Goal: Task Accomplishment & Management: Manage account settings

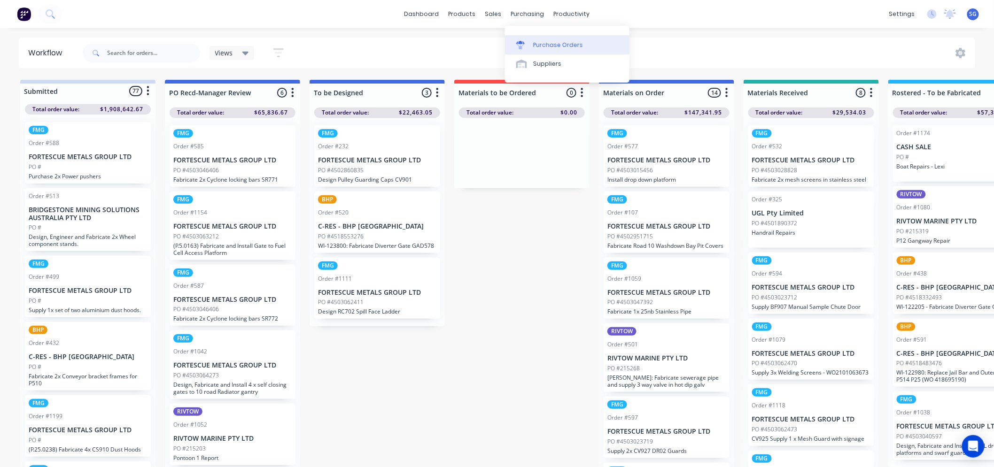
click at [537, 46] on div "Purchase Orders" at bounding box center [558, 45] width 50 height 8
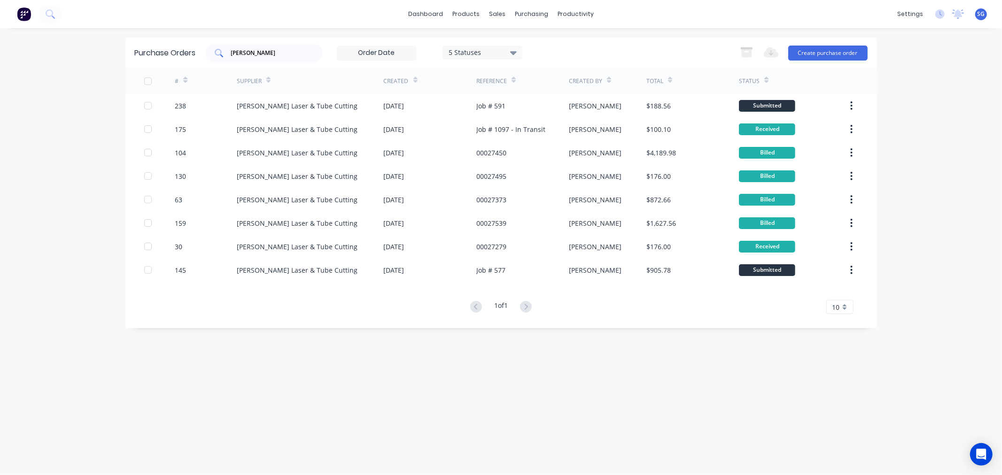
click at [259, 53] on input "[PERSON_NAME]" at bounding box center [269, 52] width 78 height 9
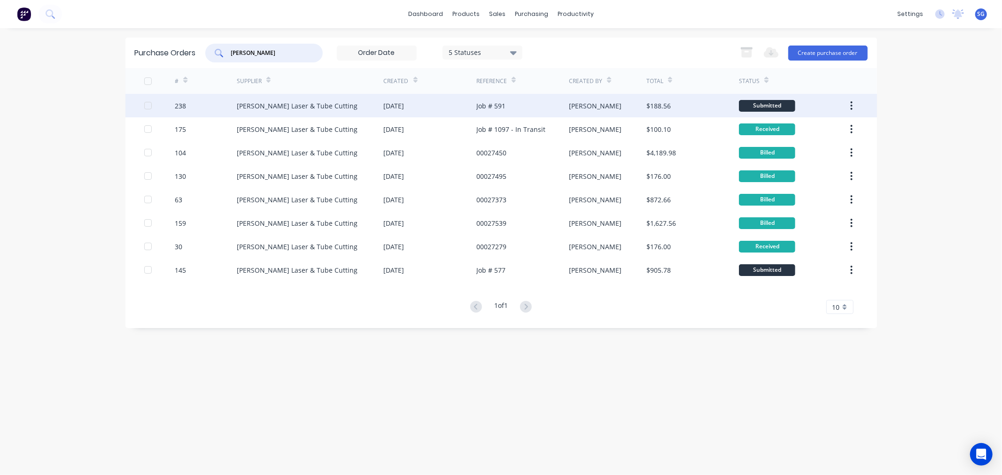
click at [181, 110] on div "238" at bounding box center [180, 106] width 11 height 10
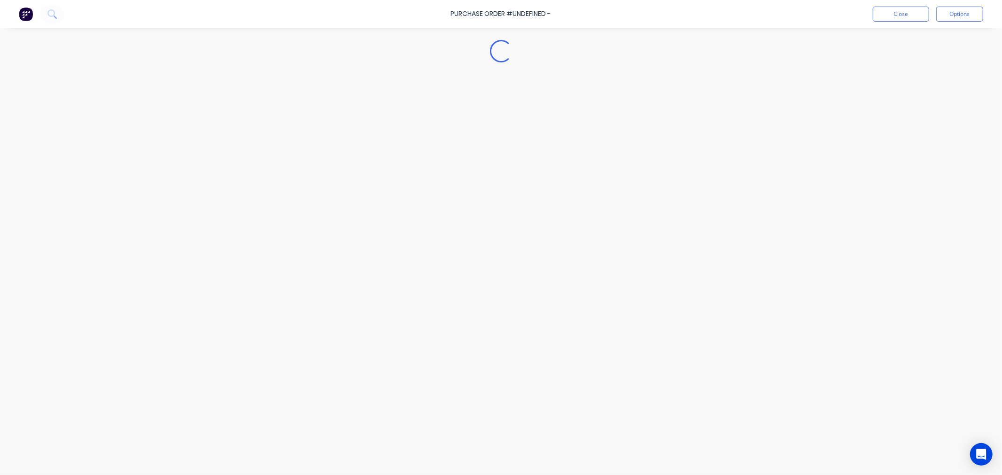
type textarea "x"
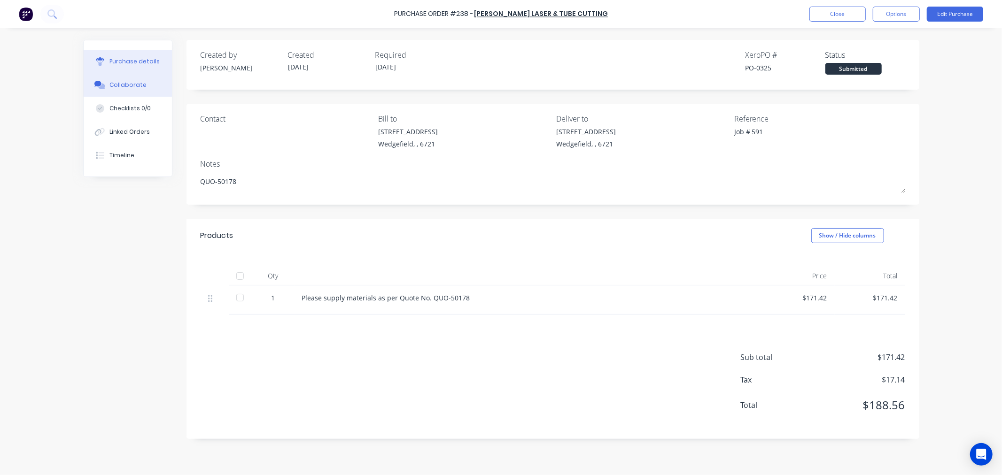
click at [96, 87] on icon at bounding box center [99, 85] width 11 height 8
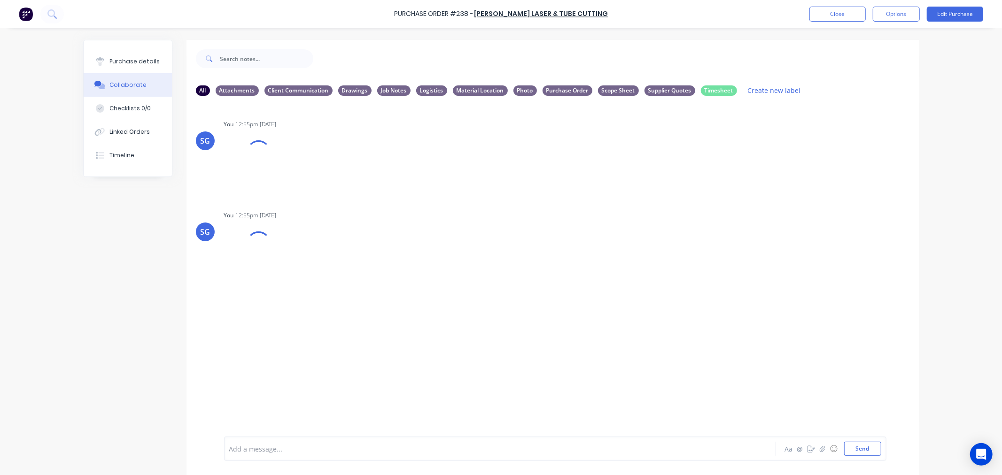
click at [350, 450] on div at bounding box center [474, 449] width 489 height 10
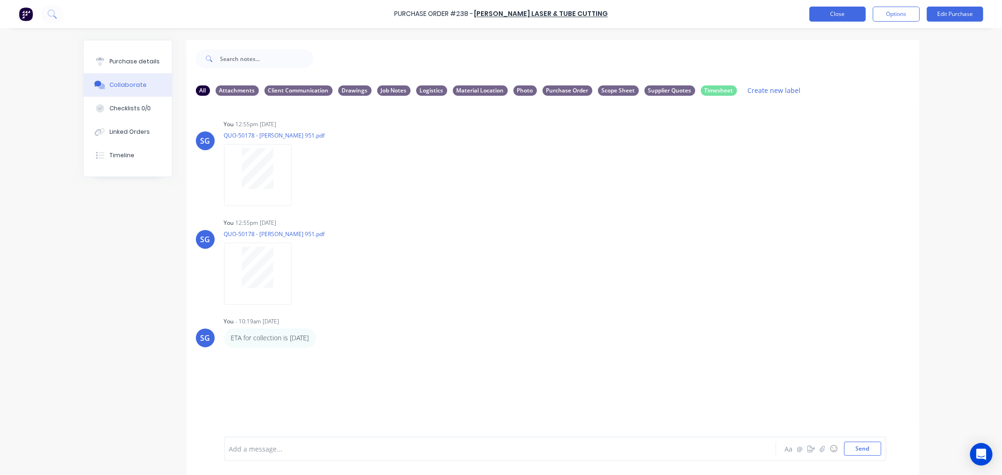
click at [826, 16] on button "Close" at bounding box center [838, 14] width 56 height 15
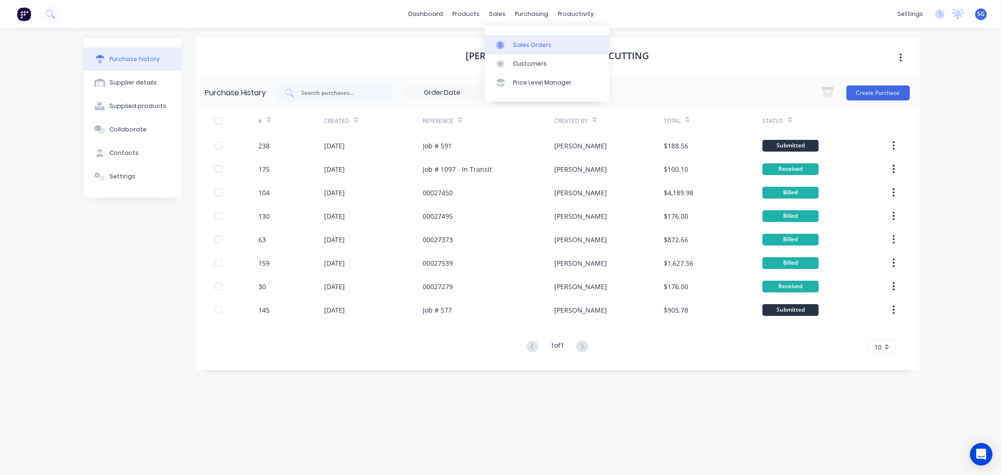
click at [523, 39] on link "Sales Orders" at bounding box center [547, 44] width 125 height 19
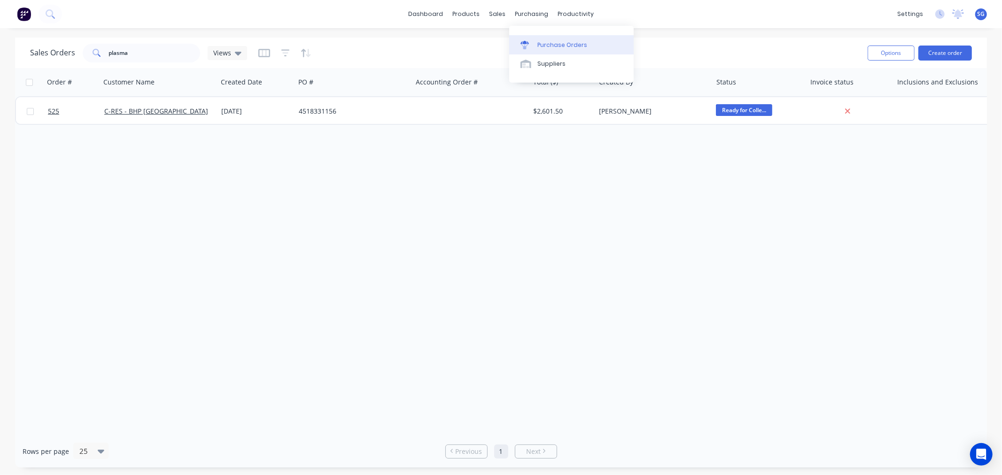
click at [544, 41] on div "Purchase Orders" at bounding box center [563, 45] width 50 height 8
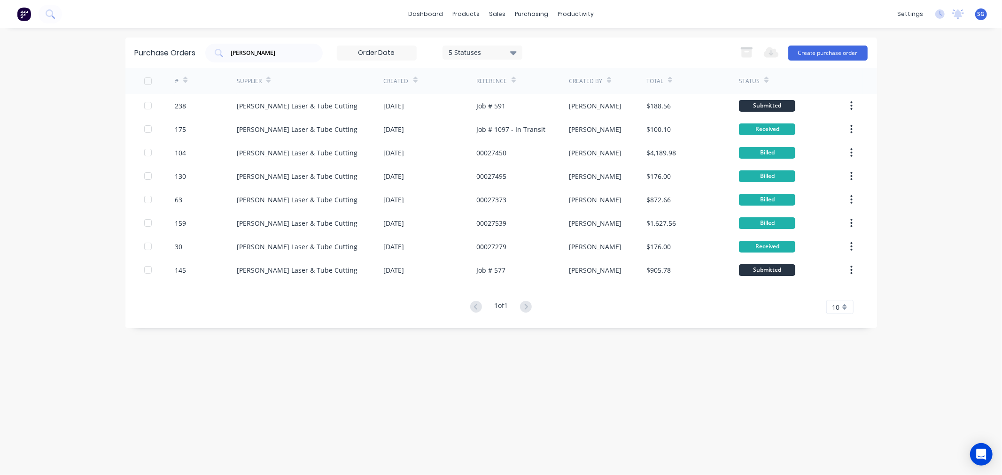
click at [832, 44] on div "Export to Excel (XLSX) Create purchase order" at bounding box center [801, 53] width 132 height 19
click at [830, 53] on button "Create purchase order" at bounding box center [827, 53] width 79 height 15
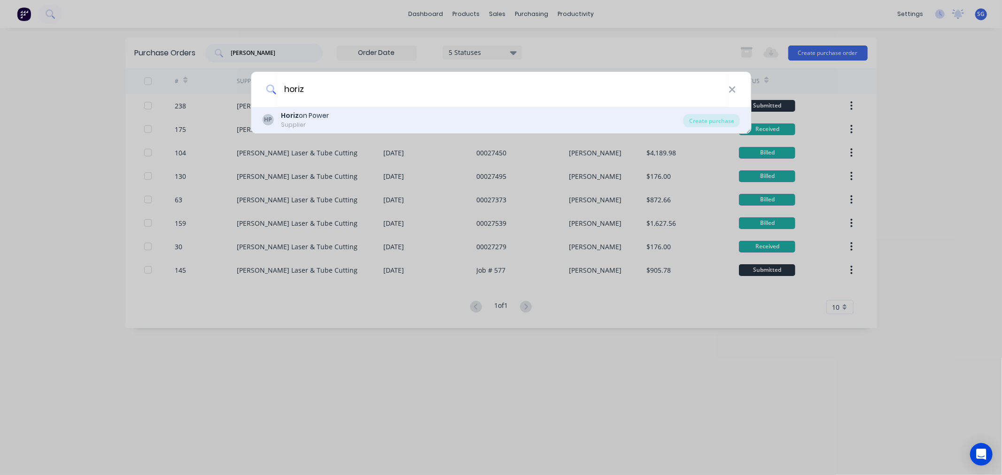
type input "horiz"
click at [358, 116] on div "HP Horiz on Power Supplier" at bounding box center [472, 120] width 421 height 18
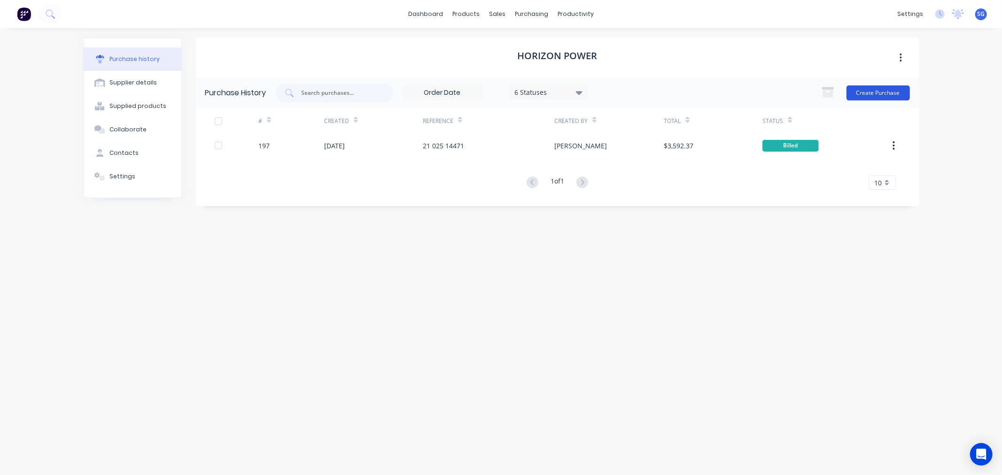
click at [860, 94] on button "Create Purchase" at bounding box center [878, 93] width 63 height 15
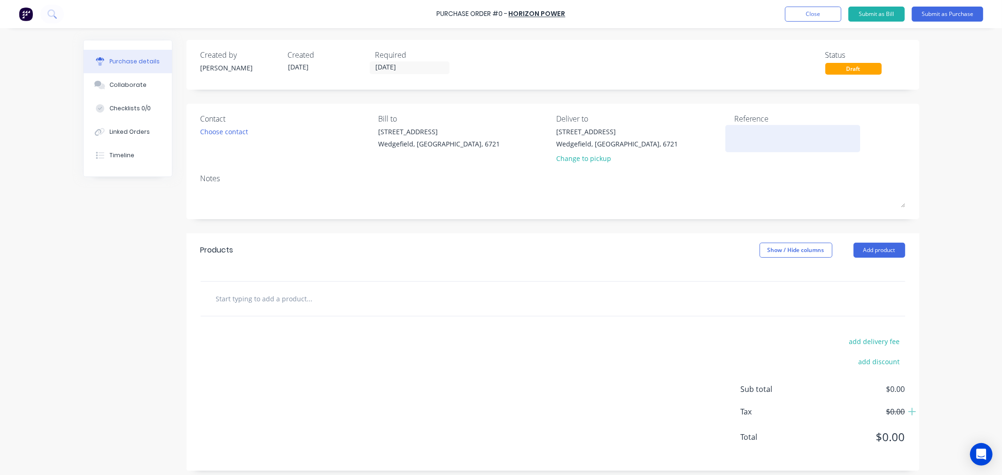
click at [758, 143] on textarea at bounding box center [792, 137] width 117 height 21
paste textarea "21 025 19341"
type textarea "21 025 19341 - [GEOGRAPHIC_DATA]"
type textarea "x"
type textarea "21 025 19341 - [GEOGRAPHIC_DATA]"
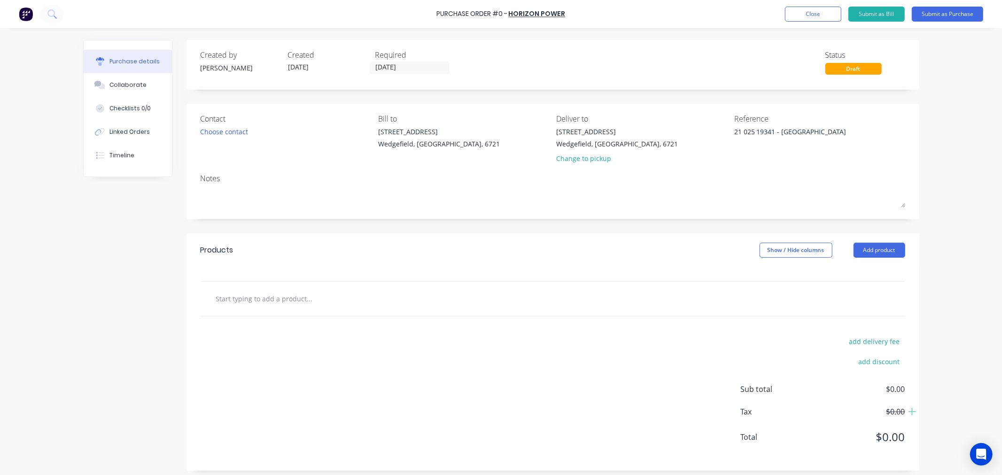
click at [402, 60] on div "Required" at bounding box center [415, 54] width 80 height 11
click at [404, 66] on input "[DATE]" at bounding box center [409, 68] width 79 height 12
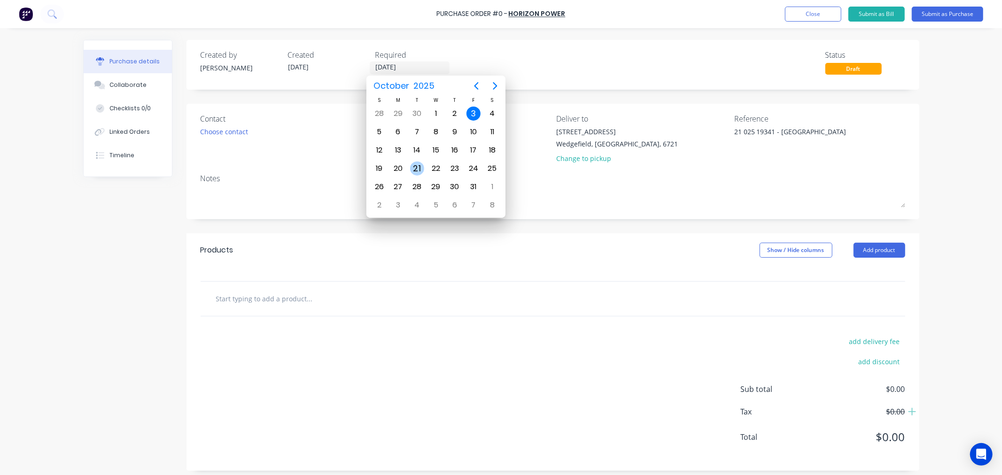
click at [415, 166] on div "21" at bounding box center [417, 169] width 14 height 14
type textarea "x"
type input "[DATE]"
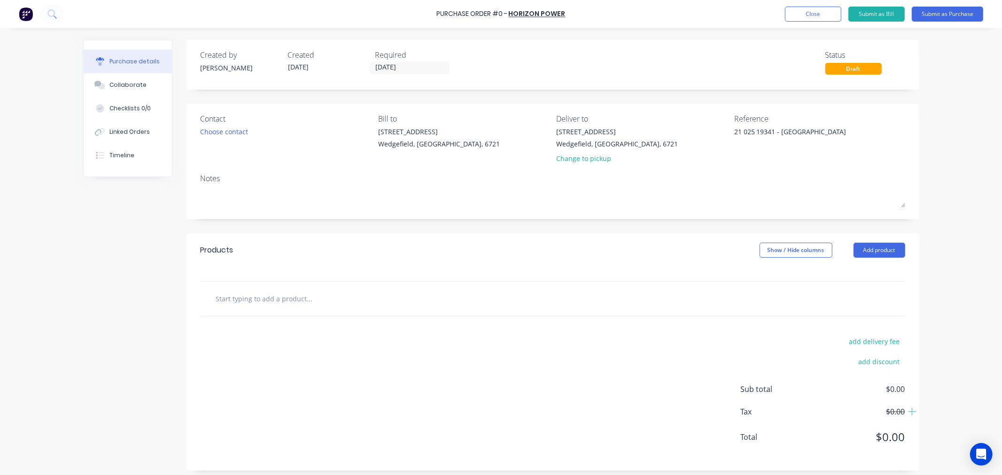
click at [259, 295] on input "text" at bounding box center [310, 298] width 188 height 19
type textarea "x"
type input "P"
type textarea "x"
type input "Po"
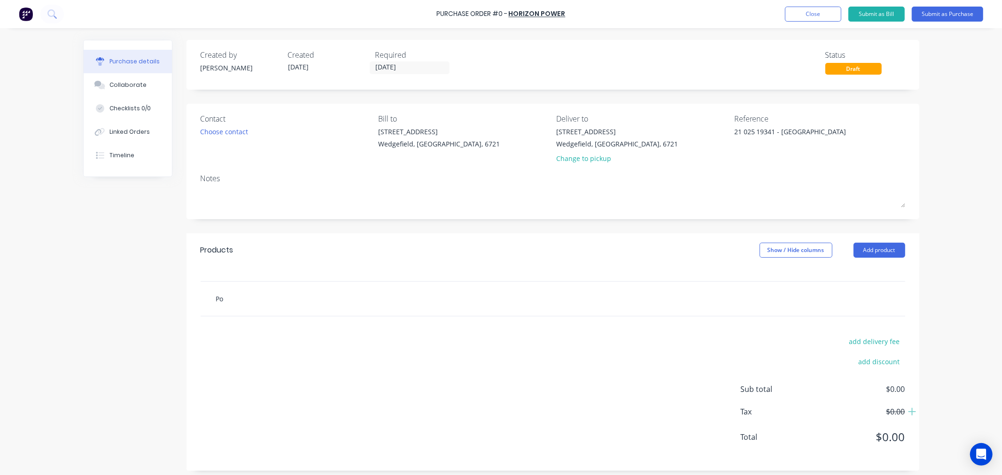
type textarea "x"
type input "Pow"
type textarea "x"
type input "[PERSON_NAME]"
type textarea "x"
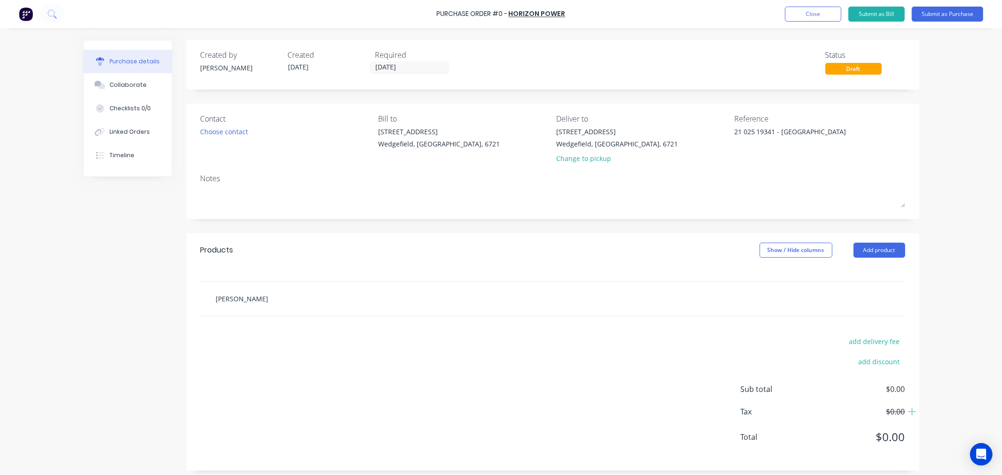
type input "Power"
type textarea "x"
type input "Power"
type textarea "x"
type input "Power B"
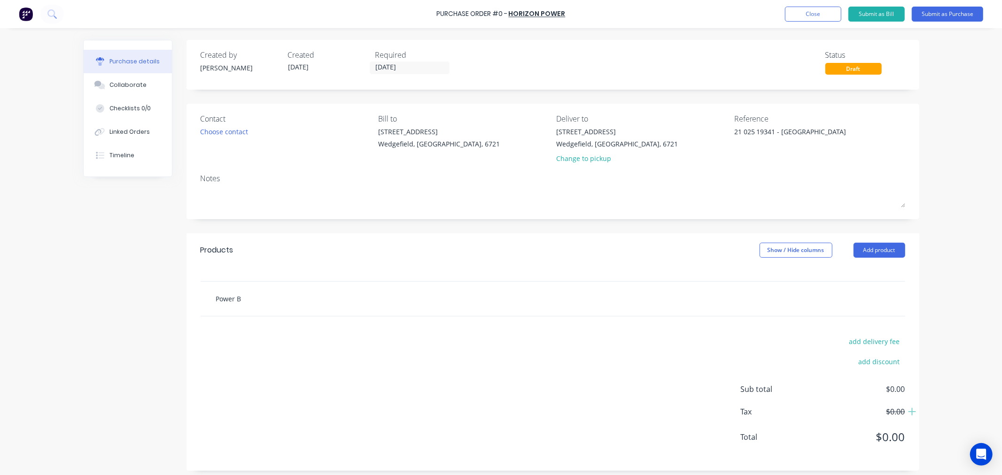
type textarea "x"
type input "Power Bi"
type textarea "x"
type input "Power Bil"
type textarea "x"
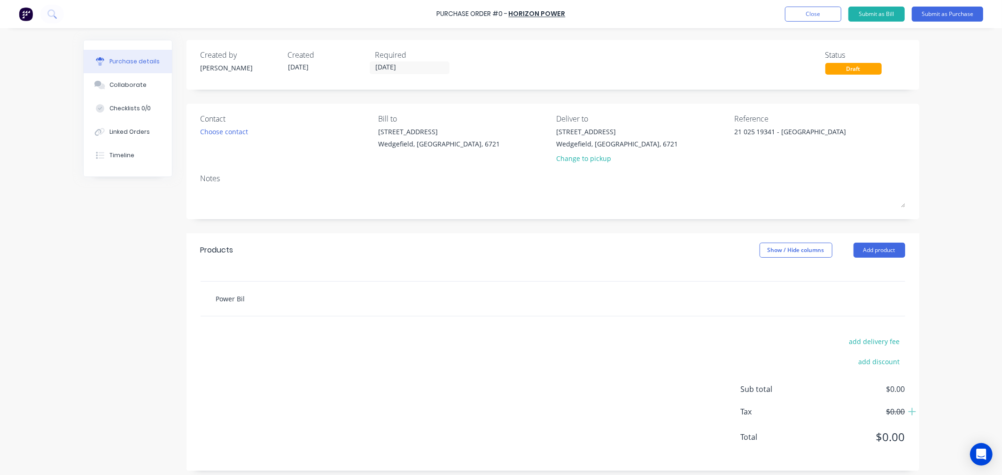
type input "Power Bill"
type textarea "x"
type input "Power Bill"
type textarea "x"
type input "Power Bill f"
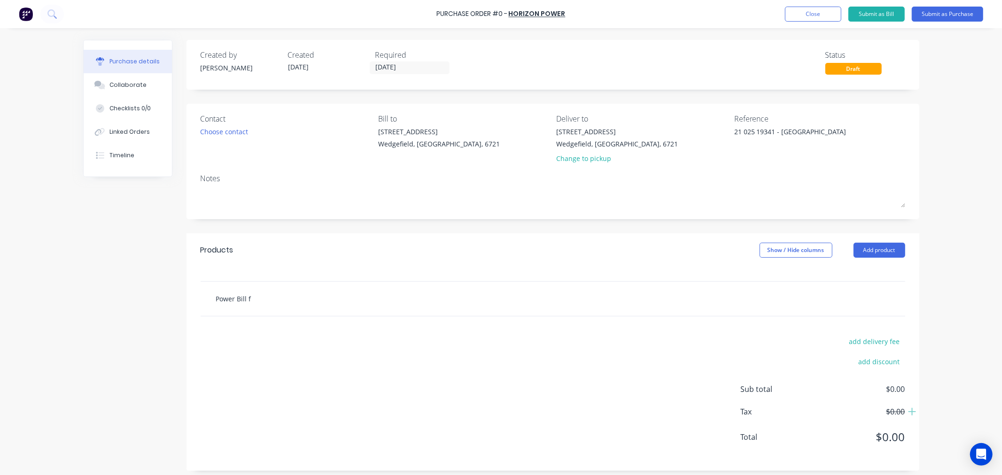
type textarea "x"
type input "Power Bill fr"
type textarea "x"
type input "Power Bill f"
type textarea "x"
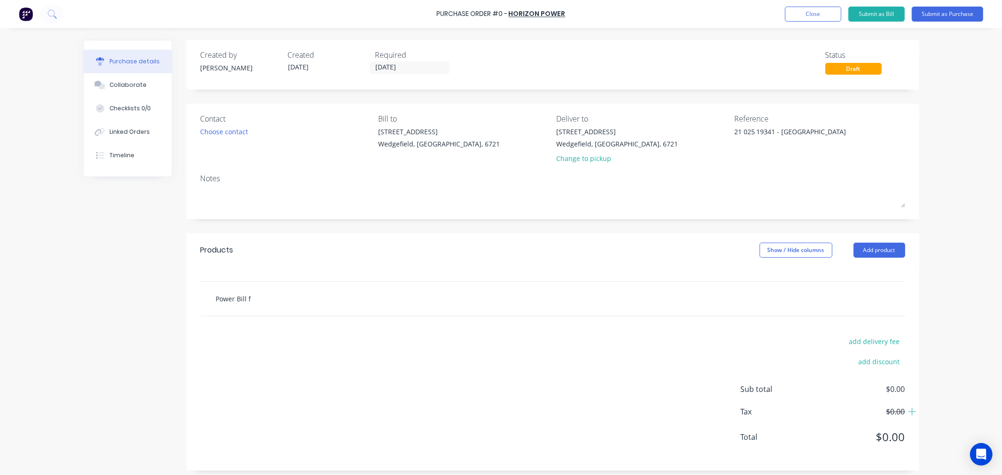
type input "Power [PERSON_NAME]"
type textarea "x"
type input "Power Bill for"
type textarea "x"
type input "Power Bill for"
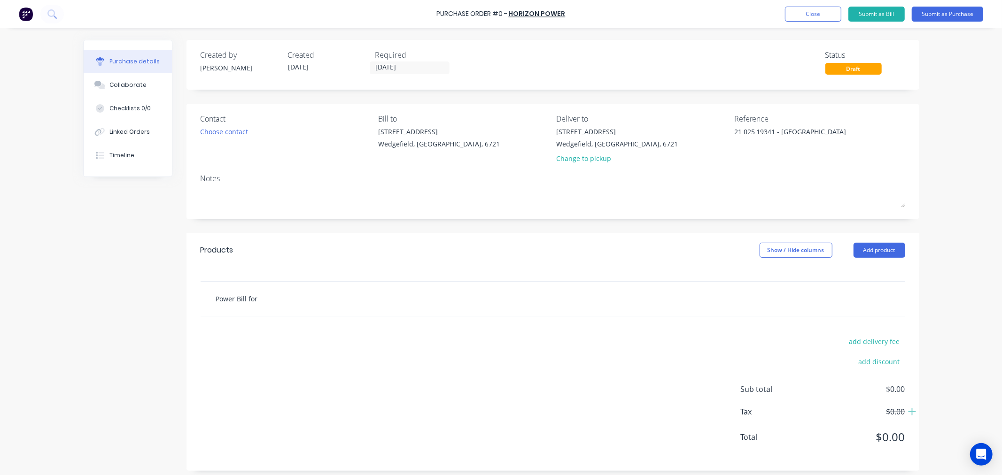
type textarea "x"
type input "Power Bill for -"
type textarea "x"
type input "Power Bill for -"
paste input "[STREET_ADDRESS]"
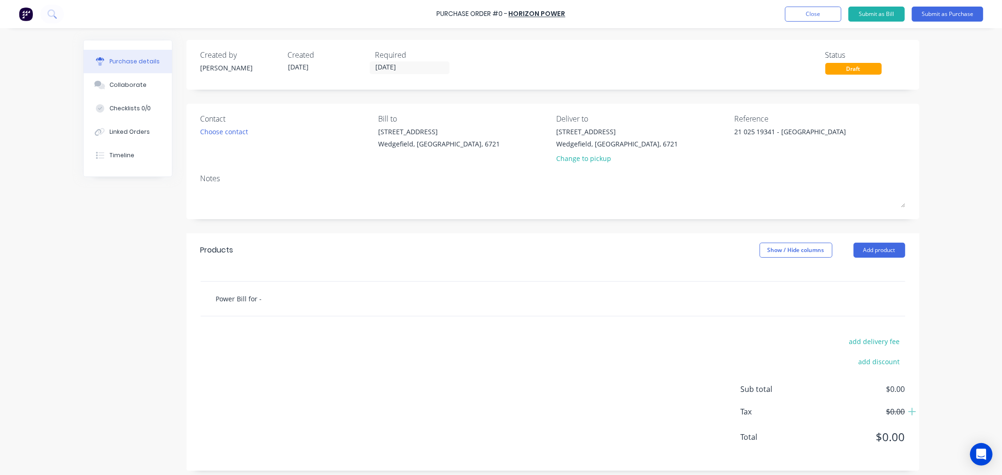
type textarea "x"
type input "Power Bill for - [STREET_ADDRESS]"
type textarea "x"
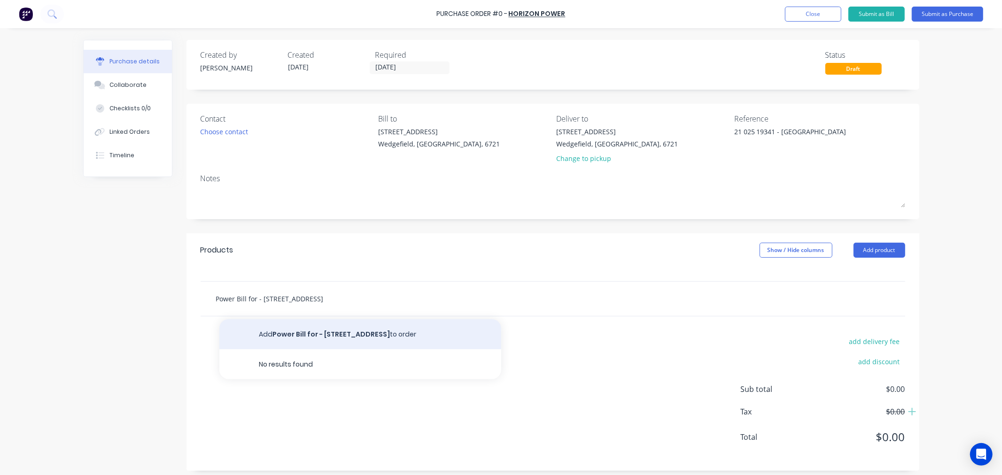
type input "Power Bill for - [STREET_ADDRESS]"
click at [358, 326] on button "Add Power Bill for - [STREET_ADDRESS] to order" at bounding box center [360, 334] width 282 height 30
type textarea "x"
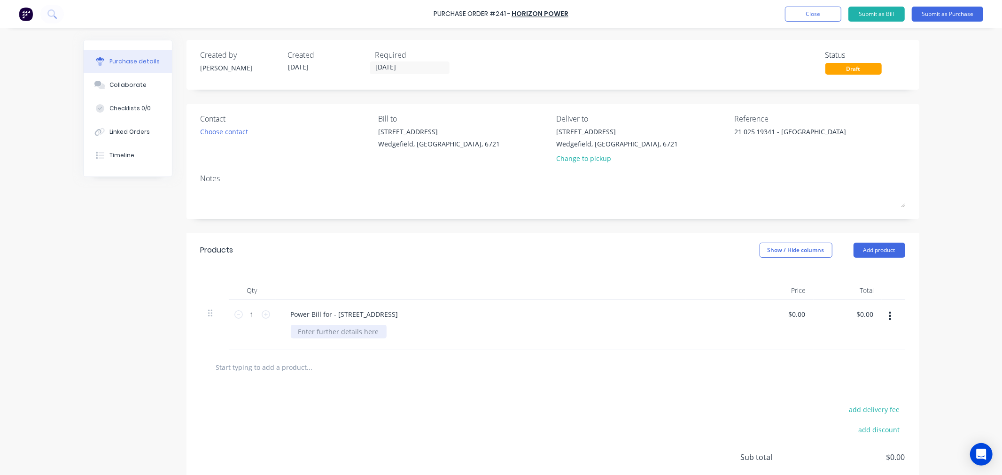
type textarea "x"
click at [304, 330] on div at bounding box center [339, 332] width 96 height 14
paste div
type textarea "x"
type input "0.00"
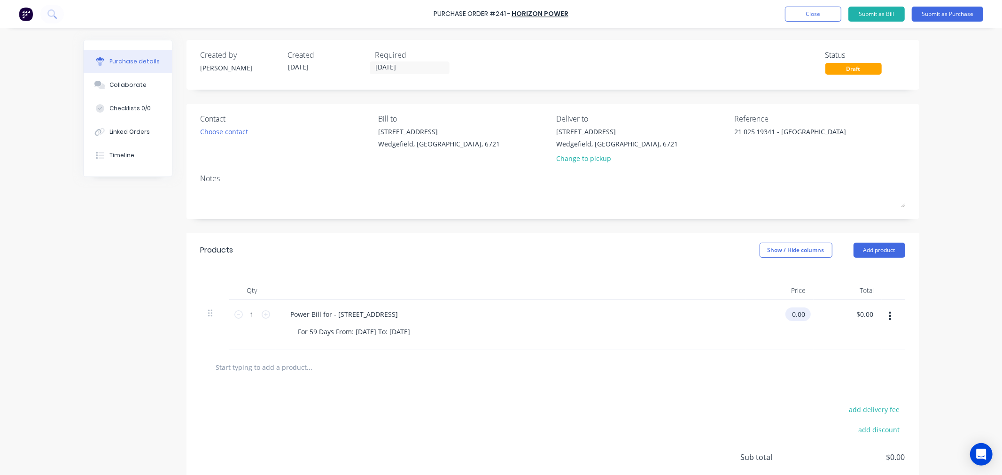
click at [792, 312] on input "0.00" at bounding box center [797, 315] width 22 height 14
type textarea "x"
click at [792, 312] on input "0.00" at bounding box center [797, 315] width 22 height 14
type input "529.77"
type textarea "x"
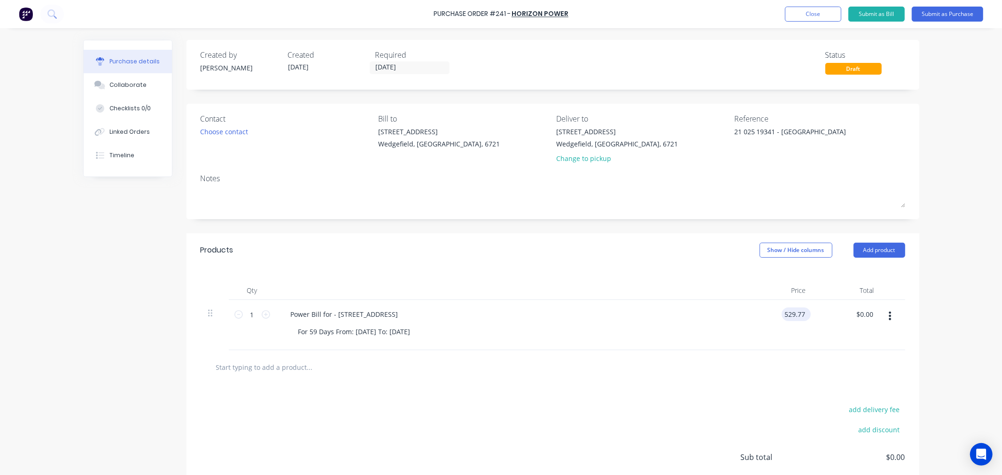
type input "$529.77"
type input "529.77"
type textarea "x"
type input "$529.77"
click at [869, 13] on button "Submit as Bill" at bounding box center [877, 14] width 56 height 15
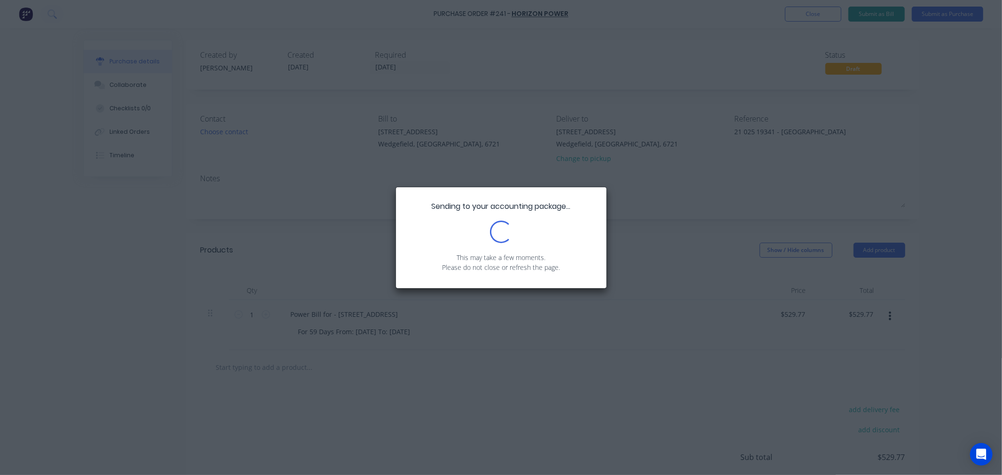
type textarea "x"
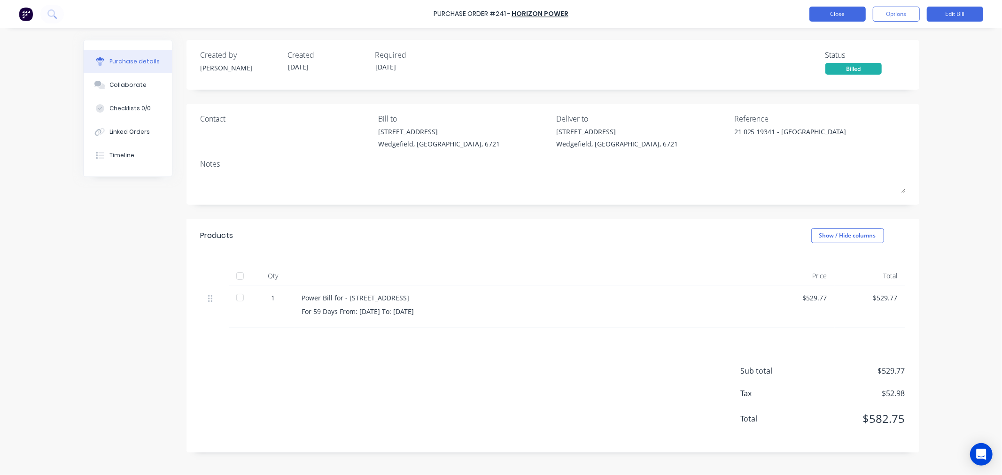
click at [828, 19] on button "Close" at bounding box center [838, 14] width 56 height 15
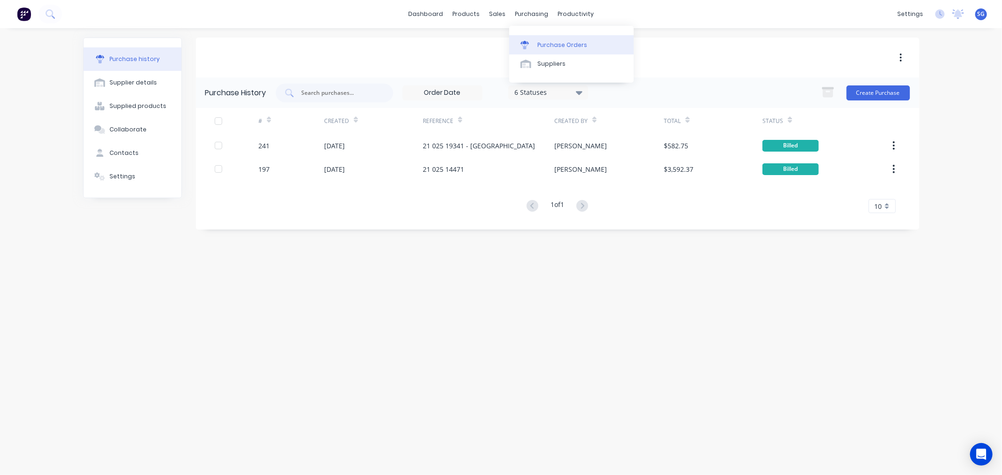
click at [538, 43] on div "Purchase Orders" at bounding box center [563, 45] width 50 height 8
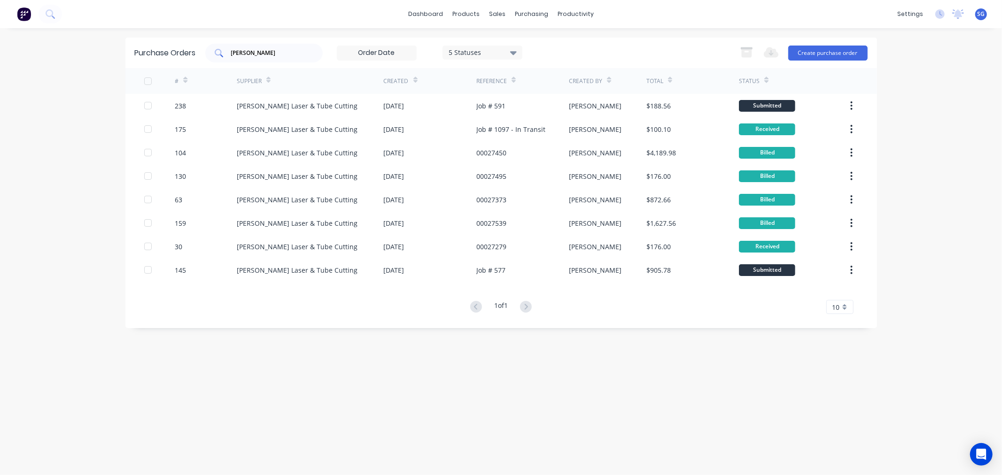
click at [240, 48] on input "[PERSON_NAME]" at bounding box center [269, 52] width 78 height 9
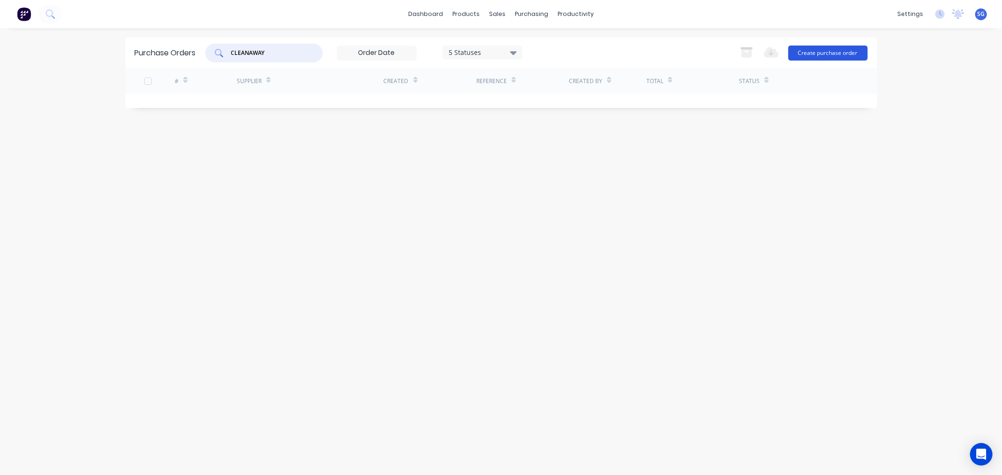
type input "CLEANAWAY"
click at [802, 50] on button "Create purchase order" at bounding box center [827, 53] width 79 height 15
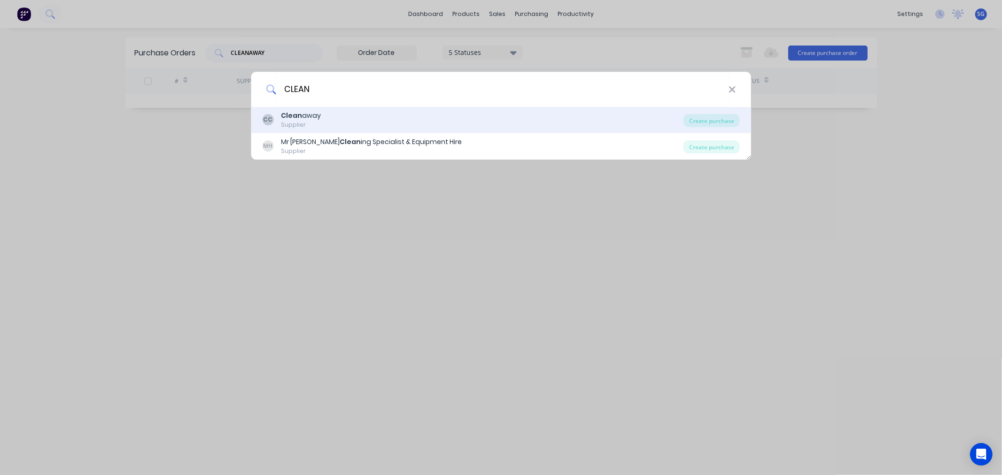
type input "CLEAN"
click at [372, 114] on div "CC Clean away Supplier" at bounding box center [472, 120] width 421 height 18
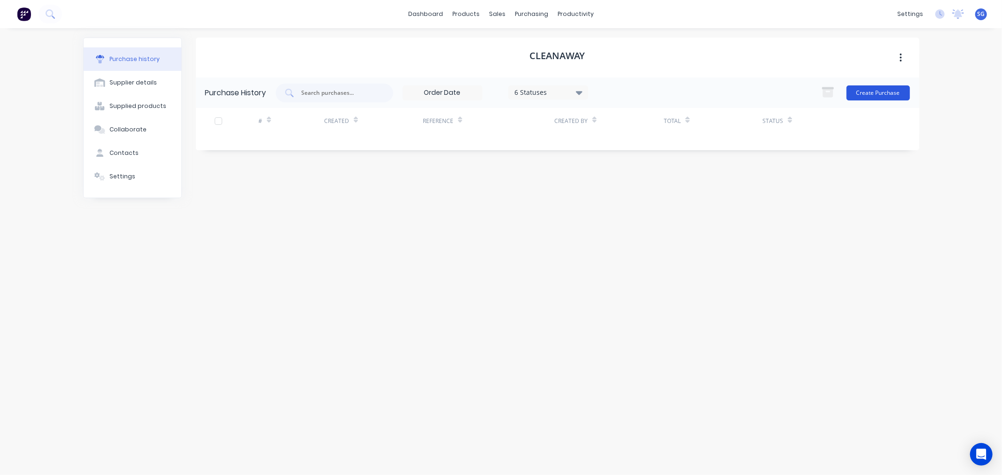
click at [880, 94] on button "Create Purchase" at bounding box center [878, 93] width 63 height 15
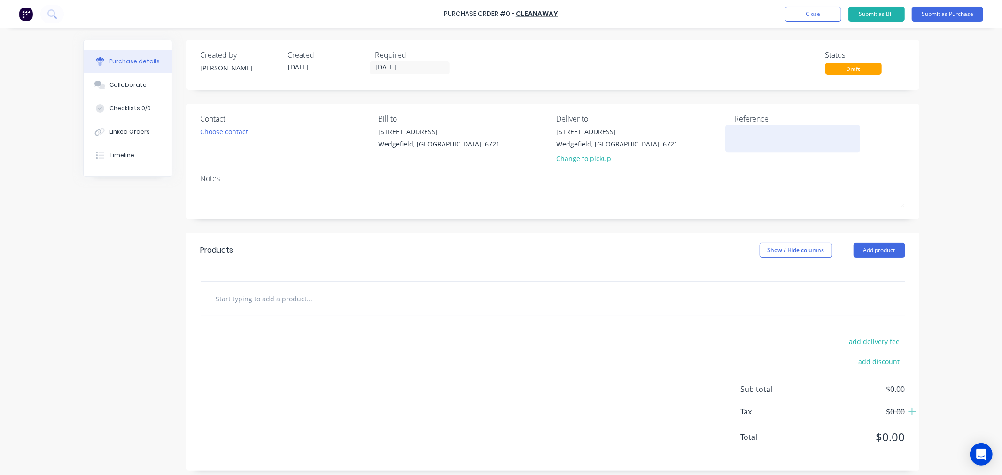
click at [783, 132] on textarea at bounding box center [792, 137] width 117 height 21
paste textarea "19437038"
type textarea "x"
type textarea "19437038"
type textarea "x"
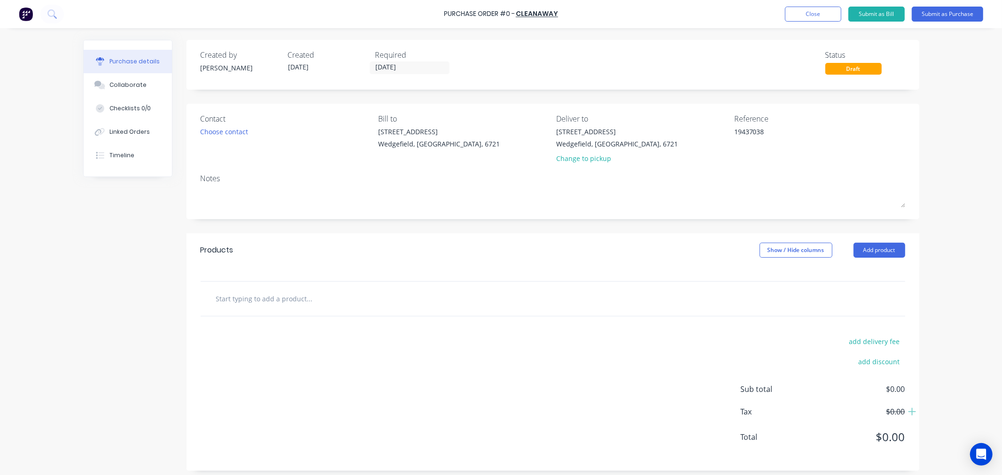
type textarea "19437038"
click at [234, 307] on input "text" at bounding box center [310, 298] width 188 height 19
type textarea "x"
type input "0"
type textarea "x"
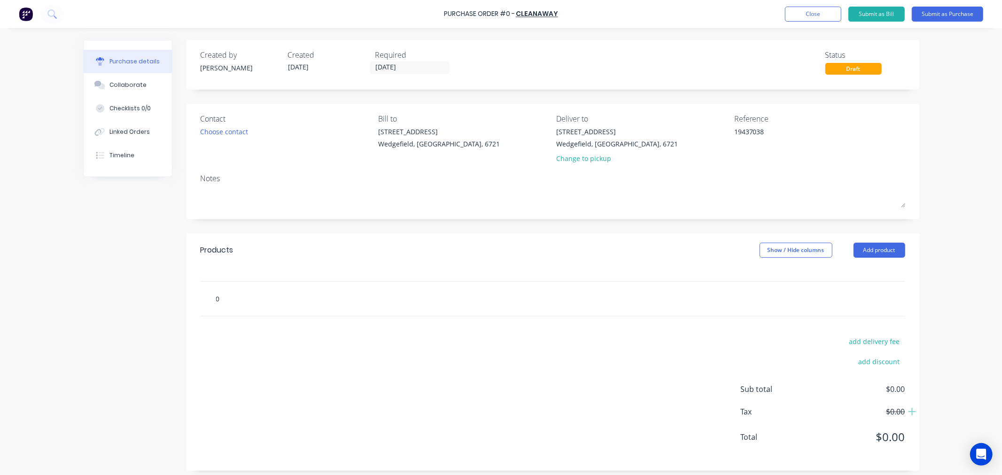
type input "04"
type textarea "x"
type input "04/"
type textarea "x"
type input "04/0"
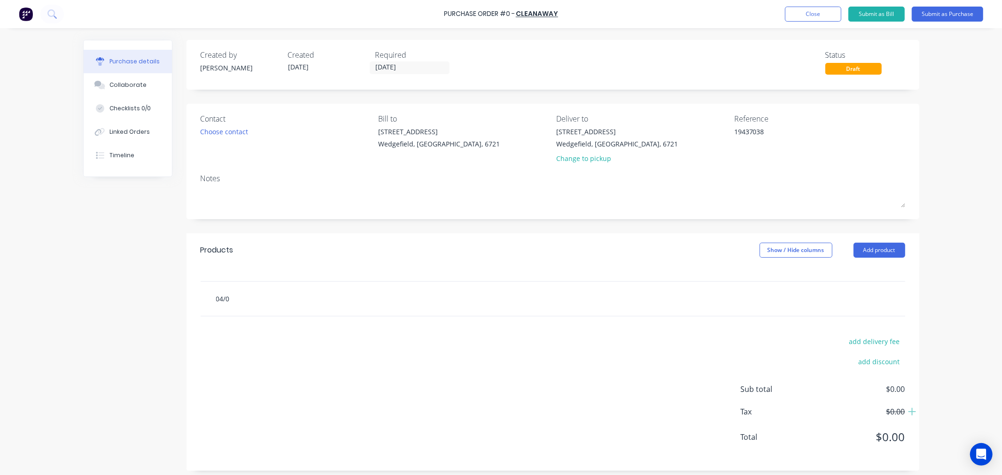
type textarea "x"
type input "04/09"
type textarea "x"
type input "04/09/"
type textarea "x"
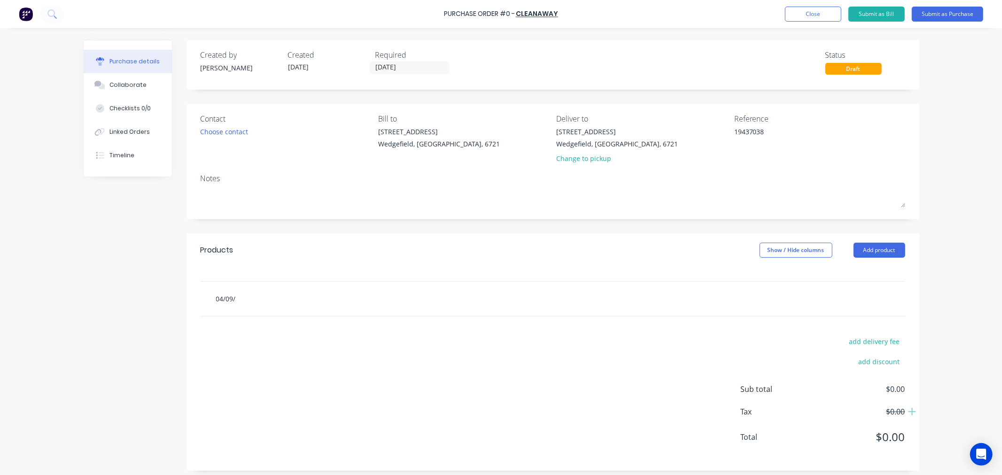
type input "04/09/2"
type textarea "x"
type input "[DATE]"
type textarea "x"
type input "[DATE]"
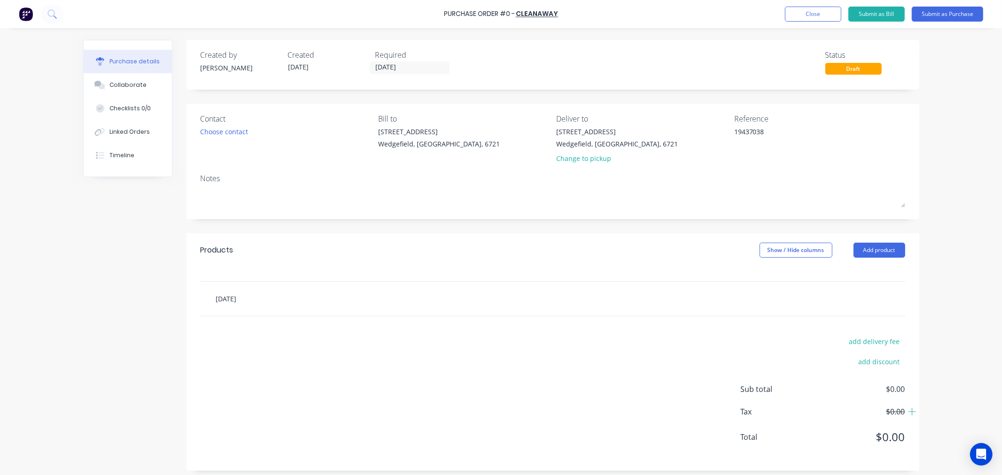
type textarea "x"
type input "[DATE] -"
type textarea "x"
type input "[DATE] -"
type textarea "x"
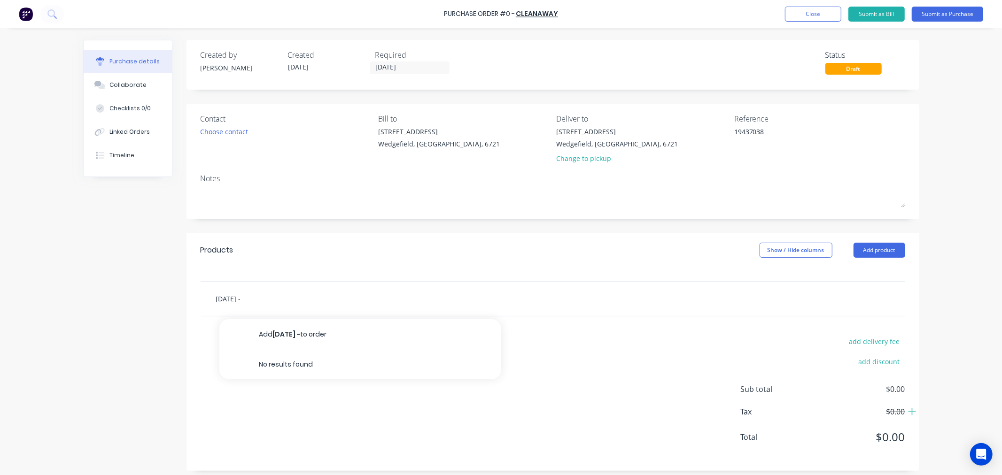
type input "[DATE] - c"
type textarea "x"
type input "[DATE] -"
type textarea "x"
type input "[DATE] - C"
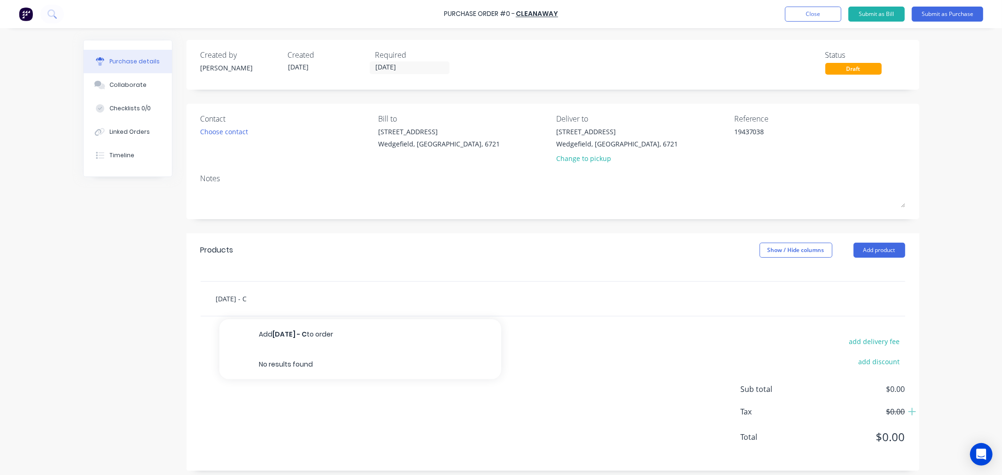
type textarea "x"
type input "[DATE] - Cl"
type textarea "x"
type input "[DATE] - Cle"
type textarea "x"
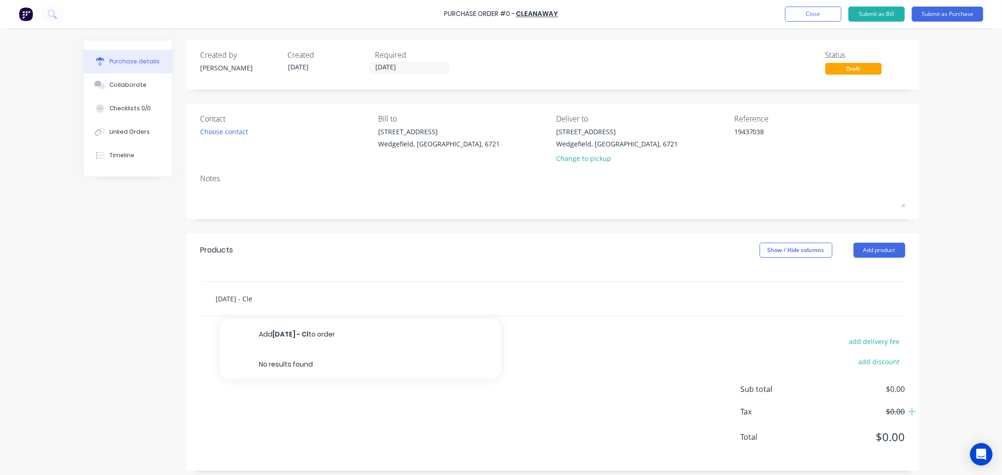
type input "[DATE] - Clea"
type textarea "x"
type input "[DATE] - Clear"
type textarea "x"
type input "[DATE] - Clear"
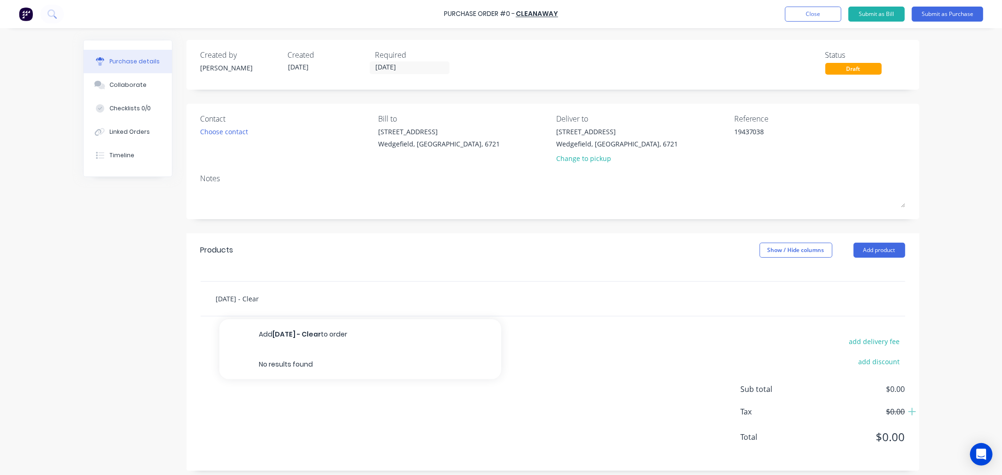
type textarea "x"
type input "[DATE] - Clear B"
type textarea "x"
type input "[DATE] - Clear Bl"
type textarea "x"
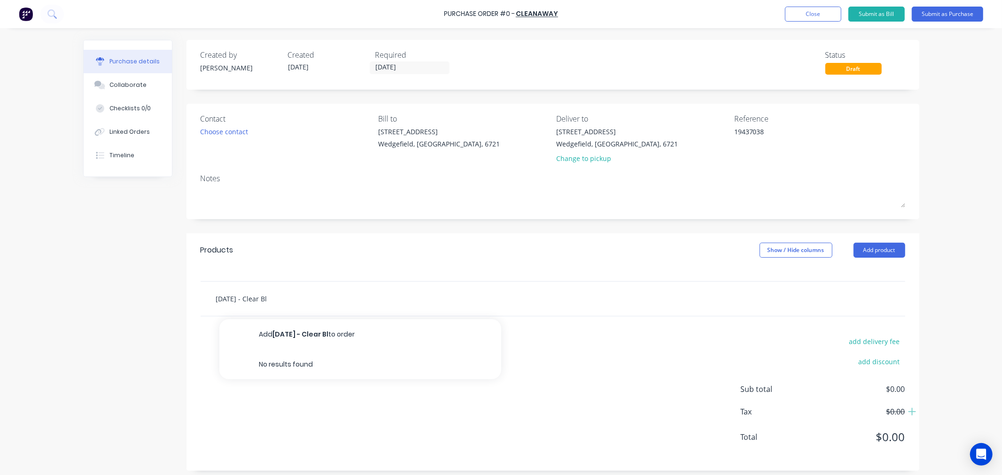
type input "[DATE] - Clear Blu"
type textarea "x"
type input "[DATE] - Clear Blue"
type textarea "x"
type input "[DATE] - Clear Blue"
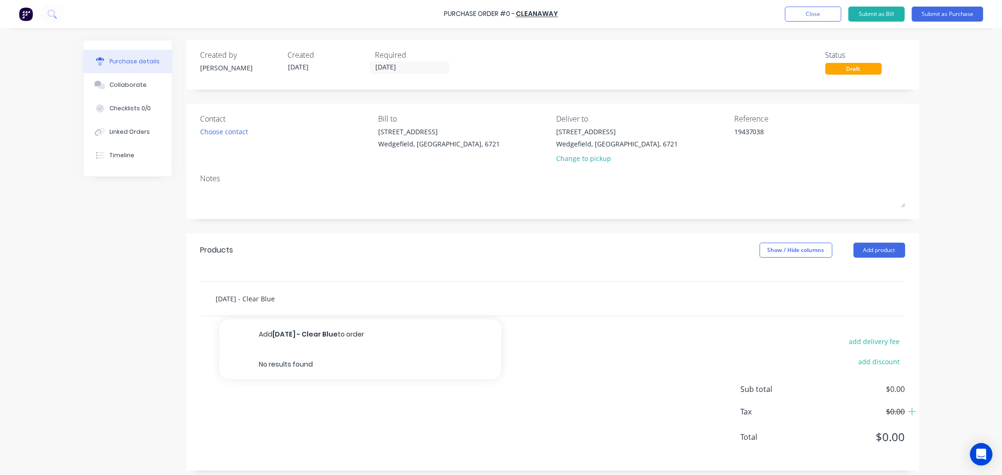
type textarea "x"
type input "[DATE] - Clear Blue 4"
type textarea "x"
type input "[DATE] - Clear Blue 4."
type textarea "x"
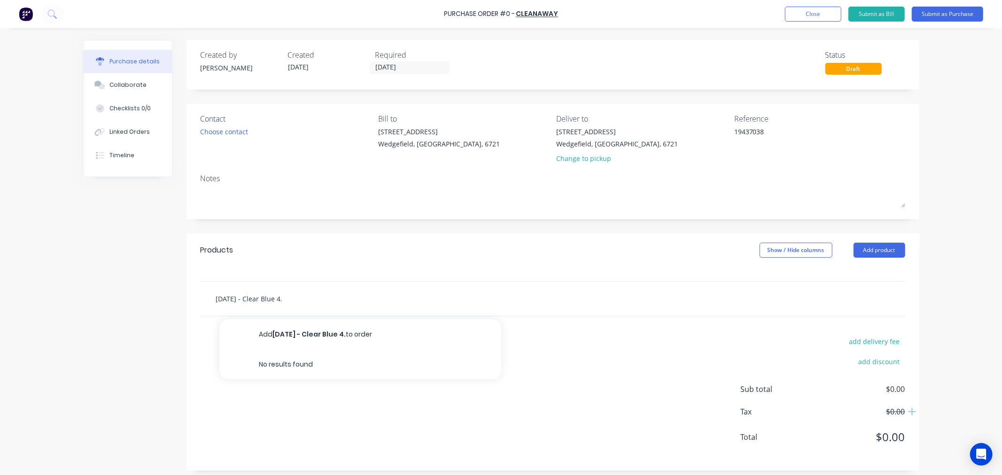
type input "[DATE] - Clear Blue 4.5"
type textarea "x"
type input "[DATE] - Clear Blue 4.5m"
type textarea "x"
type input "[DATE] - Clear Blue 4.5m"
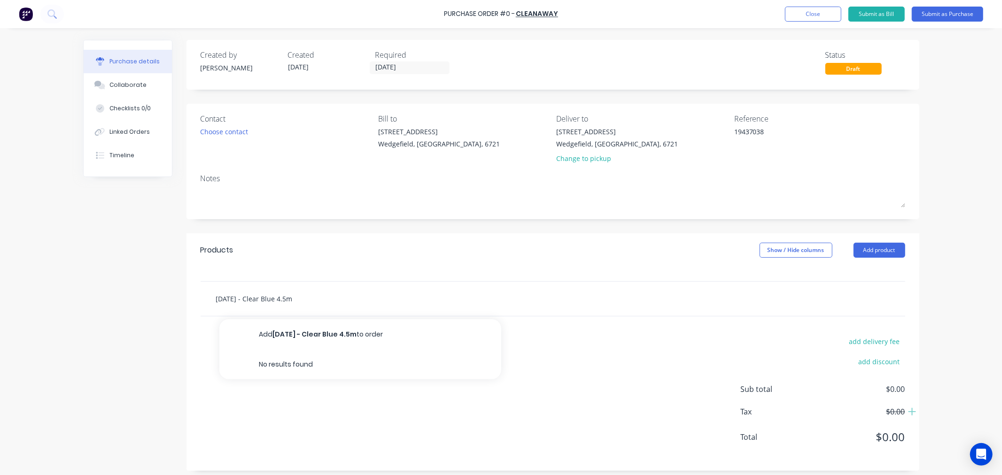
type textarea "x"
type input "[DATE] - Clear Blue 4.5m F"
type textarea "x"
type input "[DATE] - Clear Blue 4.5m Fr"
type textarea "x"
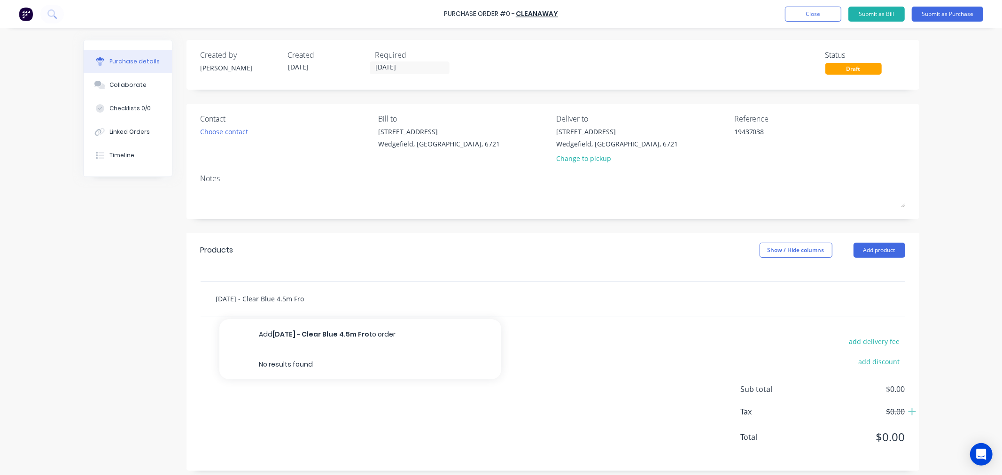
type input "[DATE] - Clear Blue 4.5m Fron"
type textarea "x"
type input "[DATE] - Clear Blue 4.5m Front"
type textarea "x"
type input "[DATE] - Clear Blue 4.5m Front"
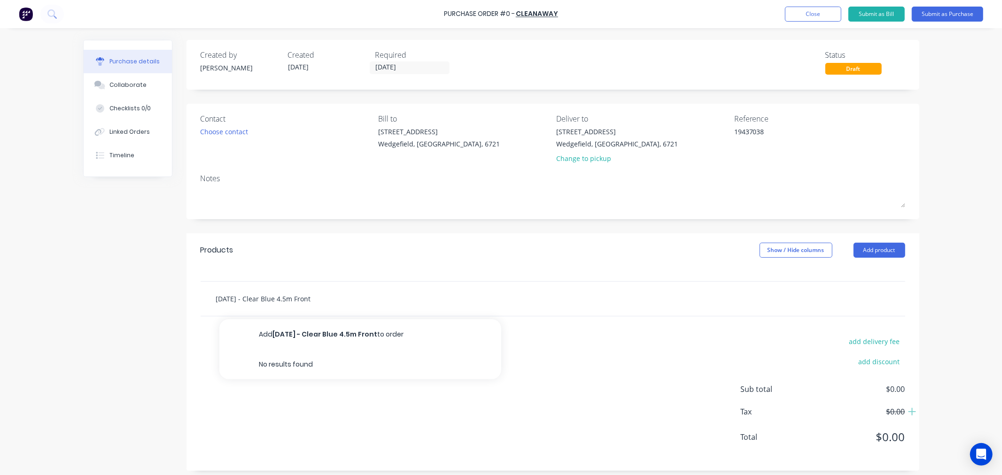
type textarea "x"
type input "[DATE] - Clear Blue 4.5m Front L"
type textarea "x"
type input "[DATE] - Clear Blue 4.5m Front Li"
type textarea "x"
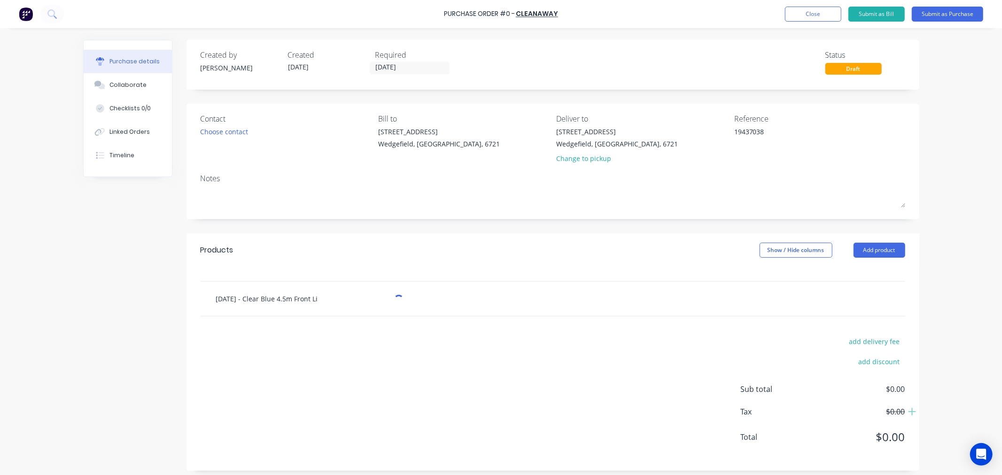
type input "[DATE] - Clear Blue 4.5m Front Lif"
type textarea "x"
type input "[DATE] - Clear Blue 4.5m Front Lift"
type textarea "x"
type input "[DATE] - Clear Blue 4.5m Front Lift"
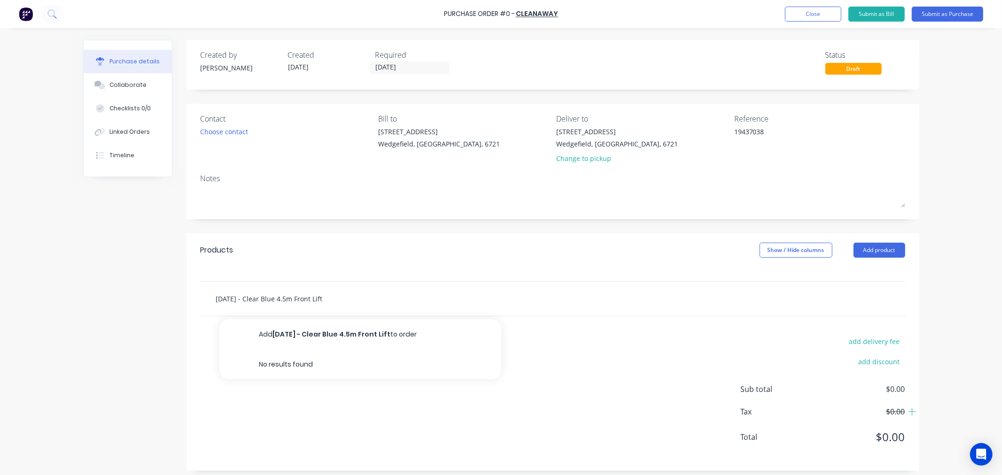
type textarea "x"
type input "[DATE] - Clear Blue 4.5m Front Lift R"
type textarea "x"
type input "[DATE] - Clear Blue 4.5m Front Lift Ru"
type textarea "x"
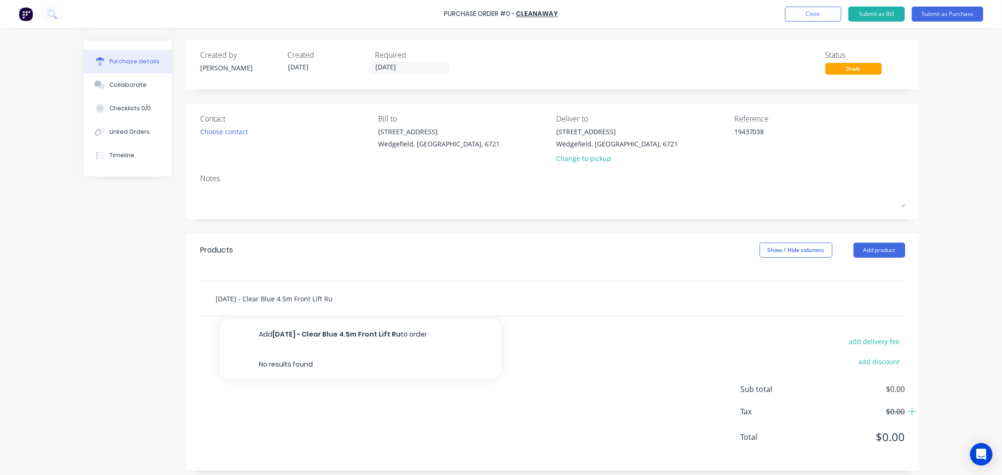
type input "[DATE] - Clear Blue 4.5m Front Lift Rub"
type textarea "x"
type input "[DATE] - Clear Blue 4.5m Front Lift Rubb"
type textarea "x"
type input "[DATE] - Clear Blue 4.5m Front Lift Rubbi"
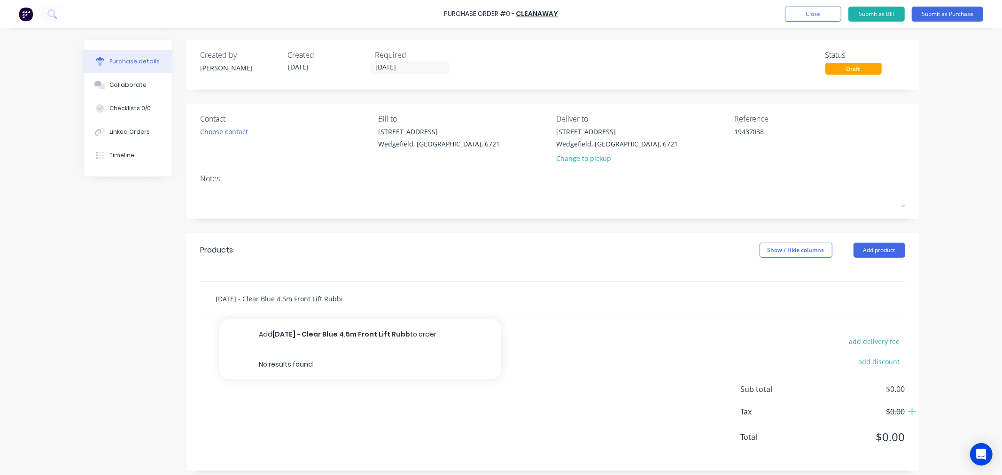
type textarea "x"
type input "[DATE] - Clear Blue 4.5m Front Lift Rubbis"
type textarea "x"
type input "[DATE] - Clear Blue 4.5m Front Lift Rubbish"
type textarea "x"
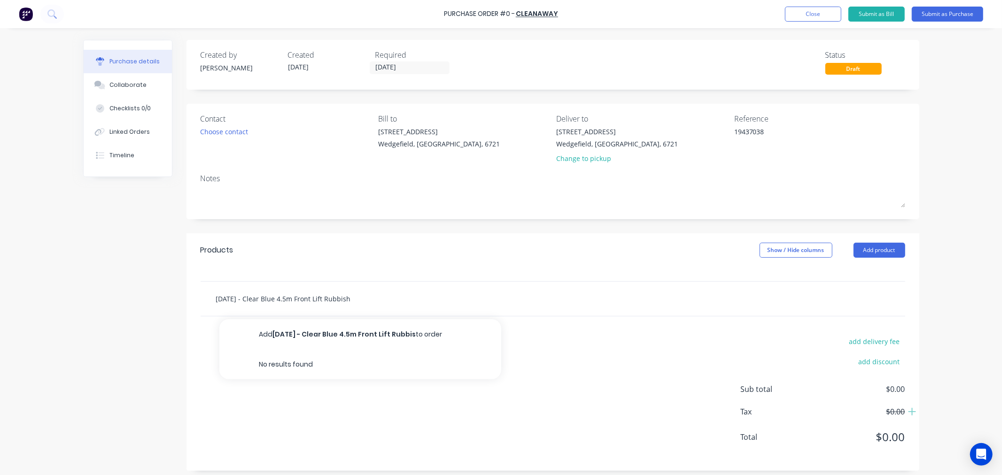
type input "[DATE] - Clear Blue 4.5m Front Lift Rubbish"
type textarea "x"
type input "[DATE] - Clear Blue 4.5m Front Lift Rubbish B"
type textarea "x"
type input "[DATE] - Clear Blue 4.5m Front Lift Rubbish Bi"
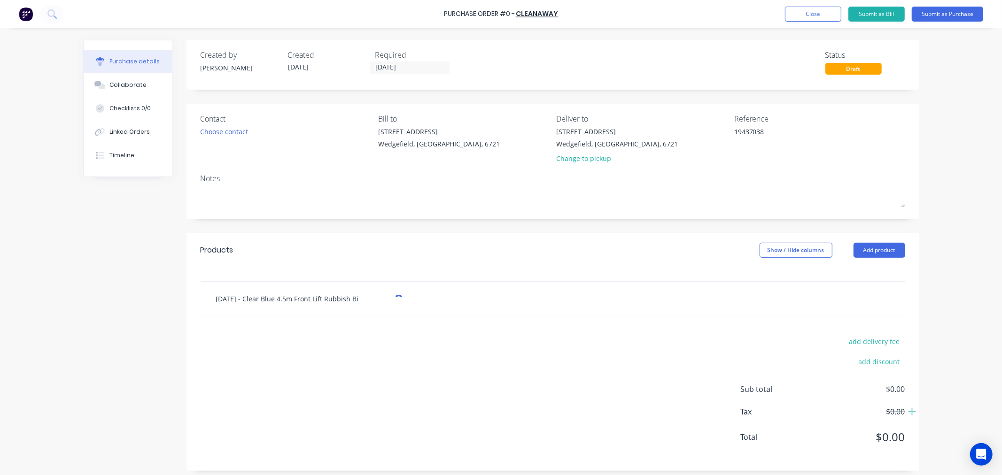
type textarea "x"
type input "[DATE] - Clear Blue 4.5m Front Lift Rubbish Bin"
type textarea "x"
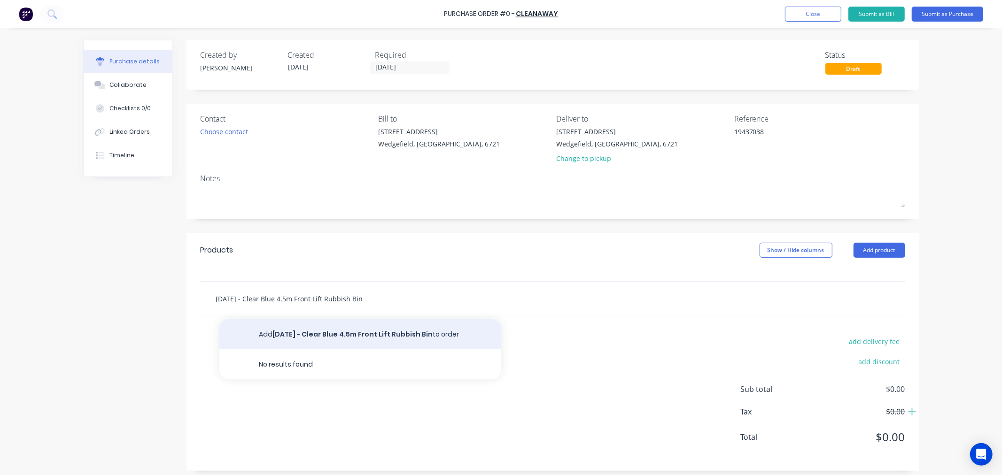
type input "[DATE] - Clear Blue 4.5m Front Lift Rubbish Bin"
click at [321, 328] on button "Add [DATE] - Clear Blue 4.5m Front Lift Rubbish Bin to order" at bounding box center [360, 334] width 282 height 30
type textarea "x"
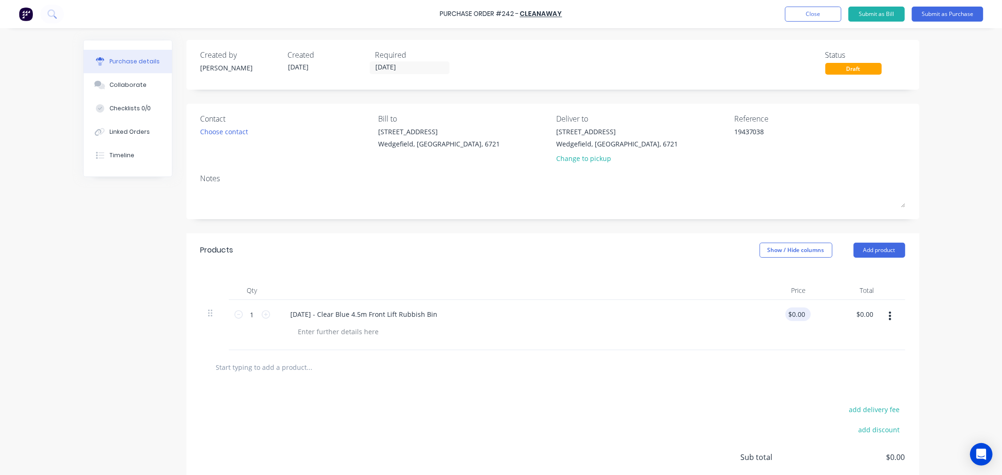
type textarea "x"
type input "0.00"
click at [796, 319] on input "0.00" at bounding box center [797, 315] width 22 height 14
click at [796, 319] on input "0.00" at bounding box center [798, 315] width 18 height 14
type textarea "x"
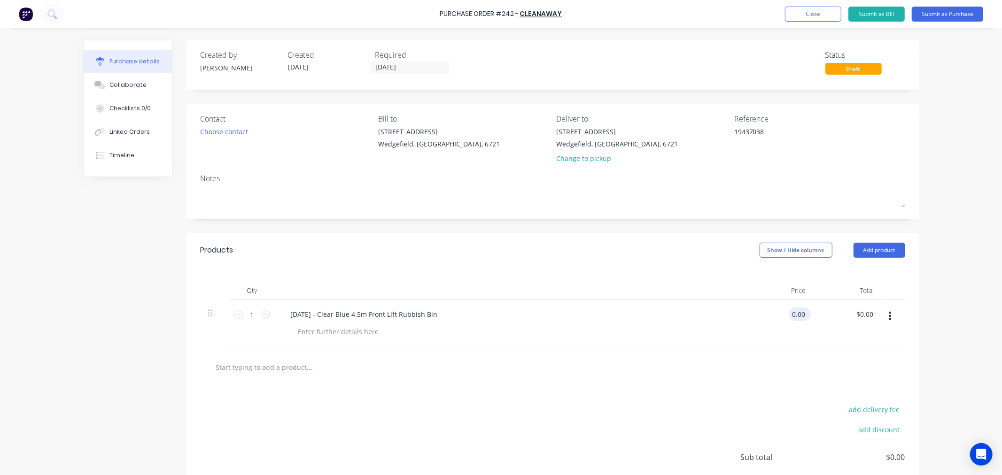
click at [796, 320] on input "0.00" at bounding box center [798, 315] width 18 height 14
type input "177.83"
type textarea "x"
type input "$177.83"
type input "177.83"
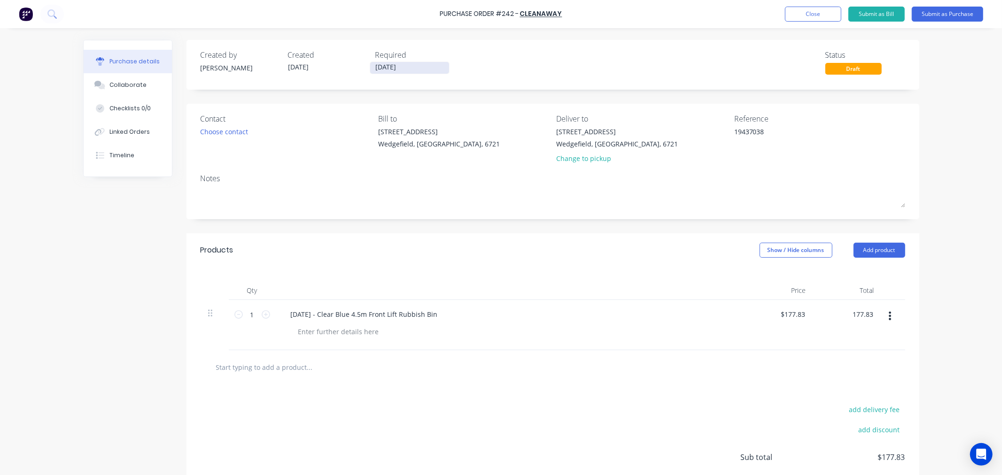
type textarea "x"
type input "$177.83"
click at [392, 66] on input "[DATE]" at bounding box center [409, 68] width 79 height 12
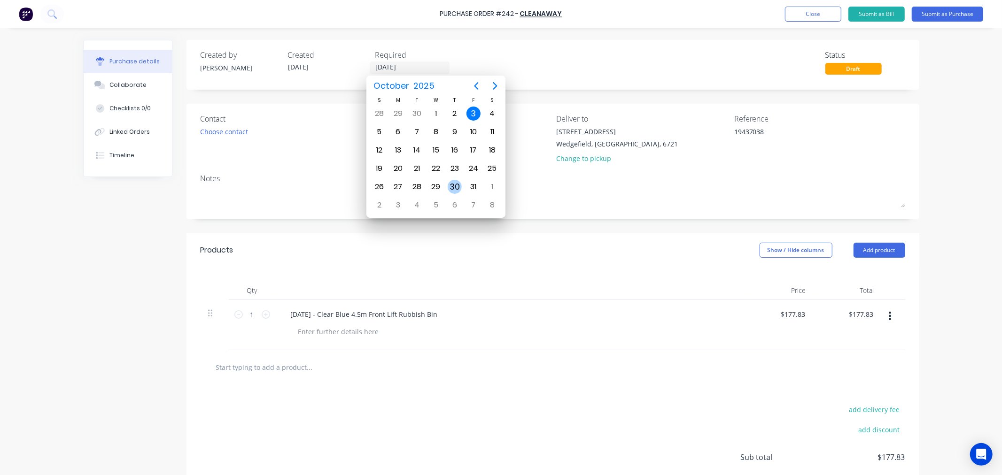
click at [455, 180] on div "30" at bounding box center [455, 187] width 14 height 14
type textarea "x"
type input "[DATE]"
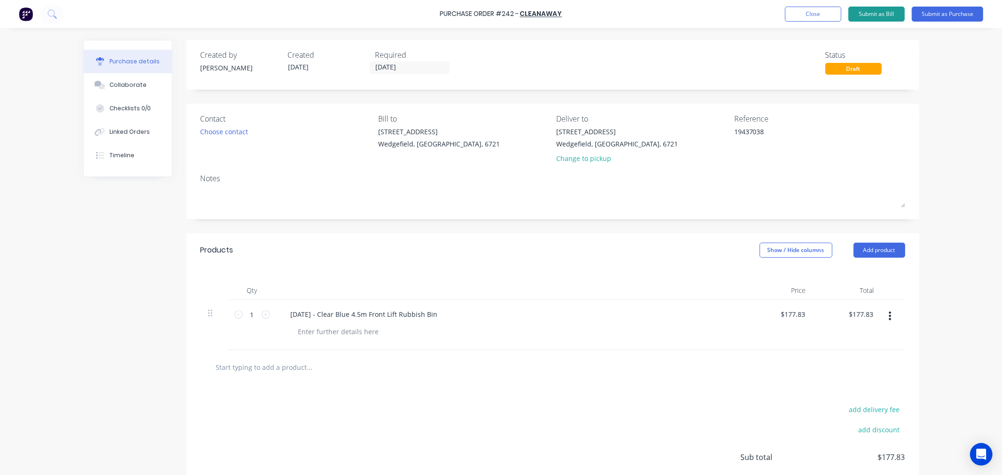
click at [888, 16] on button "Submit as Bill" at bounding box center [877, 14] width 56 height 15
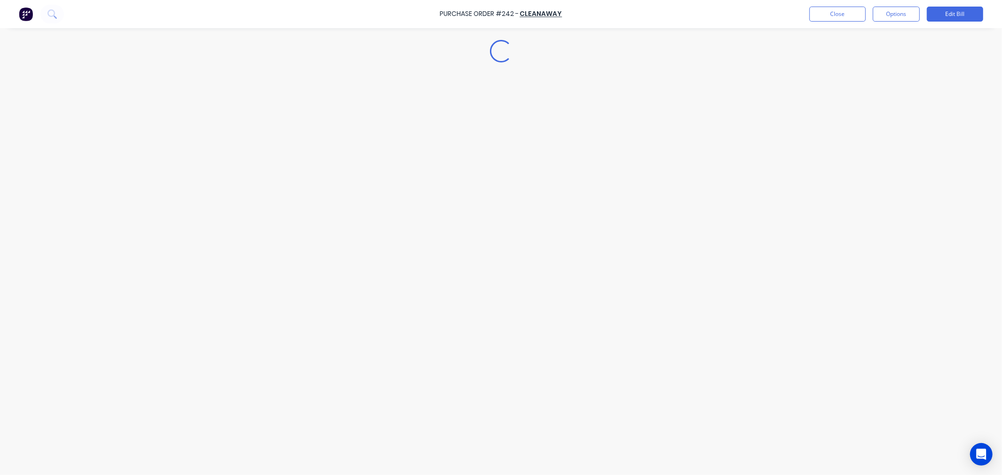
type textarea "x"
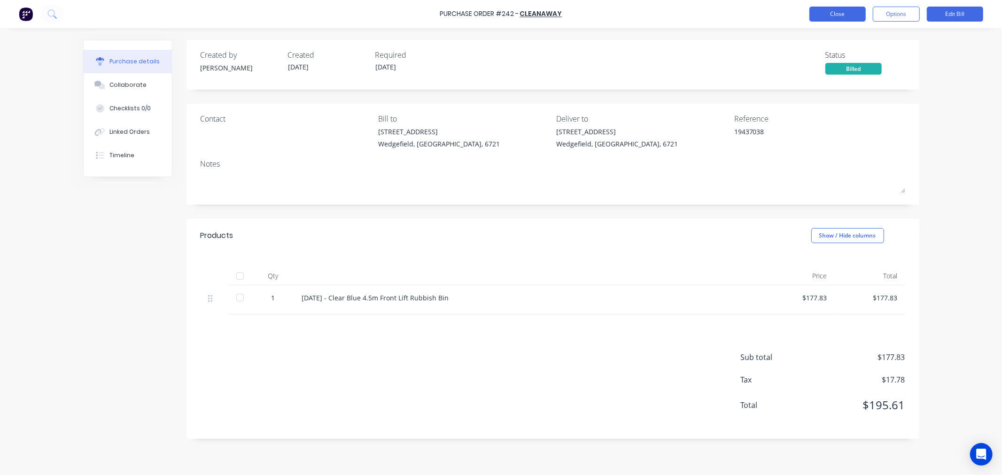
click at [827, 15] on button "Close" at bounding box center [838, 14] width 56 height 15
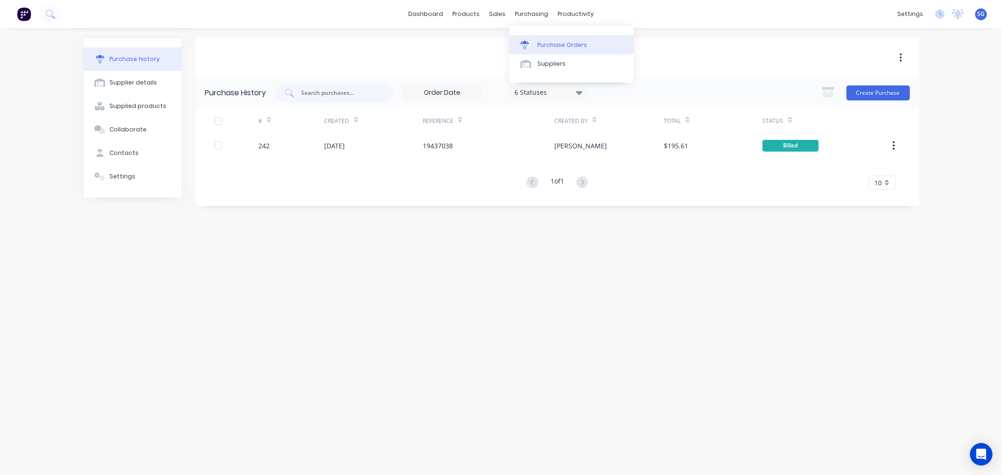
click at [538, 42] on div "Purchase Orders" at bounding box center [563, 45] width 50 height 8
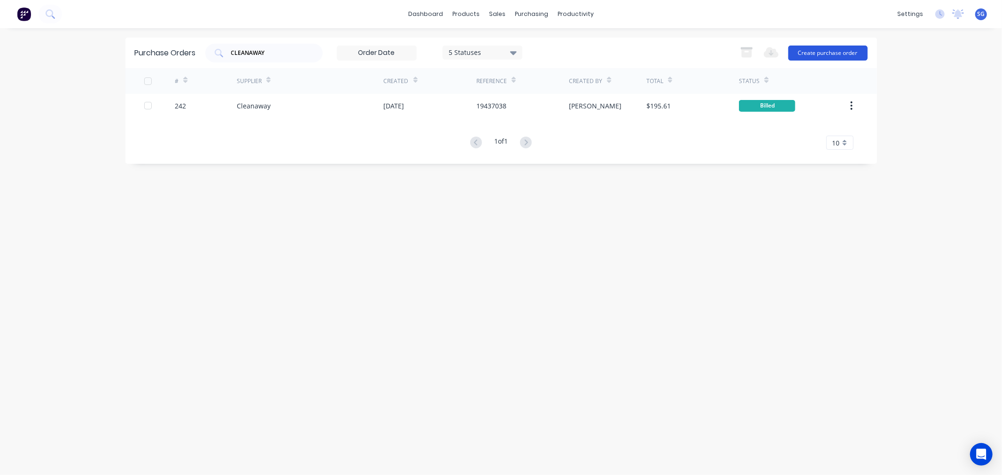
click at [818, 54] on button "Create purchase order" at bounding box center [827, 53] width 79 height 15
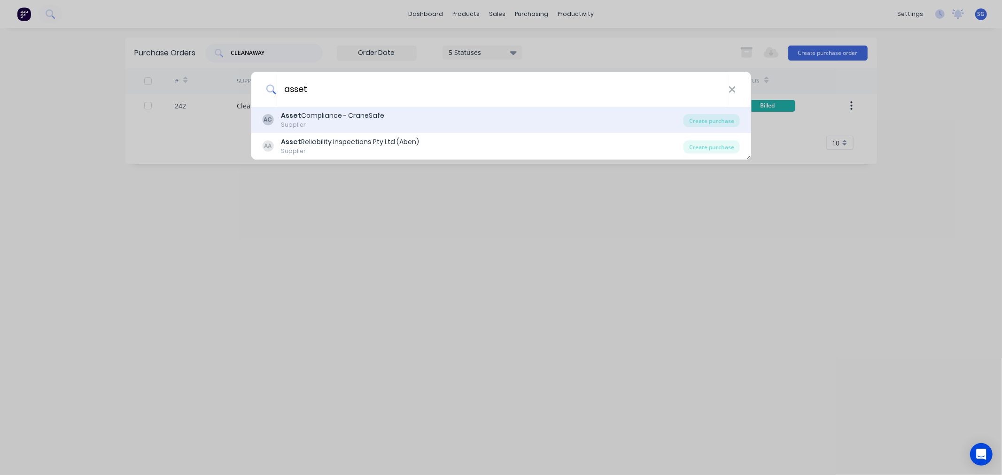
type input "asset"
click at [302, 121] on div "Supplier" at bounding box center [332, 125] width 103 height 8
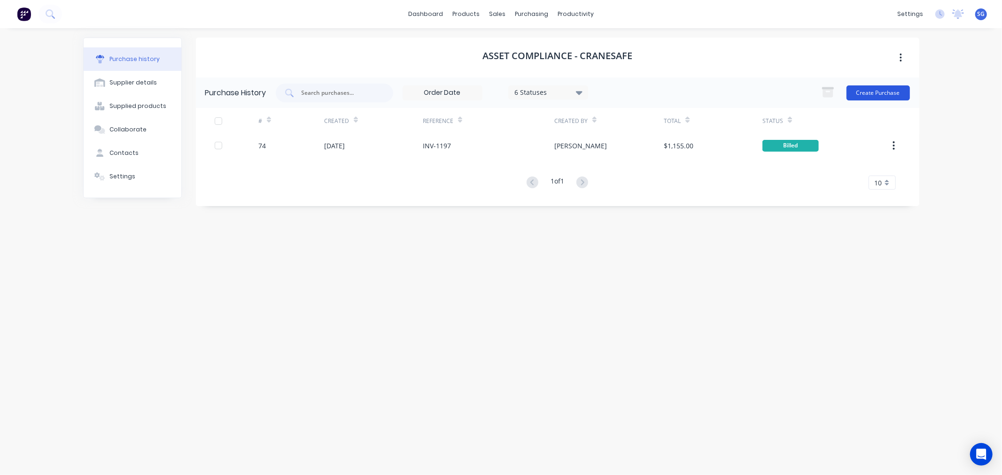
click at [876, 91] on button "Create Purchase" at bounding box center [878, 93] width 63 height 15
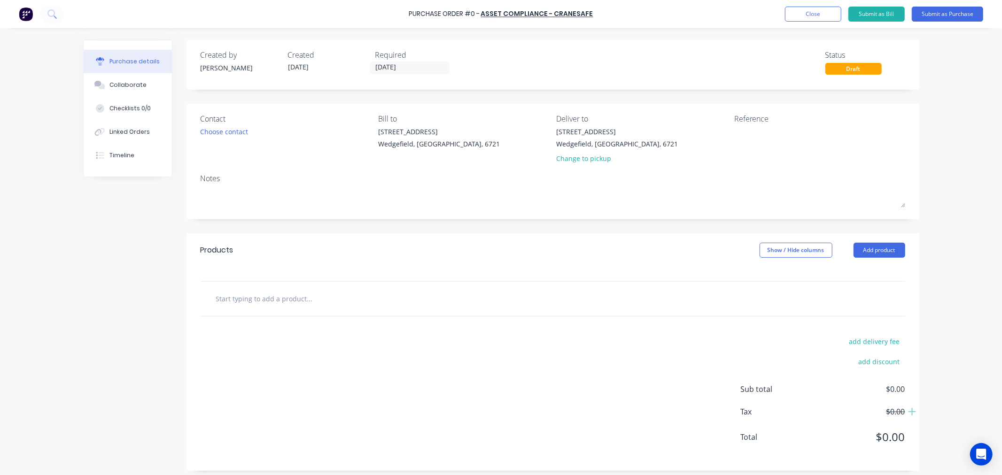
click at [257, 302] on input "text" at bounding box center [310, 298] width 188 height 19
click at [216, 299] on input "CraneSafe Inspection" at bounding box center [310, 298] width 188 height 19
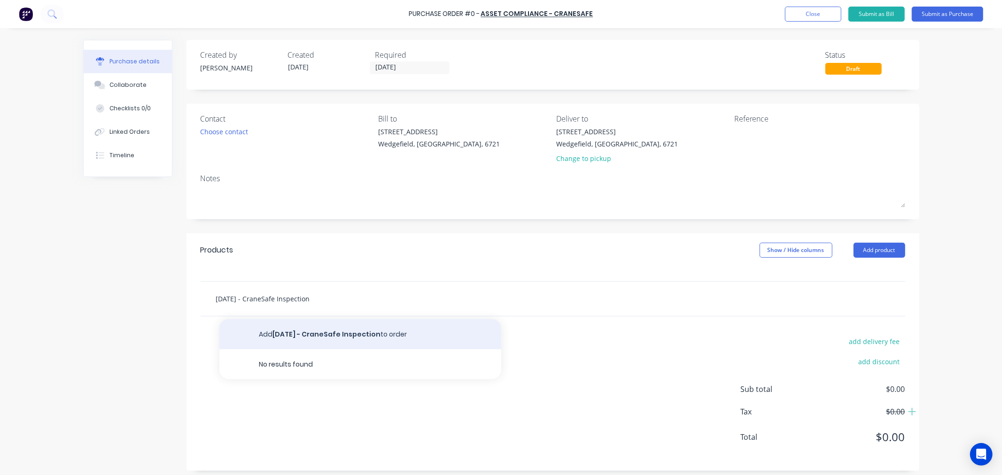
type input "[DATE] - CraneSafe Inspection"
click at [320, 332] on button "Add [DATE] - CraneSafe Inspection to order" at bounding box center [360, 334] width 282 height 30
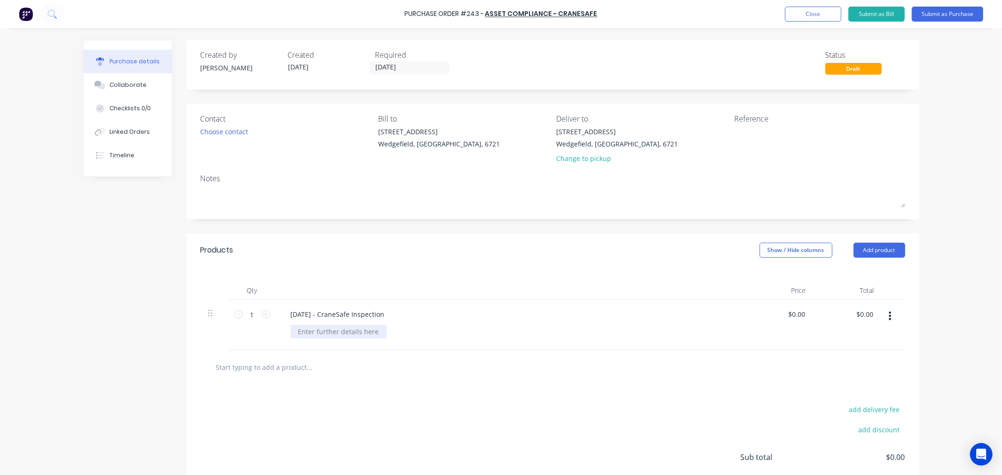
click at [303, 335] on div at bounding box center [339, 332] width 96 height 14
paste div
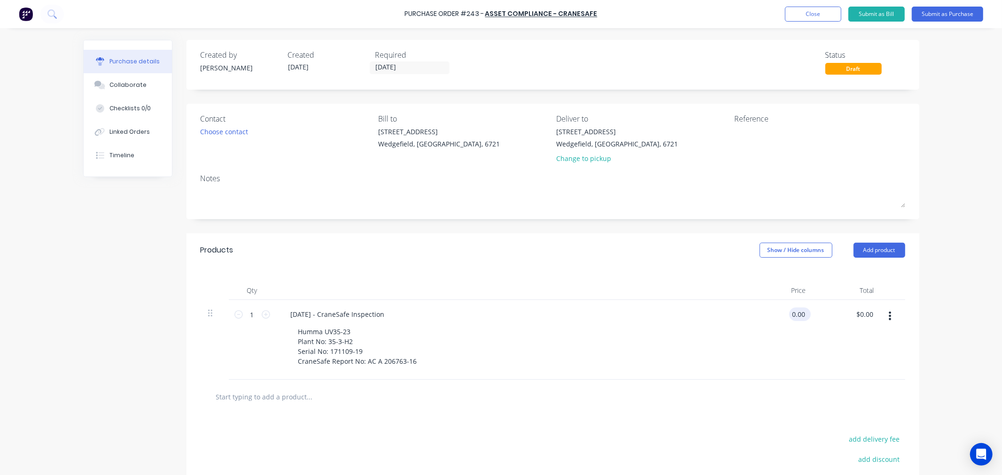
click at [795, 319] on input "0.00" at bounding box center [798, 315] width 18 height 14
type input "$1,050.00"
click at [933, 15] on button "Submit as Purchase" at bounding box center [947, 14] width 71 height 15
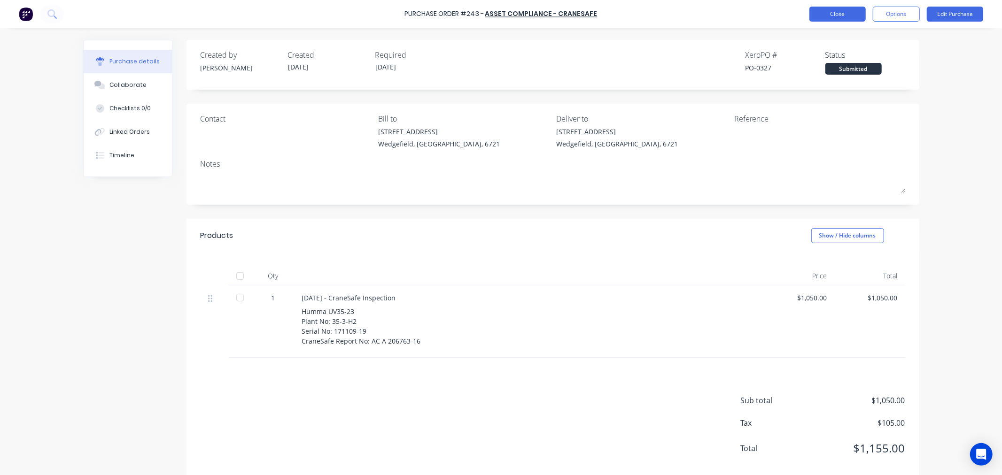
click at [812, 12] on button "Close" at bounding box center [838, 14] width 56 height 15
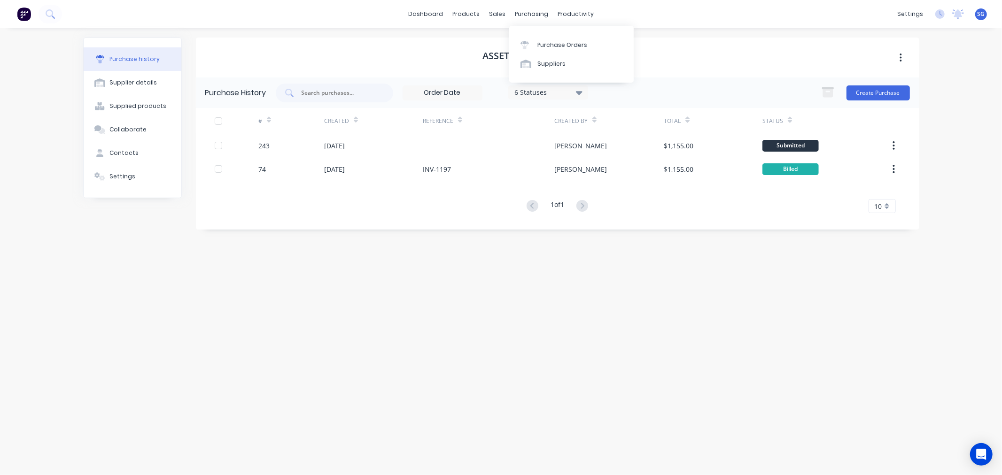
click at [538, 22] on div "dashboard products sales purchasing productivity dashboard products Product Cat…" at bounding box center [501, 14] width 1002 height 28
click at [557, 44] on div "Purchase Orders" at bounding box center [563, 45] width 50 height 8
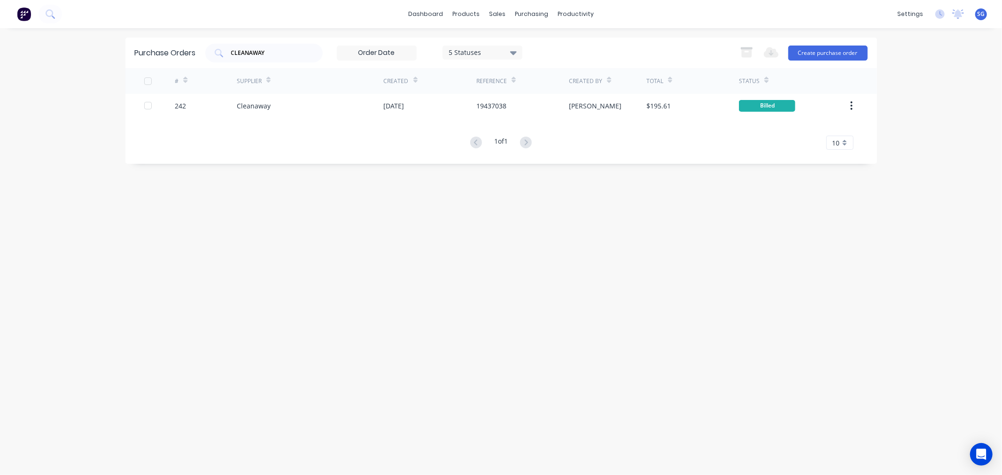
drag, startPoint x: 268, startPoint y: 58, endPoint x: 183, endPoint y: 55, distance: 84.6
click at [187, 56] on div "Purchase Orders CLEANAWAY 5 Statuses 5 Statuses Export to Excel (XLSX) Create p…" at bounding box center [501, 53] width 752 height 31
click at [253, 56] on input "CLEANAWAY" at bounding box center [269, 52] width 78 height 9
drag, startPoint x: 258, startPoint y: 48, endPoint x: 265, endPoint y: 48, distance: 6.1
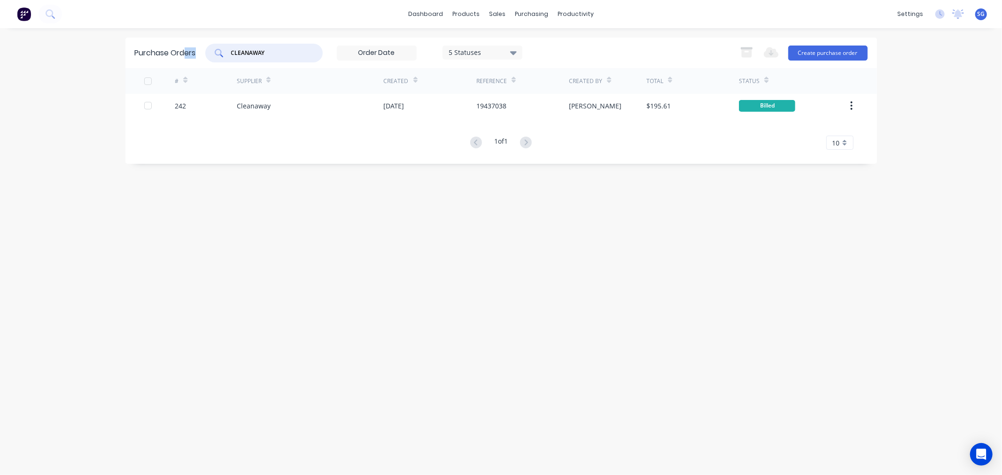
click at [260, 48] on input "CLEANAWAY" at bounding box center [269, 52] width 78 height 9
click at [269, 48] on input "CLEANAWAY" at bounding box center [269, 52] width 78 height 9
click at [273, 51] on input "CLEANAWAY" at bounding box center [269, 52] width 78 height 9
click at [249, 51] on input "CLEANAWAY" at bounding box center [269, 52] width 78 height 9
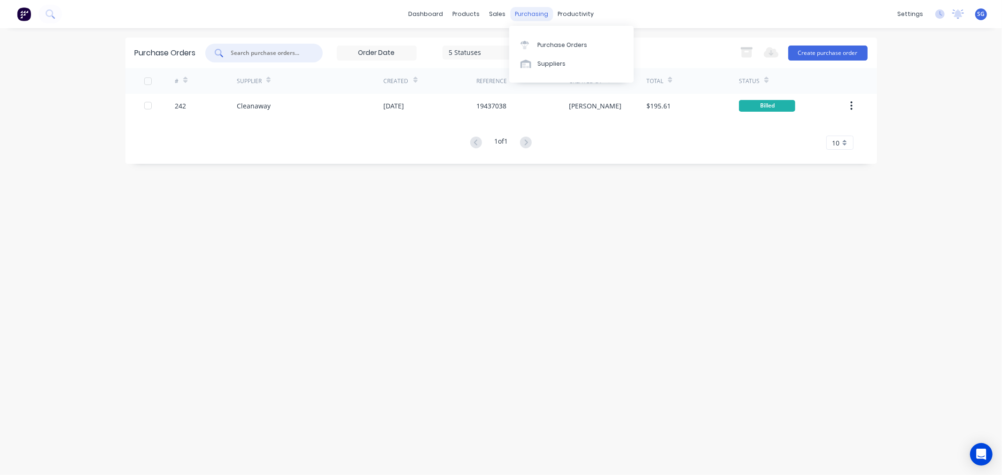
click at [542, 17] on div "purchasing" at bounding box center [531, 14] width 43 height 14
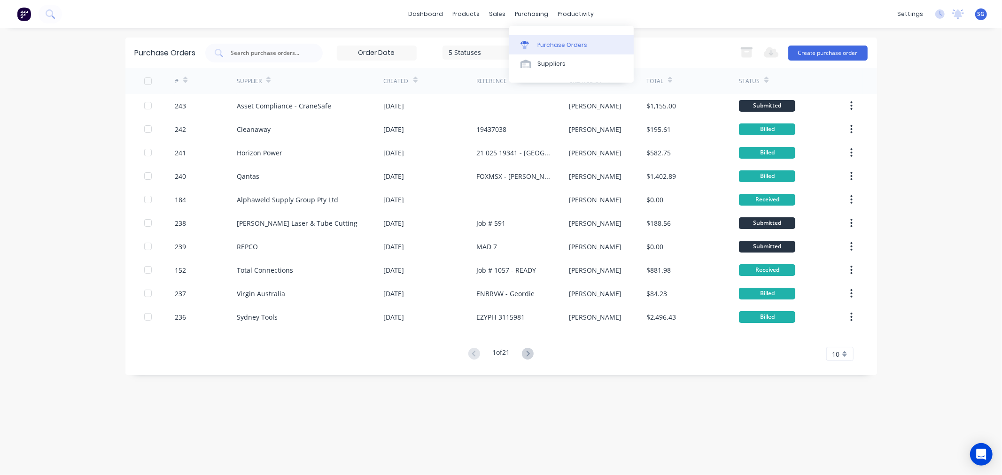
click at [539, 45] on div "Purchase Orders" at bounding box center [563, 45] width 50 height 8
click at [802, 57] on button "Create purchase order" at bounding box center [827, 53] width 79 height 15
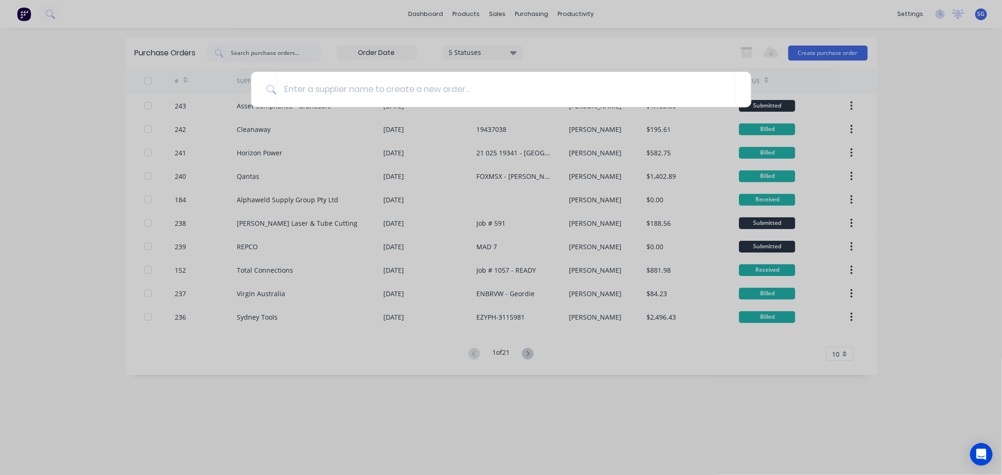
type input "i"
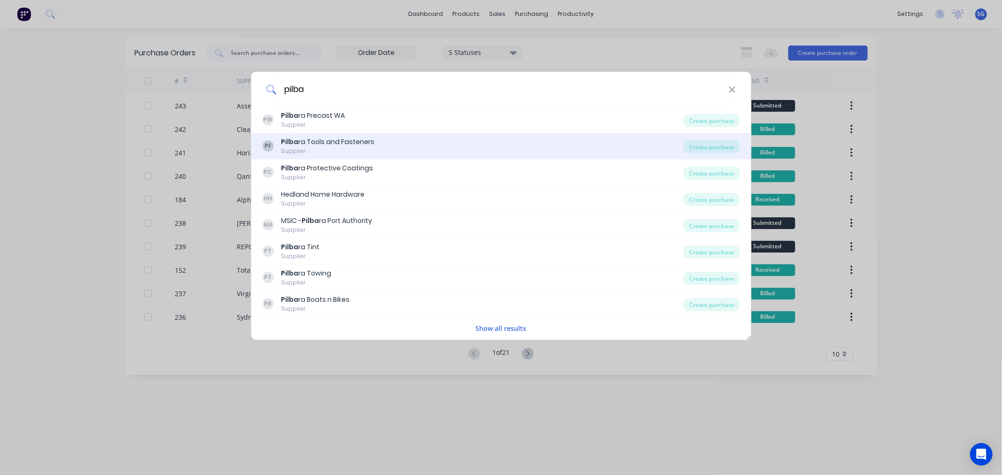
type input "pilba"
click at [395, 143] on div "PF Pilba ra Tools and Fasteners Supplier" at bounding box center [472, 146] width 421 height 18
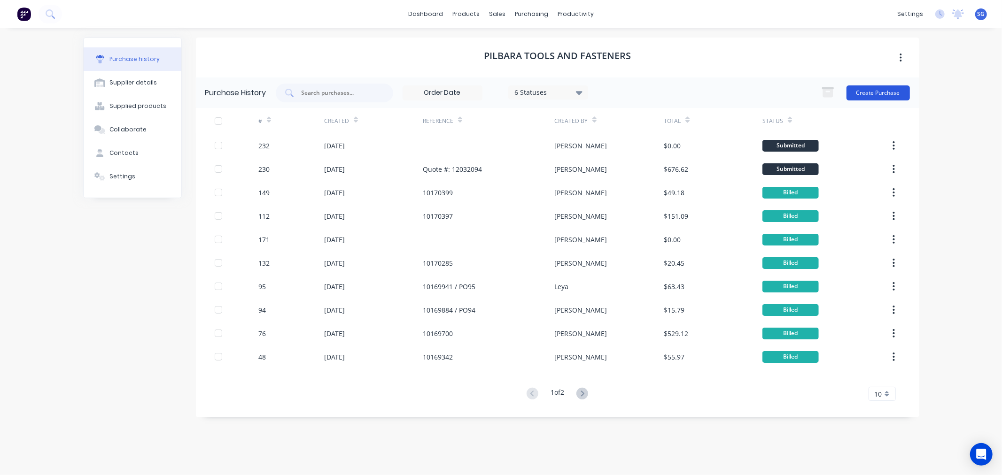
click at [871, 91] on button "Create Purchase" at bounding box center [878, 93] width 63 height 15
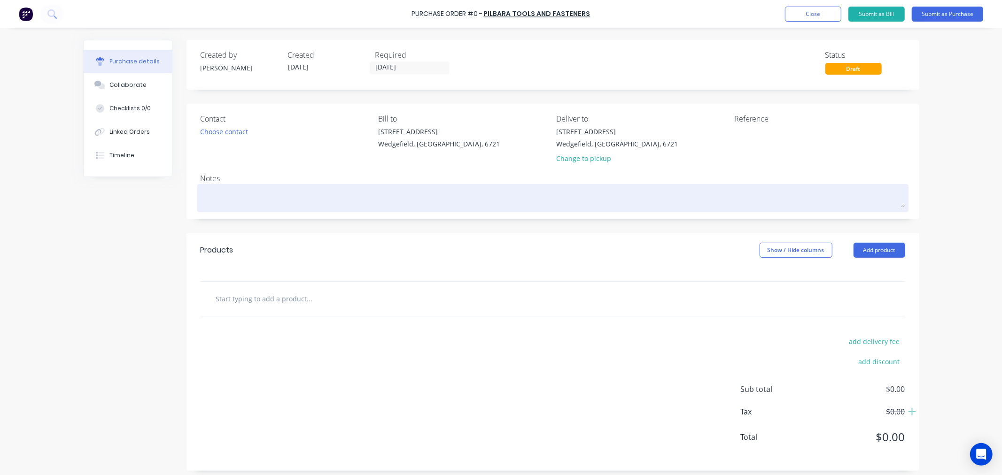
click at [249, 196] on textarea at bounding box center [553, 197] width 705 height 21
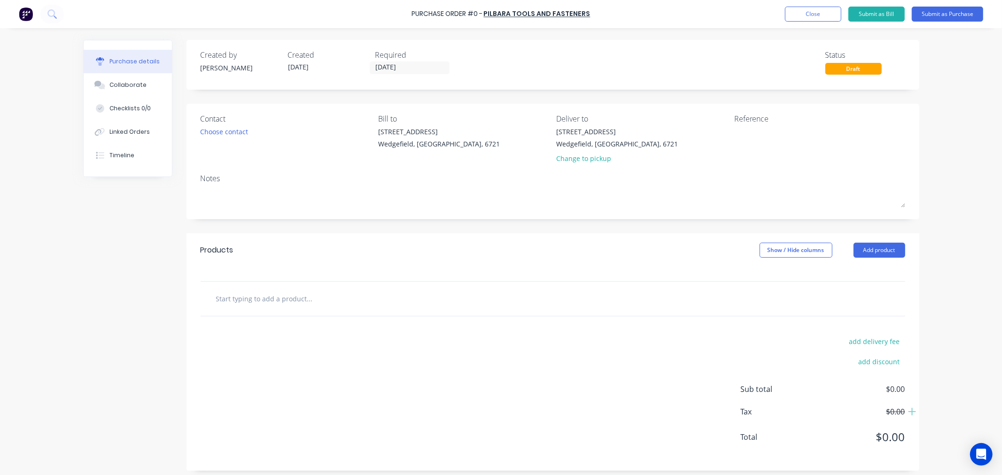
click at [261, 297] on input "text" at bounding box center [310, 298] width 188 height 19
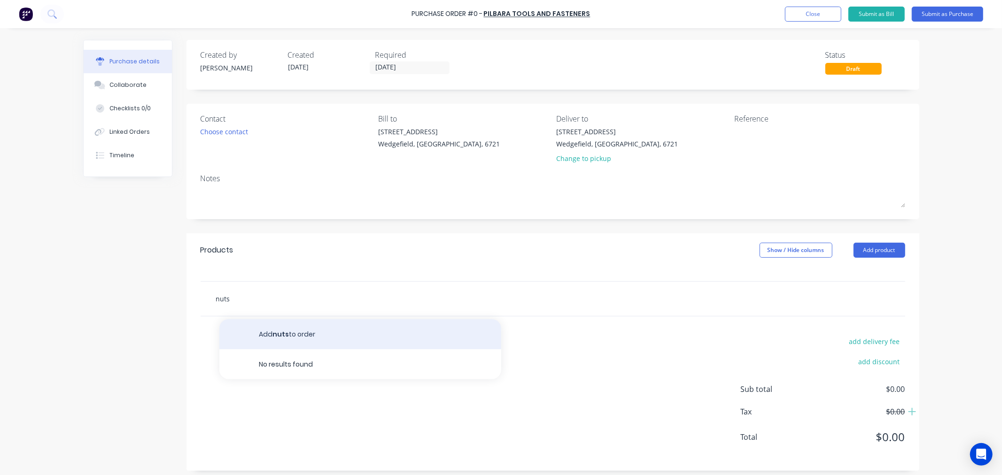
type input "nuts"
click at [271, 332] on button "Add nuts to order" at bounding box center [360, 334] width 282 height 30
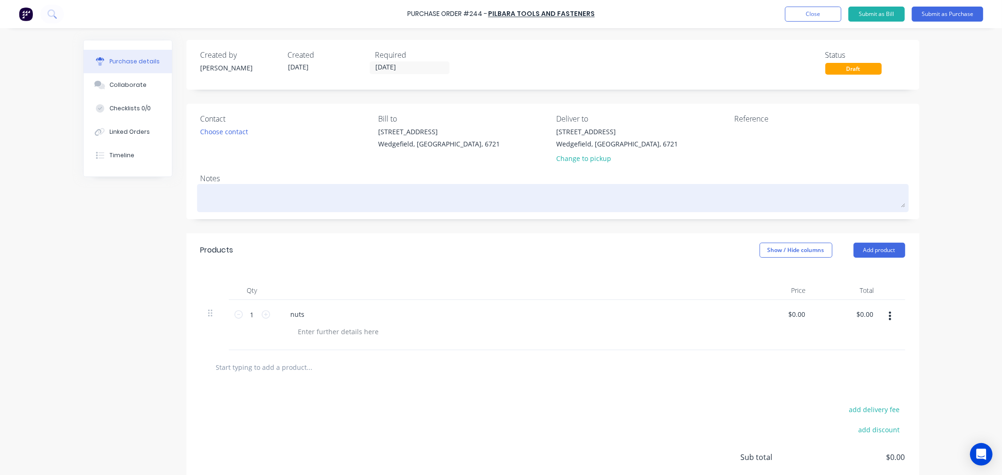
click at [226, 196] on textarea at bounding box center [553, 197] width 705 height 21
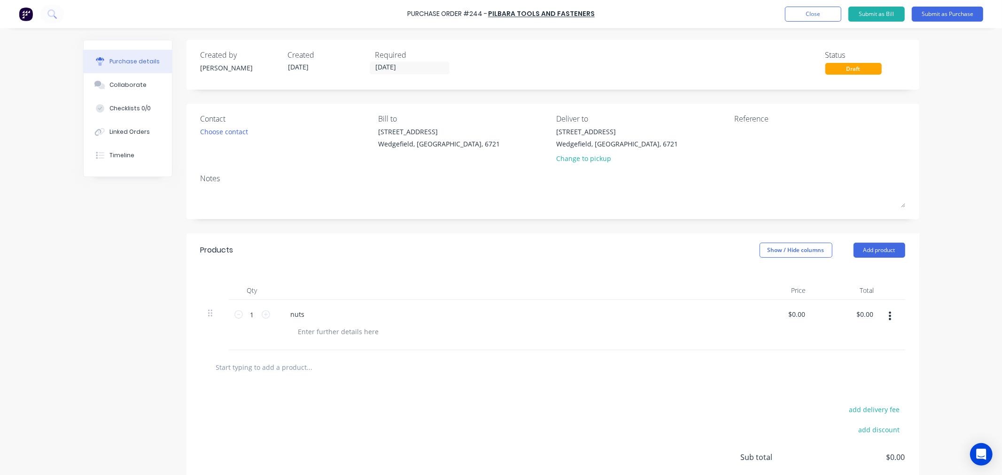
click at [884, 315] on button "button" at bounding box center [890, 316] width 22 height 17
click at [858, 397] on button "Delete" at bounding box center [862, 397] width 80 height 19
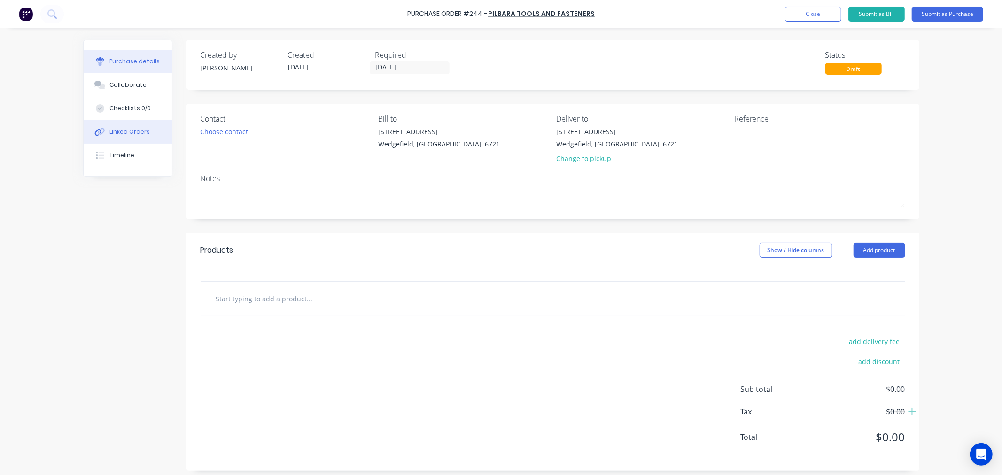
click at [109, 134] on div "Linked Orders" at bounding box center [129, 132] width 40 height 8
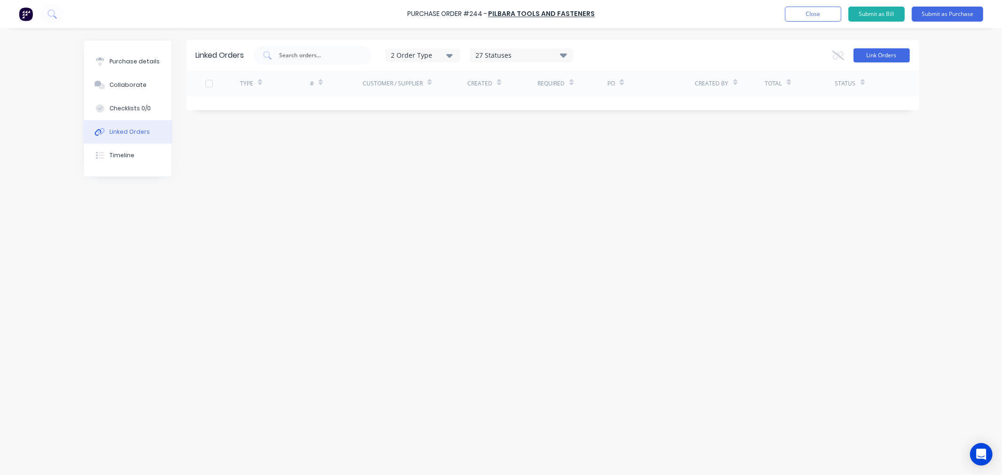
click at [875, 54] on button "Link Orders" at bounding box center [882, 55] width 56 height 14
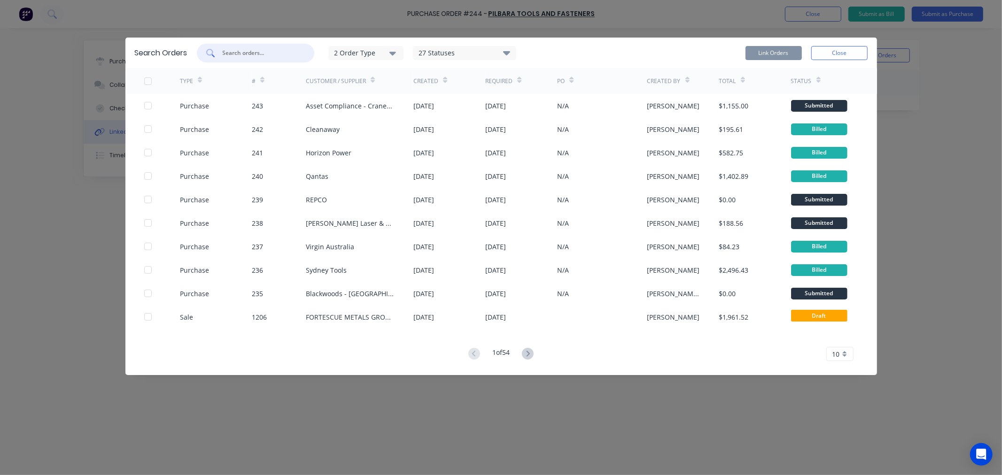
click at [265, 50] on input "text" at bounding box center [261, 52] width 78 height 9
drag, startPoint x: 835, startPoint y: 45, endPoint x: 830, endPoint y: 55, distance: 11.8
click at [835, 44] on div "Link Orders Close" at bounding box center [807, 53] width 122 height 19
click at [839, 51] on button "Close" at bounding box center [839, 53] width 56 height 14
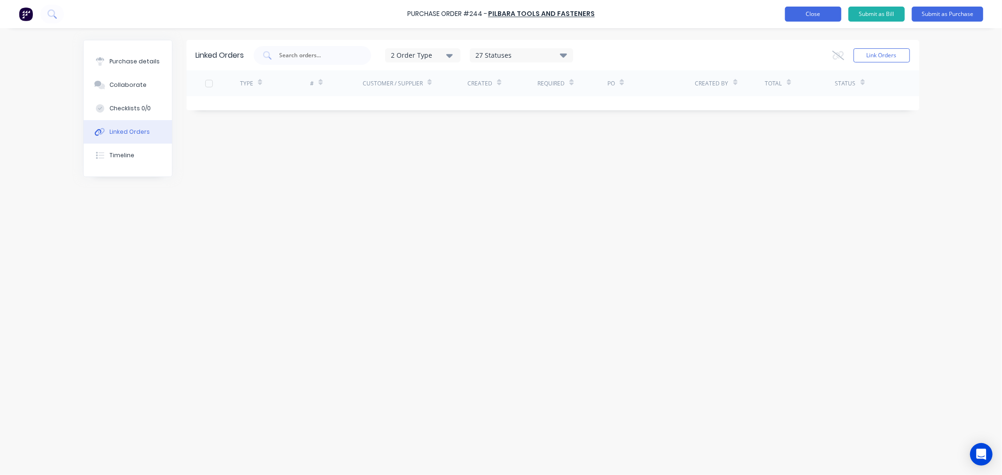
click at [787, 15] on button "Close" at bounding box center [813, 14] width 56 height 15
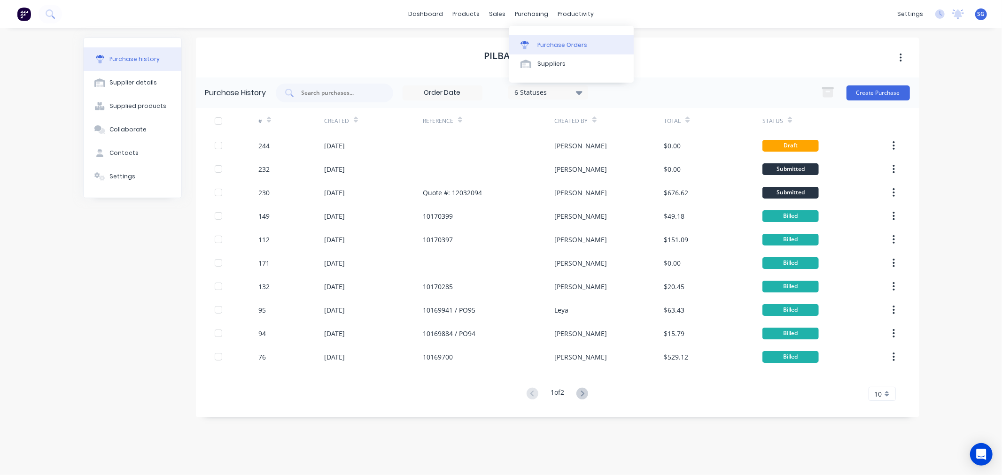
click at [536, 44] on link "Purchase Orders" at bounding box center [571, 44] width 125 height 19
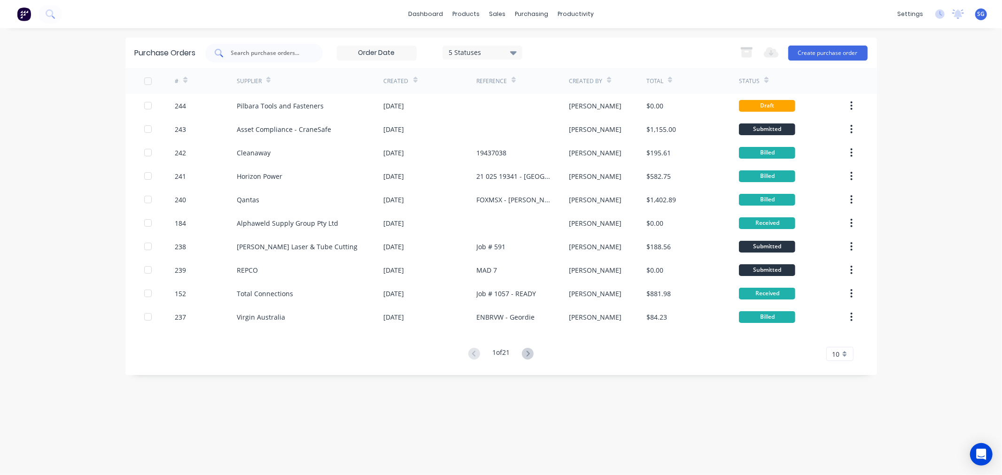
click at [283, 50] on input "text" at bounding box center [269, 52] width 78 height 9
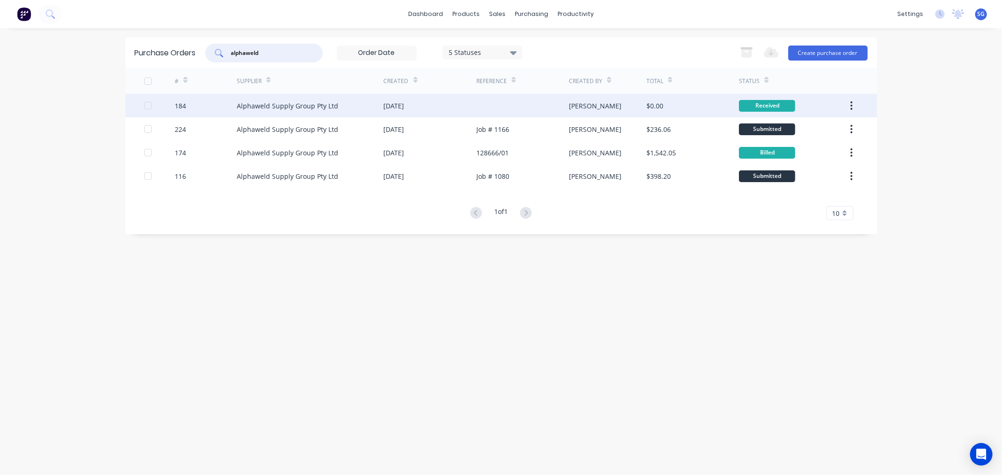
type input "alphaweld"
click at [257, 103] on div "Alphaweld Supply Group Pty Ltd" at bounding box center [287, 106] width 101 height 10
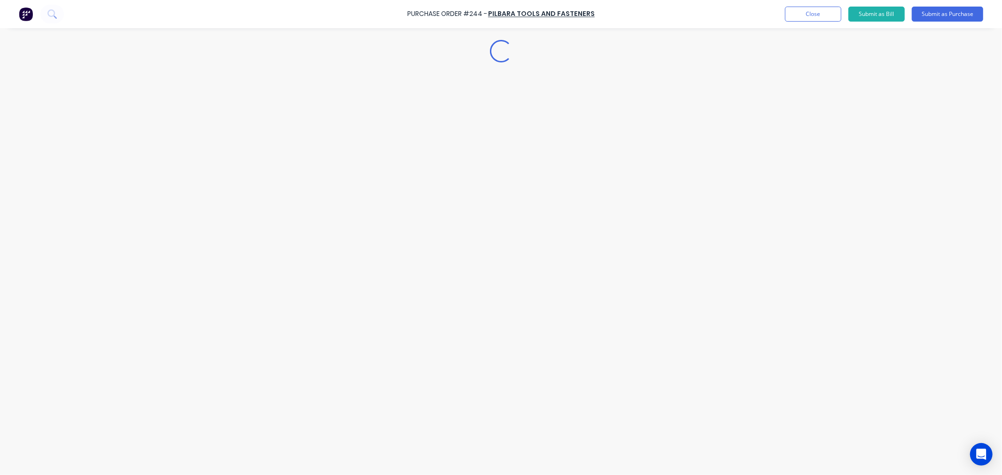
type textarea "x"
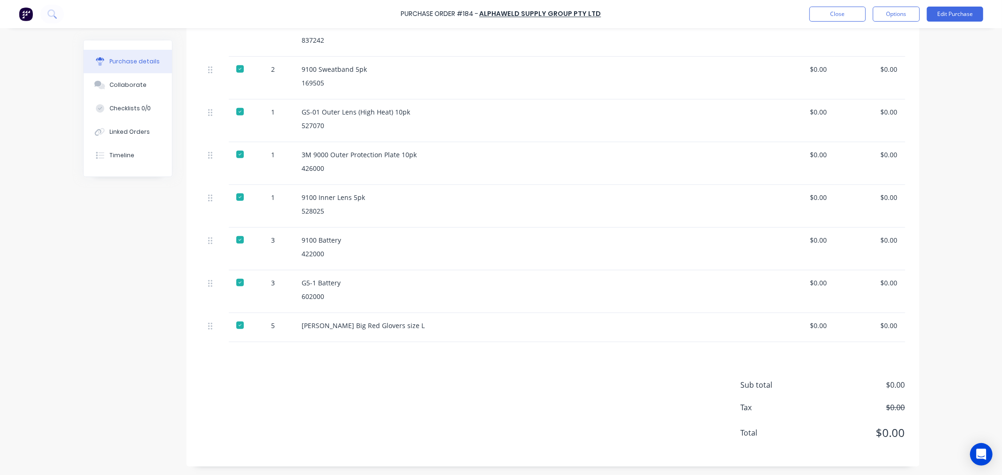
scroll to position [530, 0]
drag, startPoint x: 387, startPoint y: 326, endPoint x: 298, endPoint y: 328, distance: 88.8
click at [302, 328] on div "[PERSON_NAME] Big Red Glovers size L" at bounding box center [529, 325] width 455 height 10
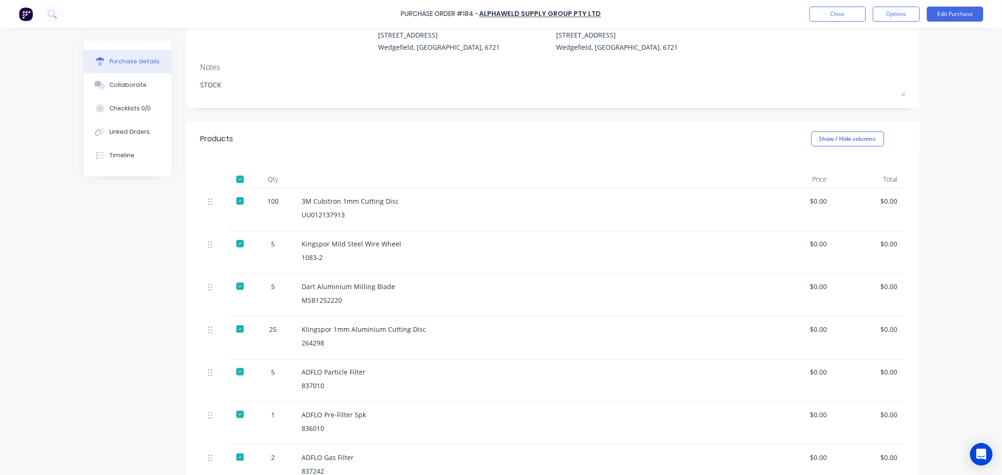
scroll to position [0, 0]
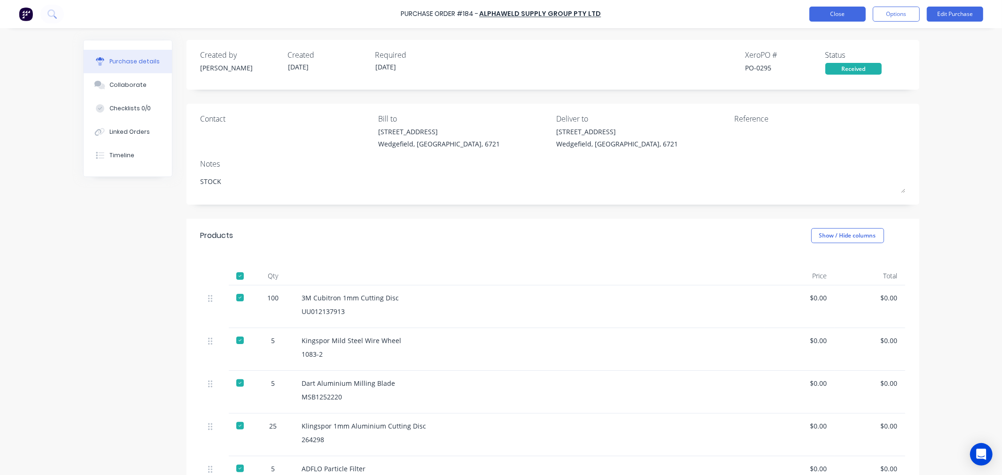
click at [824, 14] on button "Close" at bounding box center [838, 14] width 56 height 15
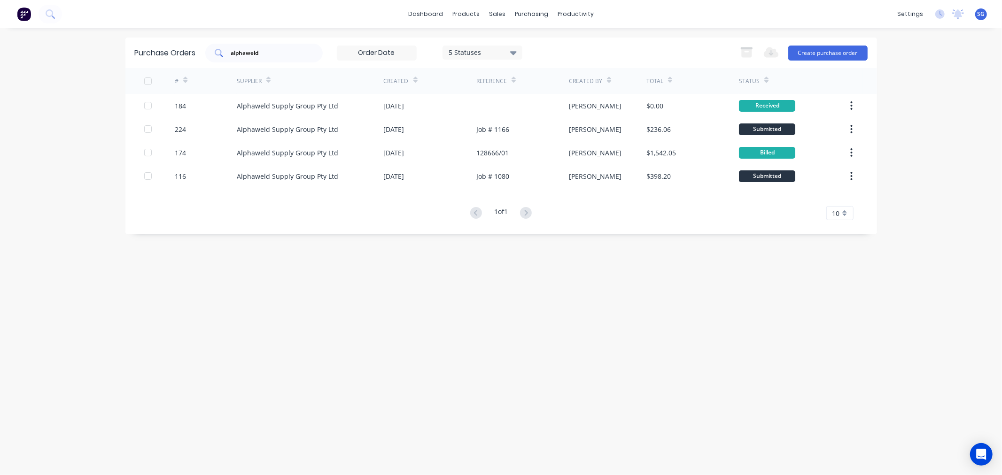
click at [257, 53] on input "alphaweld" at bounding box center [269, 52] width 78 height 9
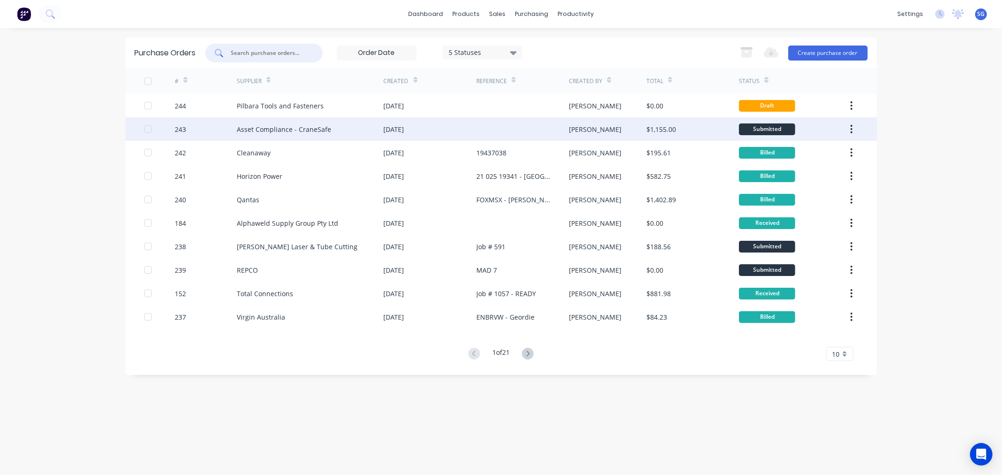
click at [311, 131] on div "Asset Compliance - CraneSafe" at bounding box center [284, 130] width 94 height 10
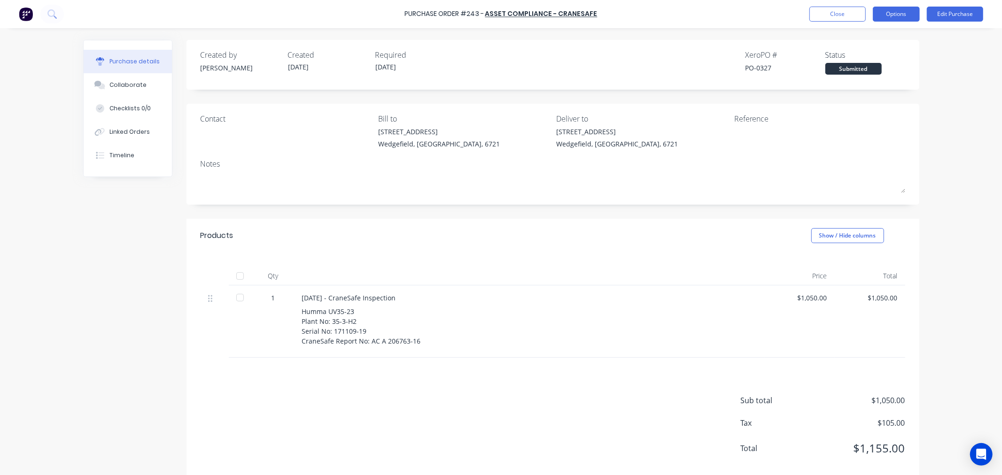
click at [903, 20] on button "Options" at bounding box center [896, 14] width 47 height 15
click at [863, 40] on div "Print / Email" at bounding box center [875, 38] width 72 height 14
click at [866, 60] on div "With pricing" at bounding box center [875, 57] width 72 height 14
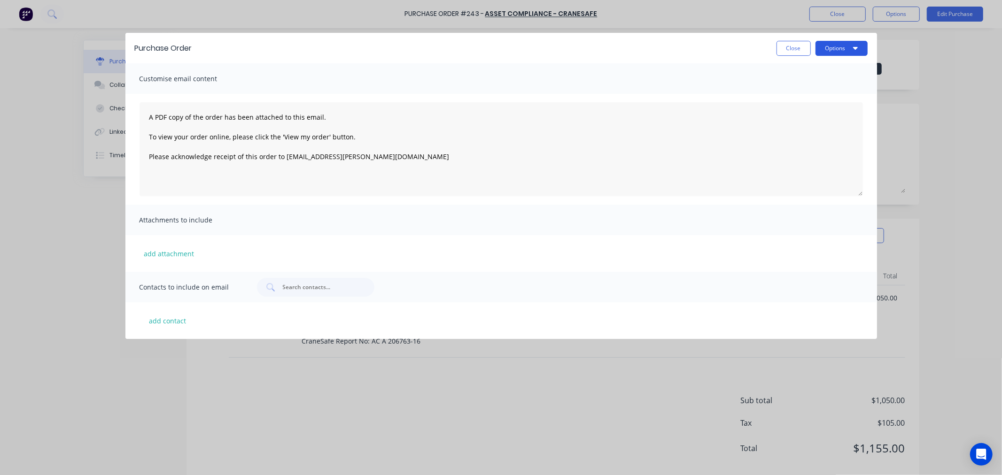
click at [838, 50] on button "Options" at bounding box center [842, 48] width 52 height 15
click at [796, 70] on div "Preview" at bounding box center [823, 72] width 72 height 14
drag, startPoint x: 786, startPoint y: 54, endPoint x: 815, endPoint y: 28, distance: 38.3
click at [787, 54] on button "Close" at bounding box center [794, 48] width 34 height 15
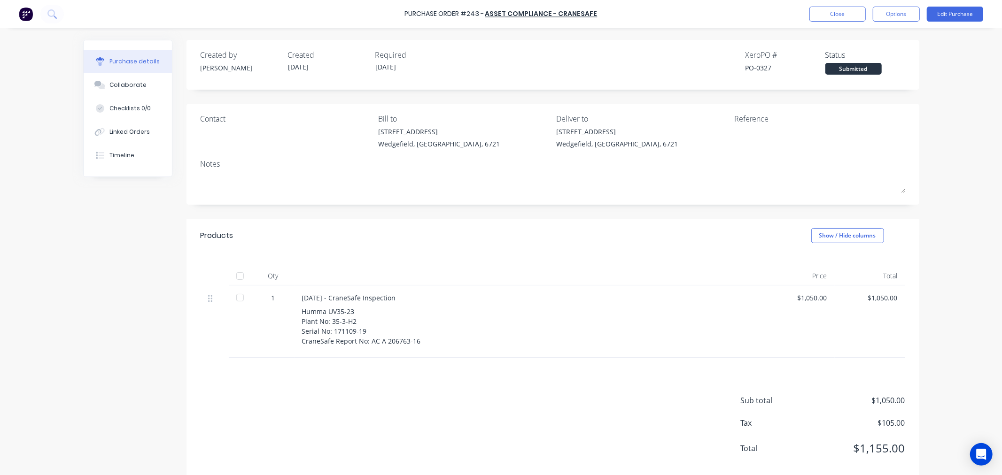
click at [833, 24] on div "Purchase Order #243 - Asset Compliance - CraneSafe Close Options Edit Purchase" at bounding box center [501, 14] width 1002 height 28
click at [821, 3] on div "Purchase Order #243 - Asset Compliance - CraneSafe Close Options Edit Purchase" at bounding box center [501, 14] width 1002 height 28
click at [824, 17] on button "Close" at bounding box center [838, 14] width 56 height 15
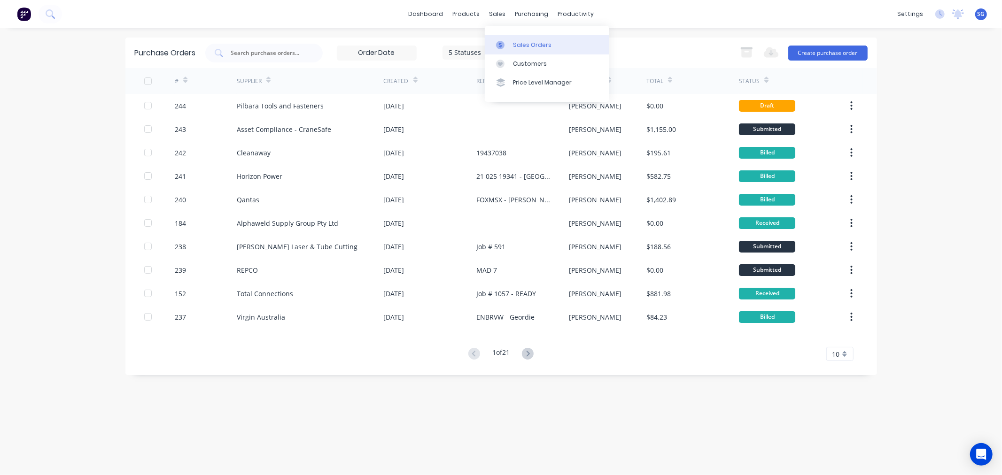
click at [510, 46] on link "Sales Orders" at bounding box center [547, 44] width 125 height 19
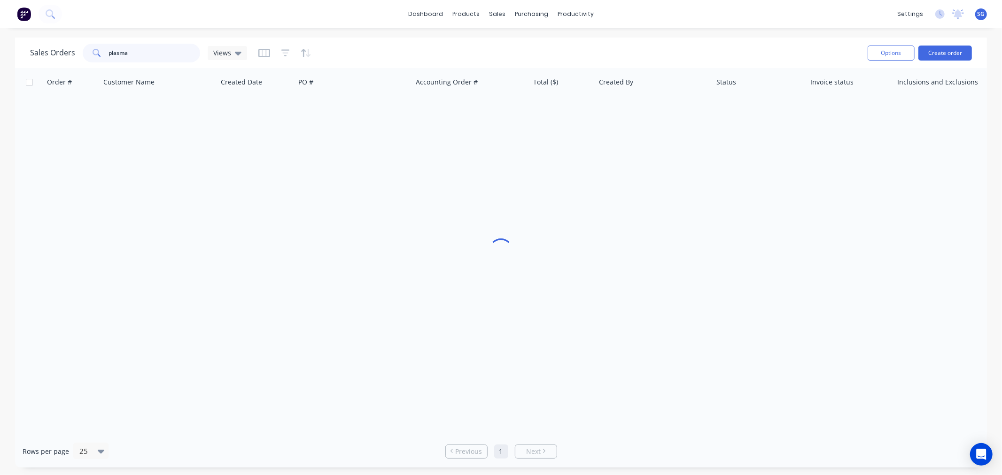
click at [119, 48] on input "plasma" at bounding box center [155, 53] width 92 height 19
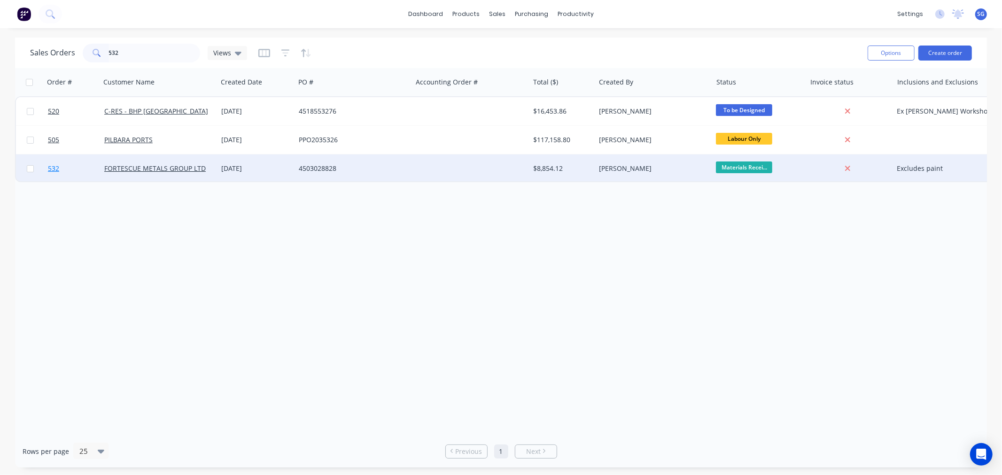
click at [52, 167] on span "532" at bounding box center [53, 168] width 11 height 9
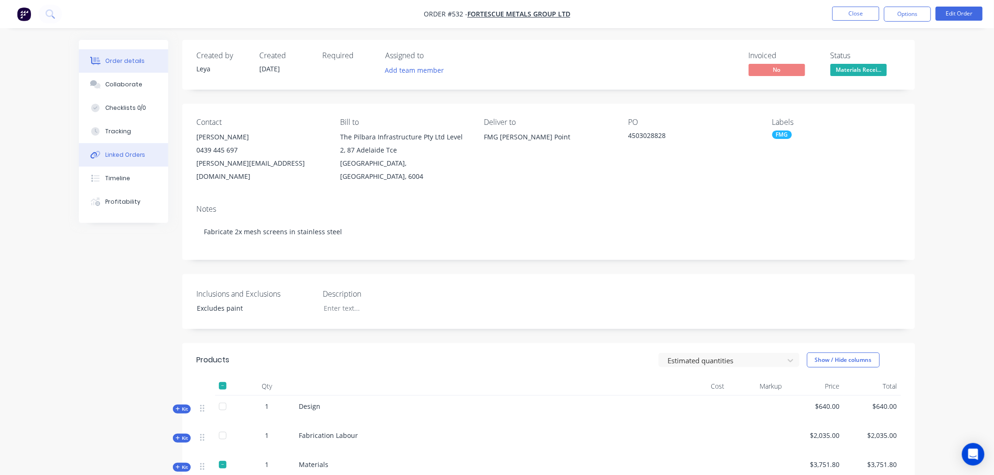
click at [131, 153] on div "Linked Orders" at bounding box center [125, 155] width 40 height 8
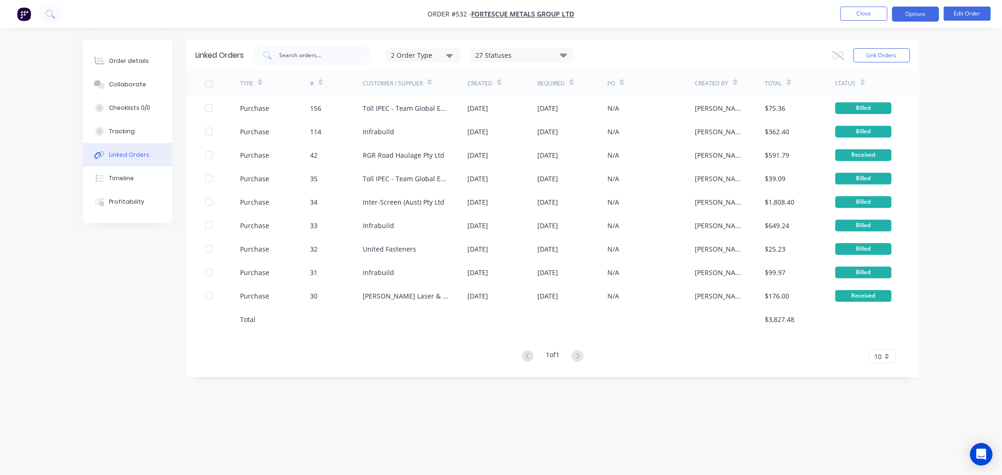
click at [922, 15] on button "Options" at bounding box center [915, 14] width 47 height 15
click at [861, 16] on button "Close" at bounding box center [864, 14] width 47 height 14
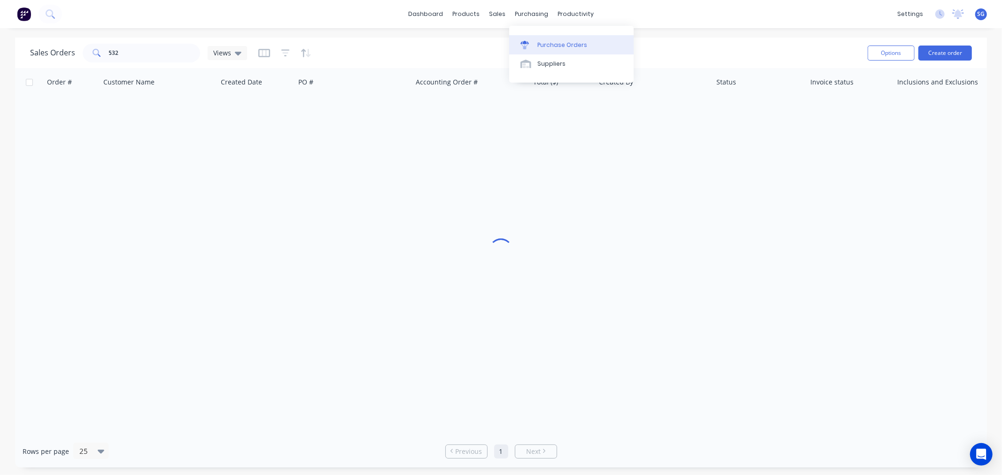
click at [544, 45] on div "Purchase Orders" at bounding box center [563, 45] width 50 height 8
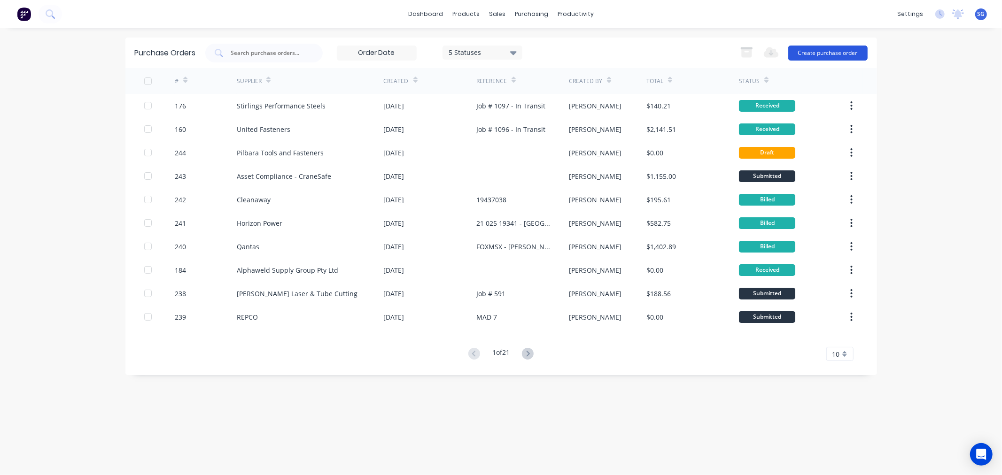
click at [826, 56] on button "Create purchase order" at bounding box center [827, 53] width 79 height 15
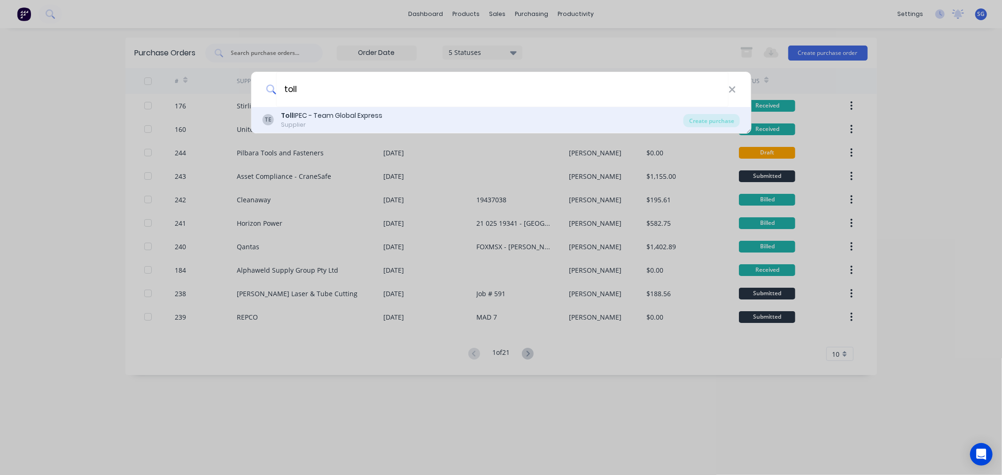
click at [335, 124] on div "Supplier" at bounding box center [331, 125] width 101 height 8
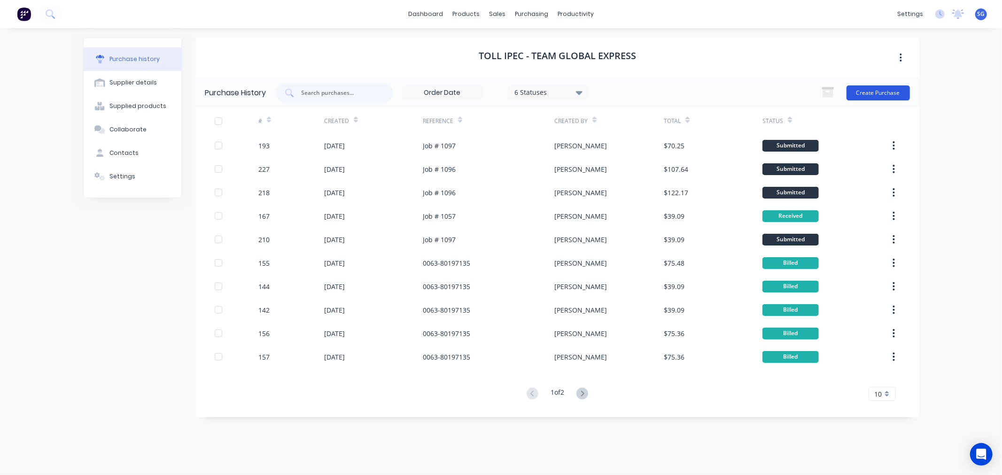
click at [862, 97] on button "Create Purchase" at bounding box center [878, 93] width 63 height 15
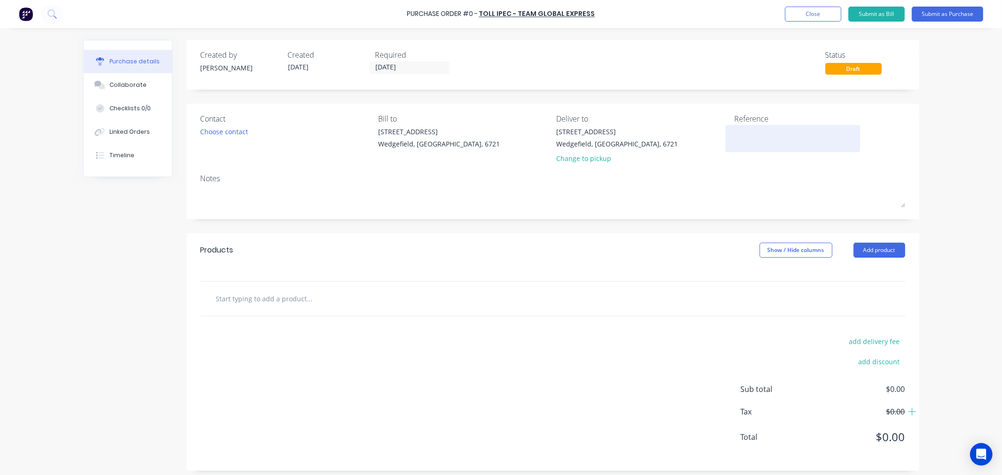
click at [746, 141] on textarea at bounding box center [792, 137] width 117 height 21
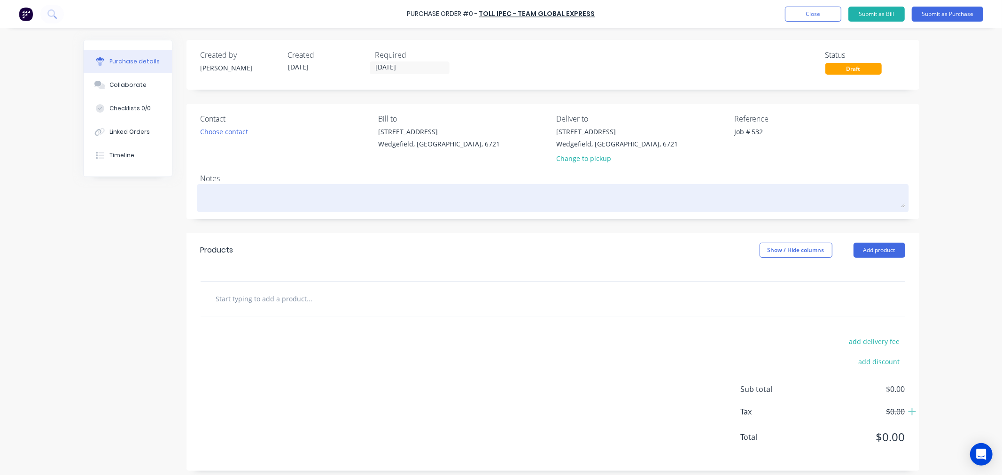
click at [221, 209] on div at bounding box center [553, 198] width 705 height 23
click at [201, 191] on textarea at bounding box center [553, 197] width 705 height 21
drag, startPoint x: 335, startPoint y: 196, endPoint x: 406, endPoint y: 195, distance: 71.4
click at [335, 196] on textarea "Collection of missing material from Simmondas (PO" at bounding box center [553, 197] width 705 height 21
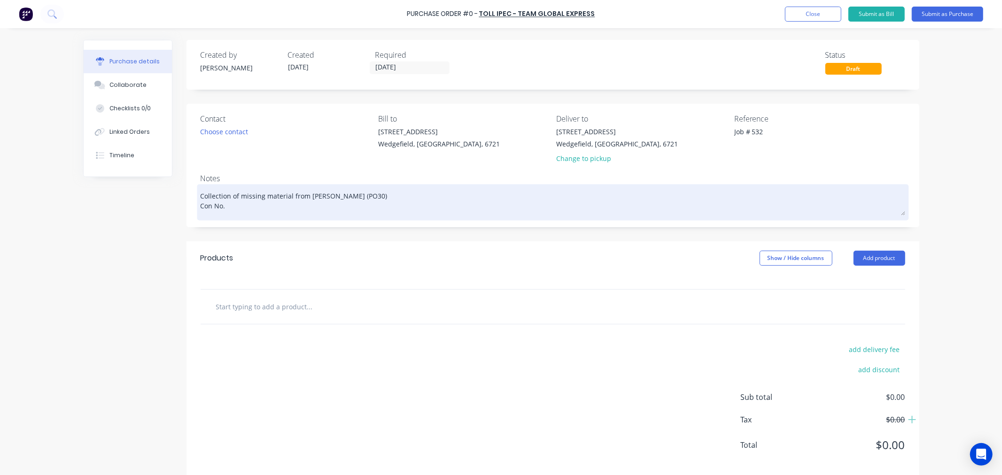
click at [226, 208] on textarea "Collection of missing material from [PERSON_NAME] (PO30) Con No." at bounding box center [553, 201] width 705 height 29
paste textarea "2401015489742"
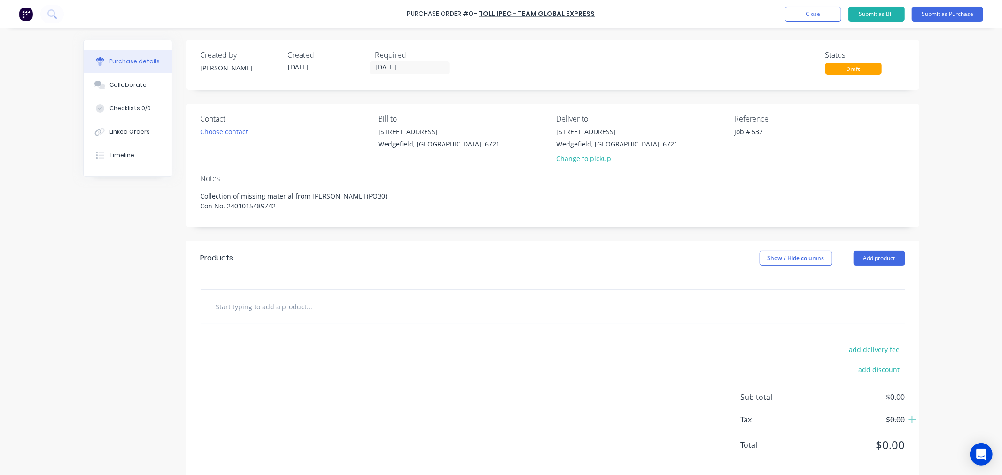
click at [241, 307] on input "text" at bounding box center [310, 306] width 188 height 19
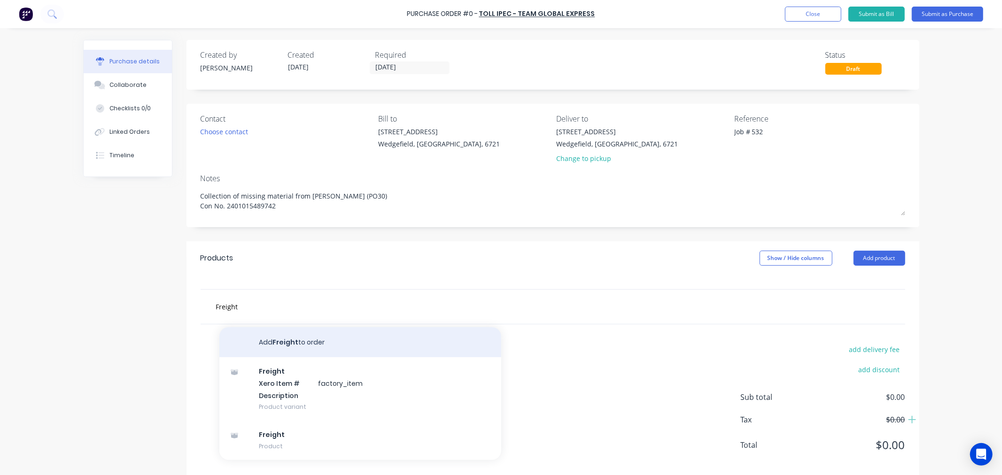
click at [265, 336] on button "Add Freight to order" at bounding box center [360, 342] width 282 height 30
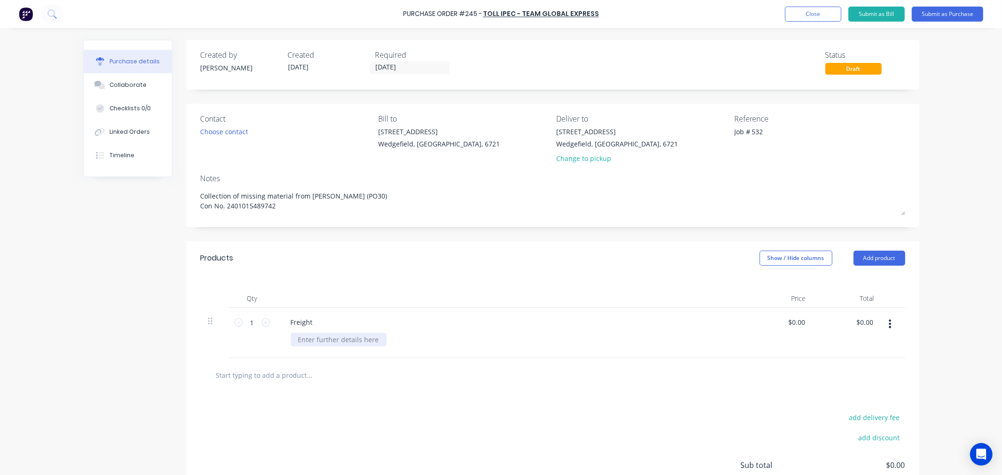
click at [311, 341] on div at bounding box center [339, 340] width 96 height 14
paste div
click at [792, 324] on input "0.00" at bounding box center [798, 323] width 18 height 14
click at [420, 62] on label "[DATE]" at bounding box center [410, 68] width 80 height 13
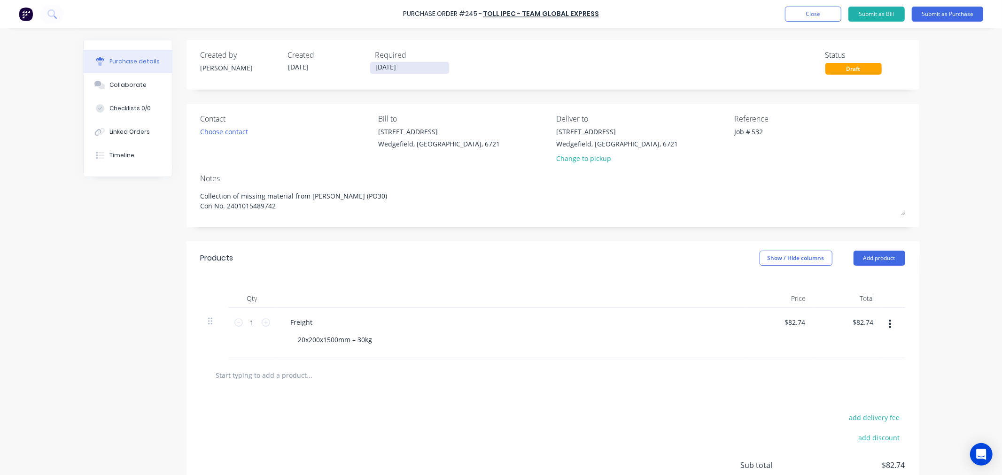
click at [420, 62] on input "[DATE]" at bounding box center [409, 68] width 79 height 12
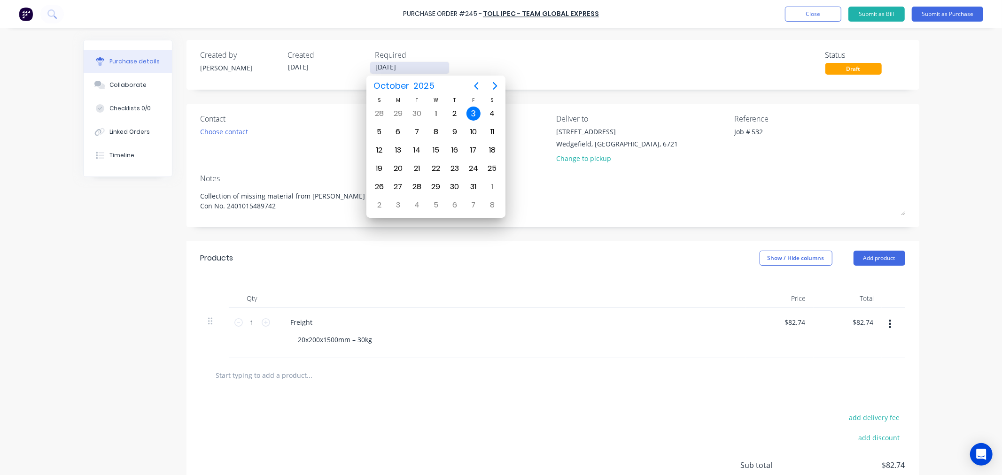
click at [420, 69] on input "[DATE]" at bounding box center [409, 68] width 79 height 12
drag, startPoint x: 395, startPoint y: 132, endPoint x: 553, endPoint y: 40, distance: 183.2
click at [395, 132] on div "6" at bounding box center [398, 132] width 14 height 14
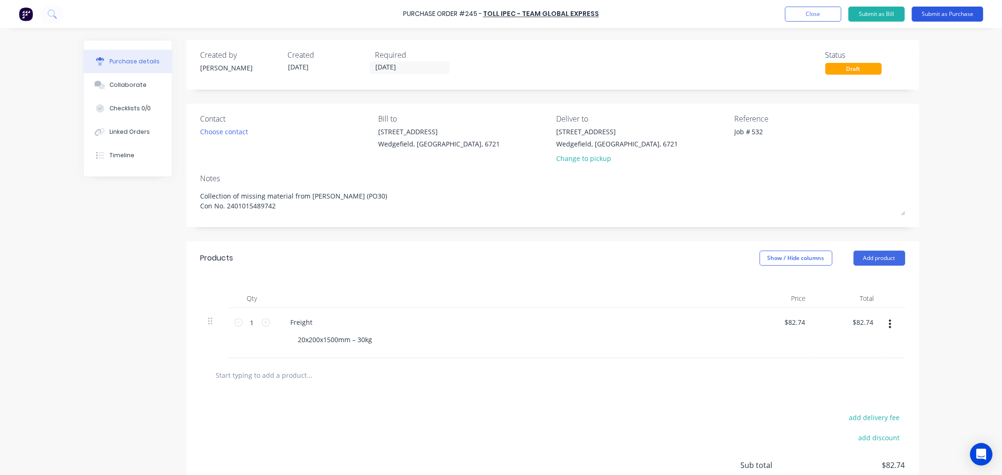
click at [946, 15] on button "Submit as Purchase" at bounding box center [947, 14] width 71 height 15
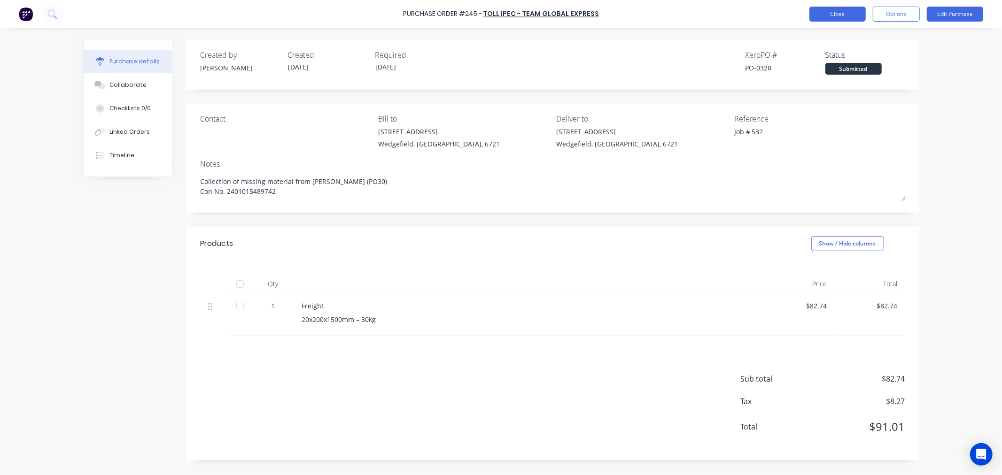
click at [844, 16] on button "Close" at bounding box center [838, 14] width 56 height 15
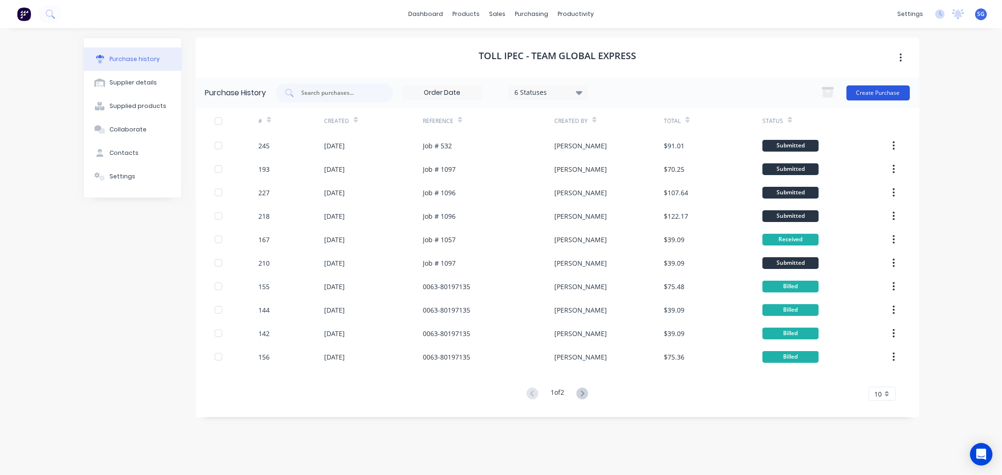
click at [870, 97] on button "Create Purchase" at bounding box center [878, 93] width 63 height 15
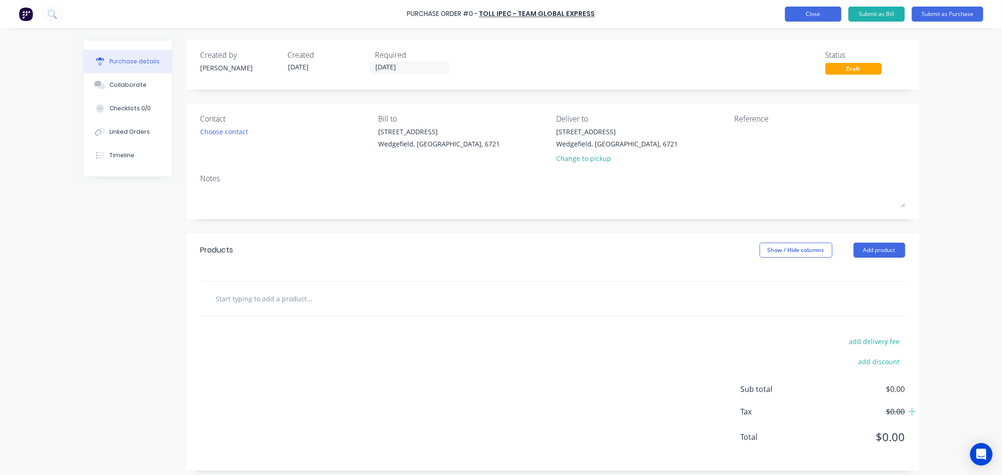
click at [799, 8] on button "Close" at bounding box center [813, 14] width 56 height 15
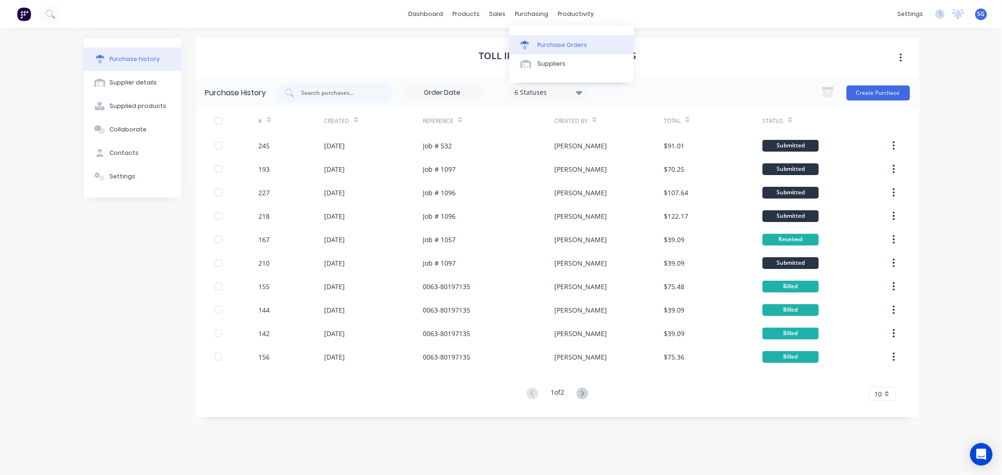
click at [538, 42] on div "Purchase Orders" at bounding box center [563, 45] width 50 height 8
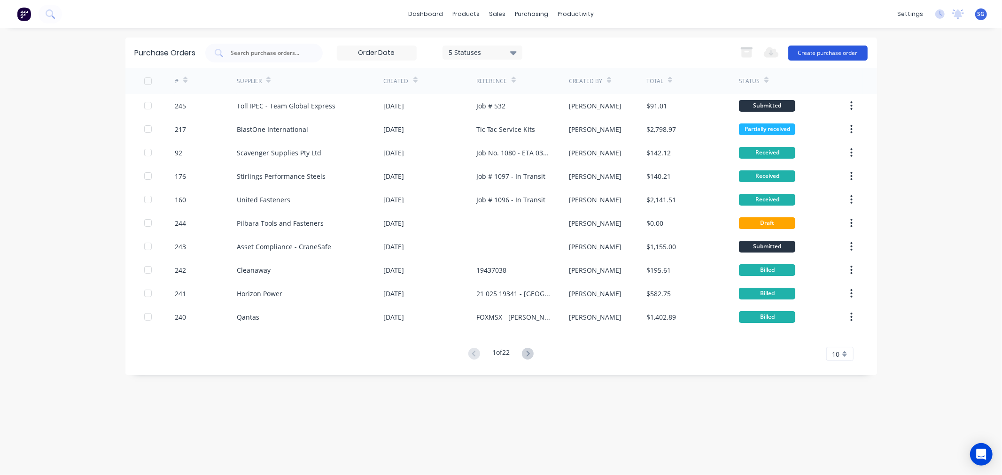
click at [827, 50] on button "Create purchase order" at bounding box center [827, 53] width 79 height 15
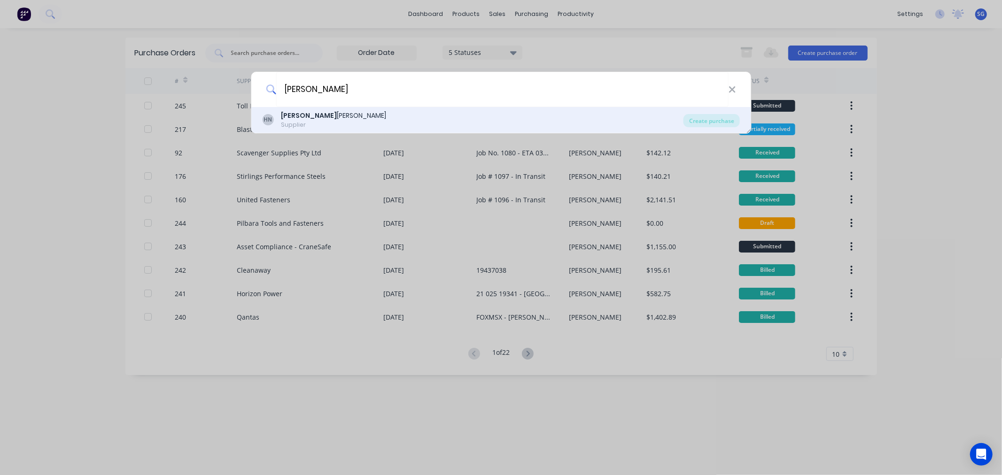
click at [311, 122] on div "Supplier" at bounding box center [333, 125] width 105 height 8
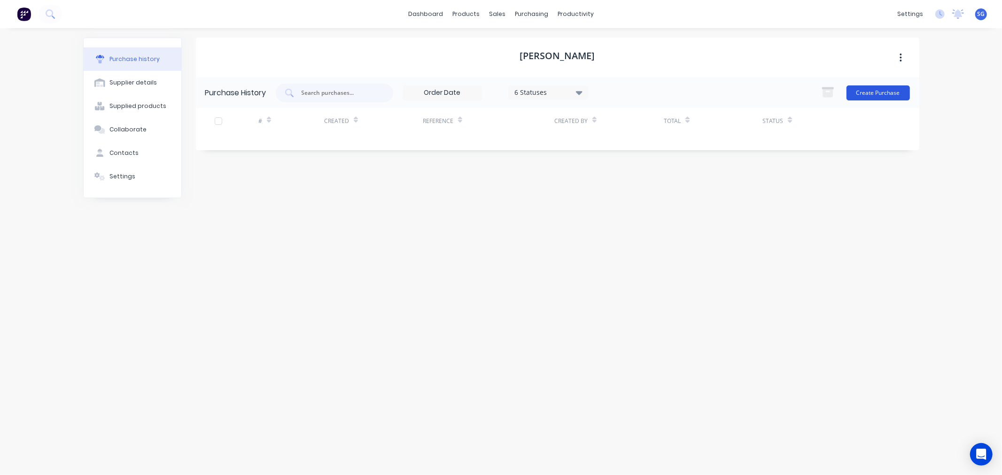
click at [874, 96] on button "Create Purchase" at bounding box center [878, 93] width 63 height 15
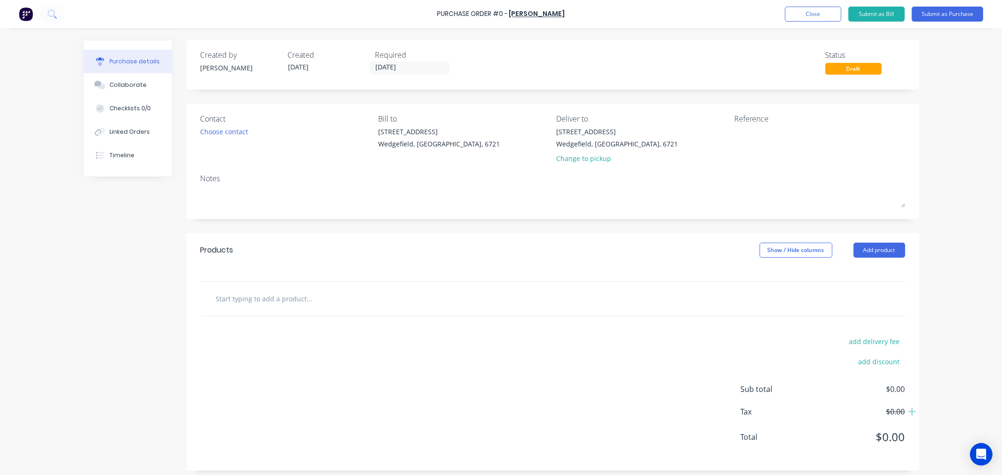
click at [227, 297] on input "text" at bounding box center [310, 298] width 188 height 19
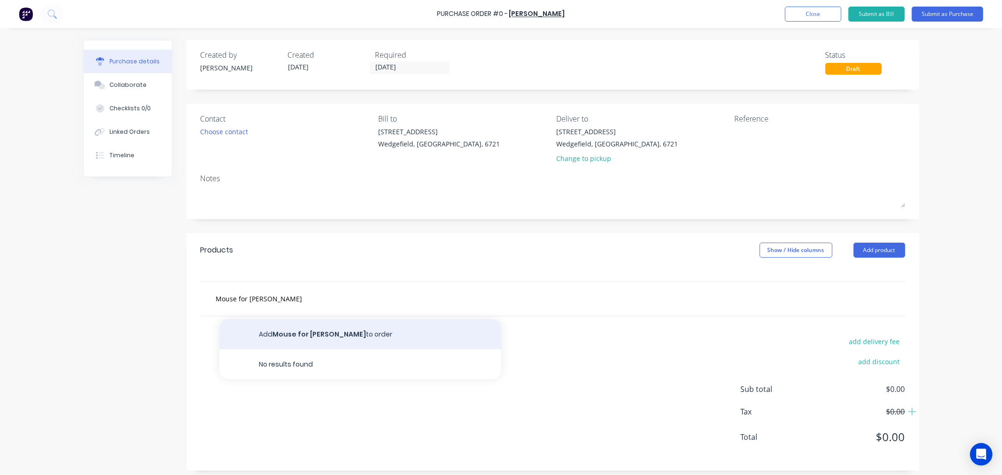
click at [284, 340] on button "Add Mouse for [PERSON_NAME] to order" at bounding box center [360, 334] width 282 height 30
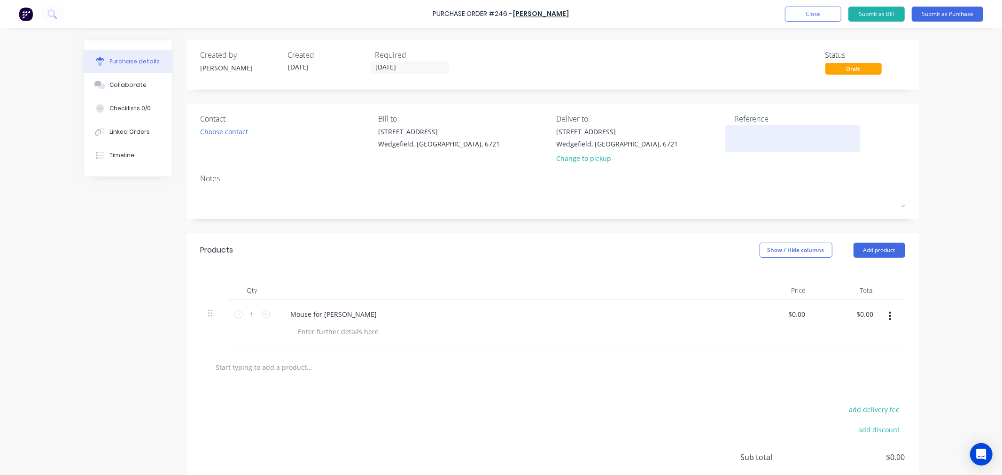
click at [740, 135] on textarea at bounding box center [792, 137] width 117 height 21
paste textarea "31002669557"
click at [805, 313] on div "$0.00 $0.00" at bounding box center [798, 315] width 25 height 14
click at [795, 316] on input "0.00" at bounding box center [798, 315] width 18 height 14
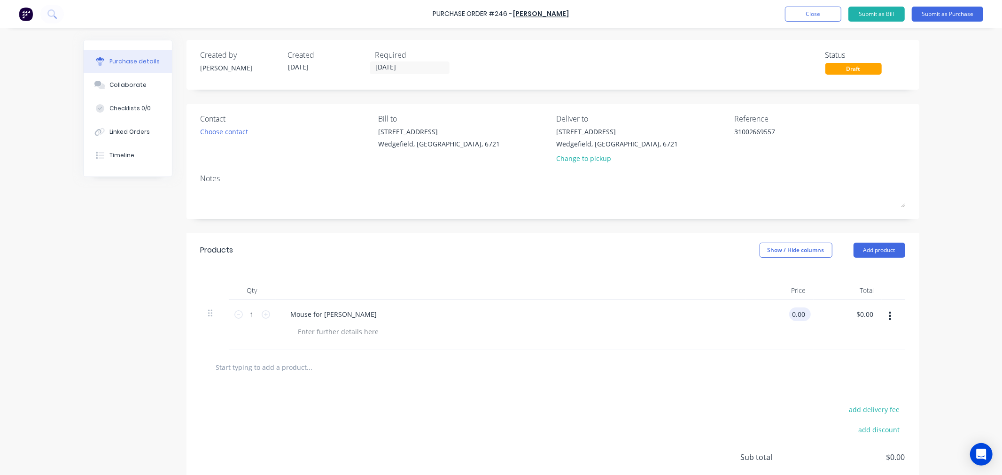
click at [795, 316] on input "0.00" at bounding box center [798, 315] width 18 height 14
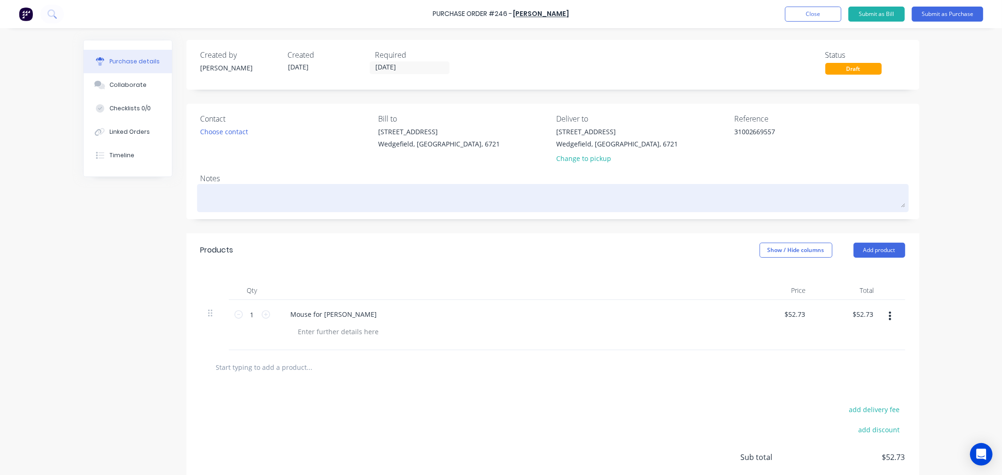
click at [212, 201] on textarea at bounding box center [553, 197] width 705 height 21
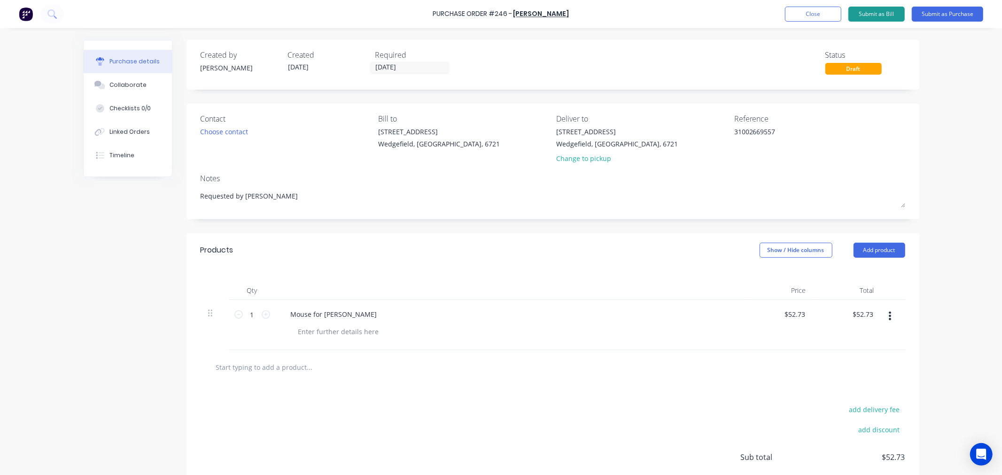
click at [880, 15] on button "Submit as Bill" at bounding box center [877, 14] width 56 height 15
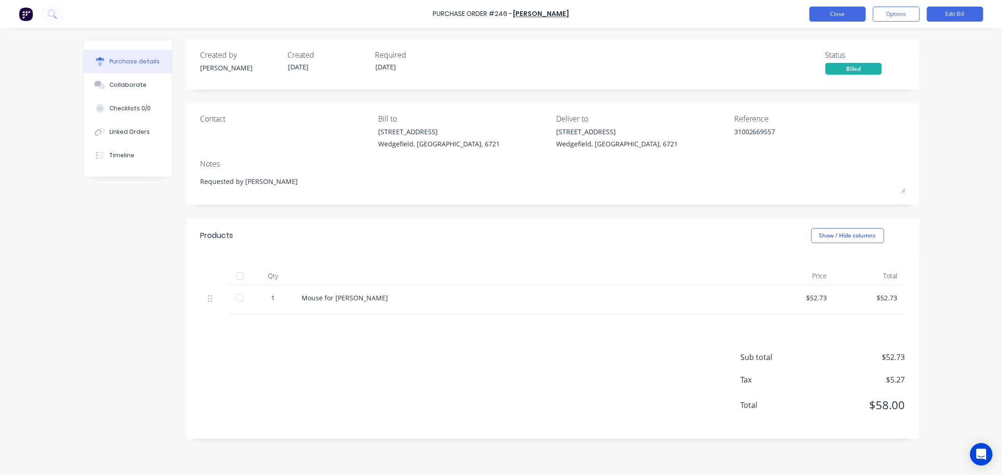
click at [832, 13] on button "Close" at bounding box center [838, 14] width 56 height 15
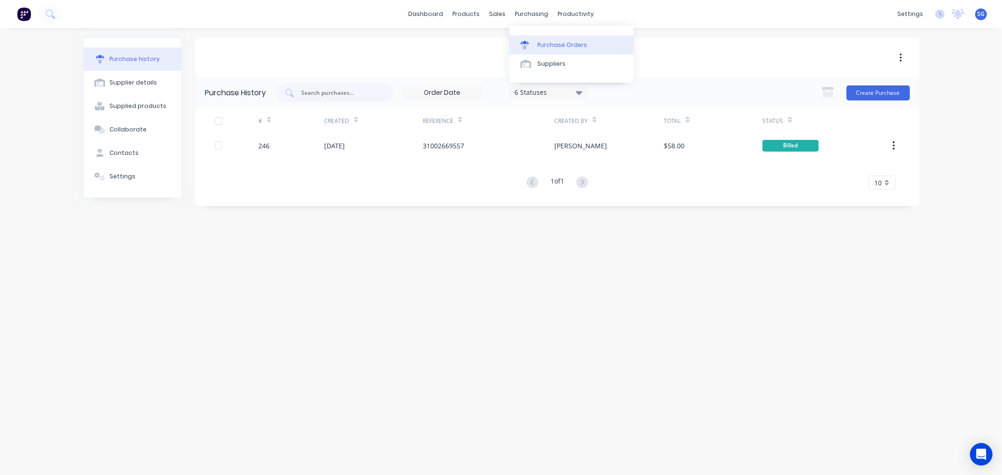
click at [548, 42] on div "Purchase Orders" at bounding box center [563, 45] width 50 height 8
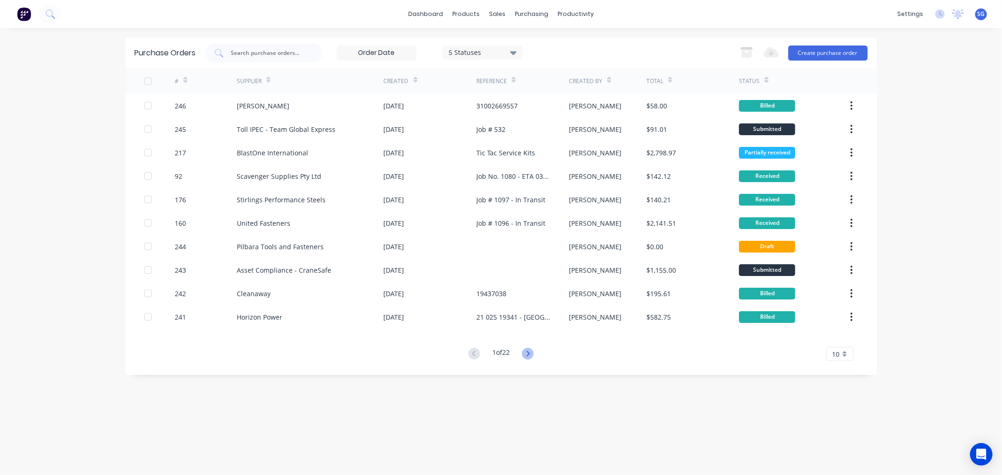
click at [530, 354] on icon at bounding box center [528, 354] width 12 height 12
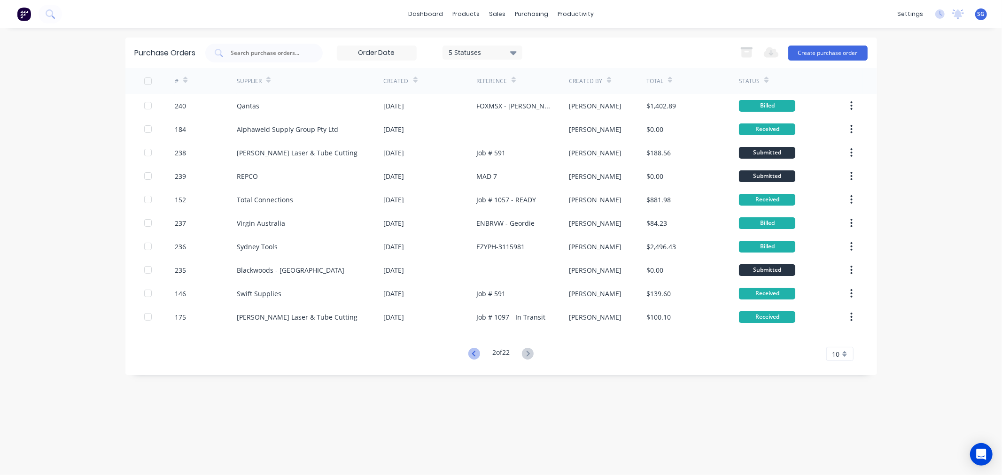
click at [471, 358] on icon at bounding box center [474, 354] width 12 height 12
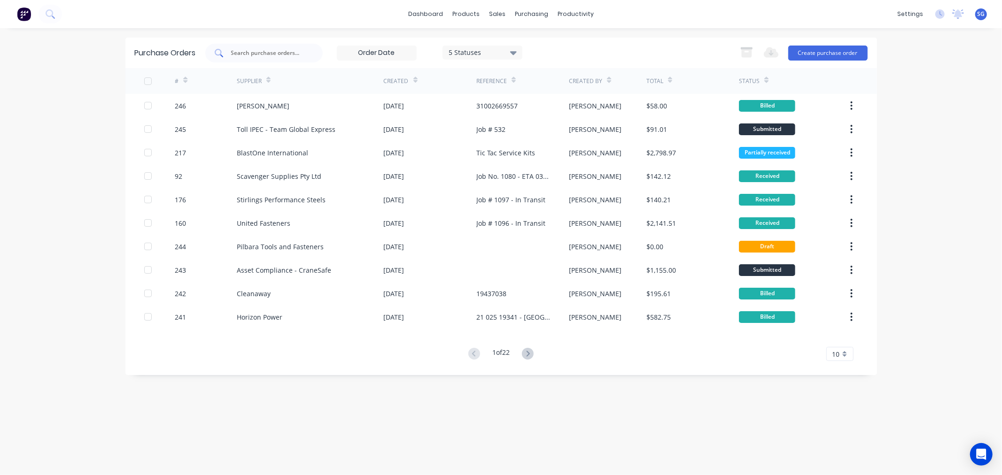
click at [267, 55] on input "text" at bounding box center [269, 52] width 78 height 9
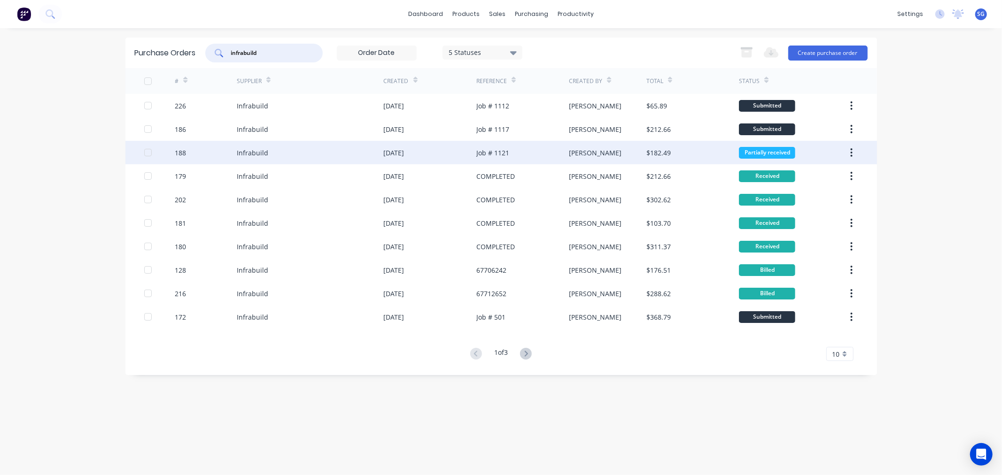
click at [243, 153] on div "Infrabuild" at bounding box center [252, 153] width 31 height 10
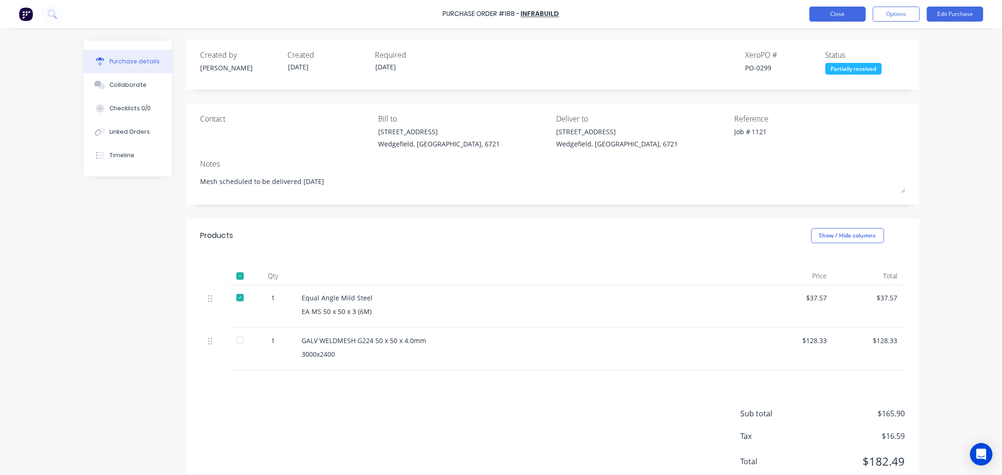
click at [830, 13] on button "Close" at bounding box center [838, 14] width 56 height 15
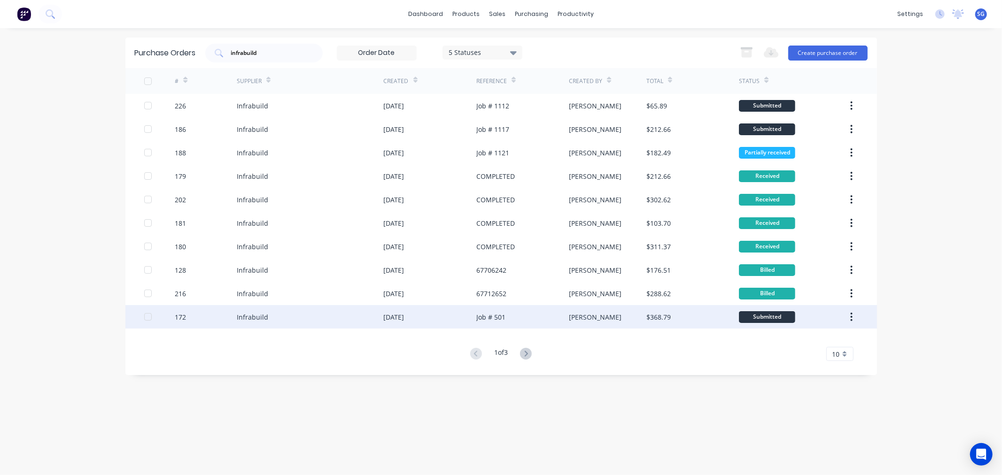
click at [311, 321] on div "Infrabuild" at bounding box center [310, 316] width 147 height 23
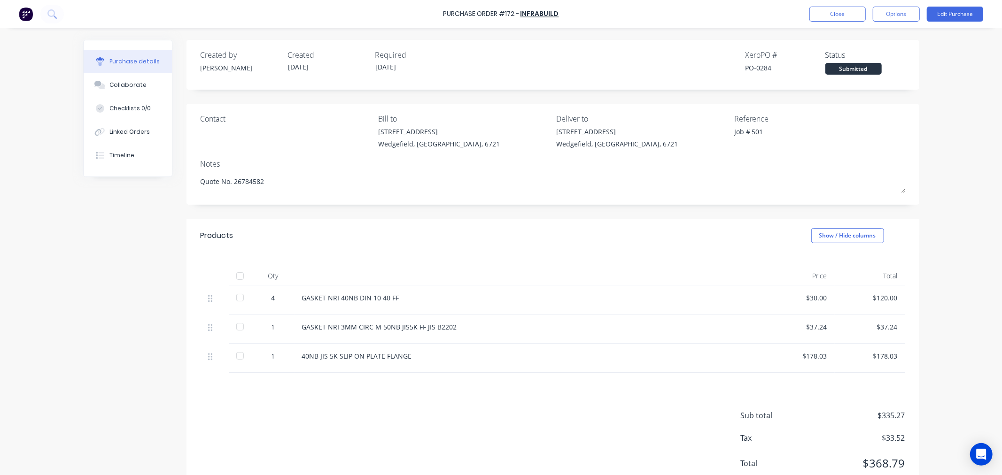
click at [233, 359] on div at bounding box center [240, 356] width 19 height 19
click at [109, 138] on button "Linked Orders" at bounding box center [128, 131] width 88 height 23
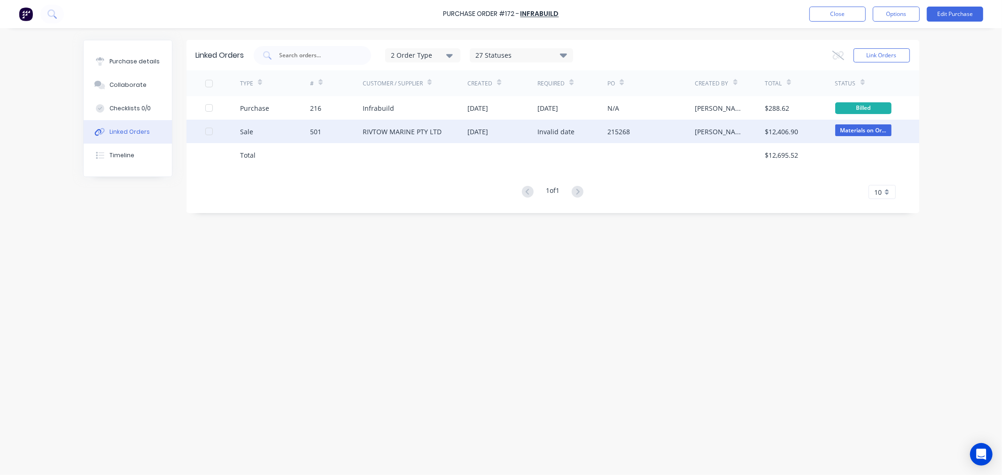
click at [314, 133] on div "501" at bounding box center [315, 132] width 11 height 10
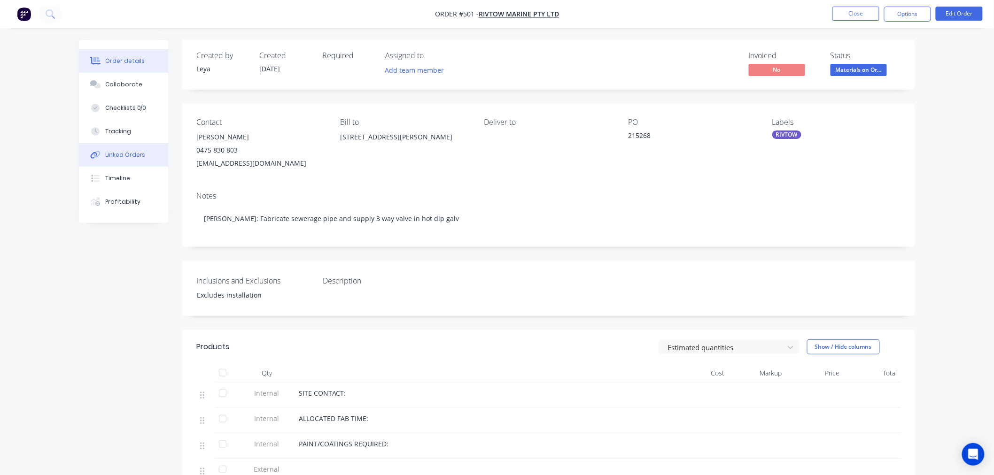
click at [122, 156] on div "Linked Orders" at bounding box center [125, 155] width 40 height 8
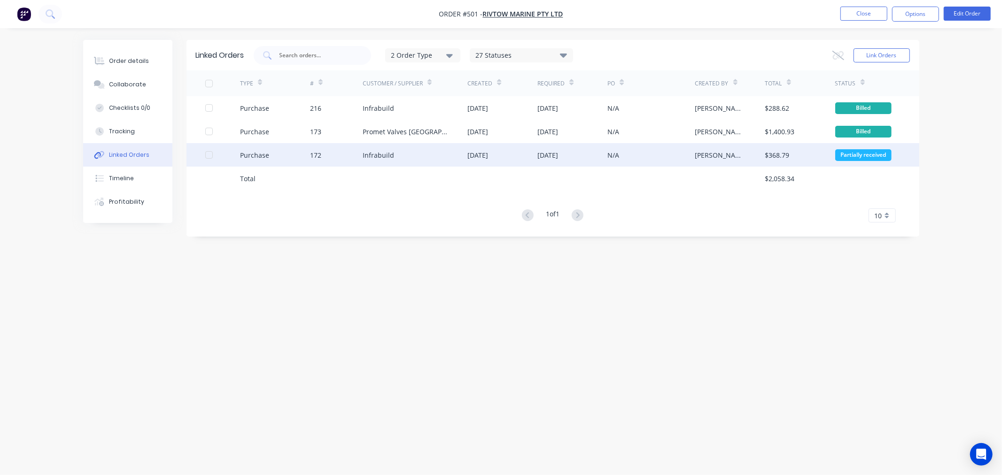
click at [345, 154] on div "172" at bounding box center [336, 154] width 53 height 23
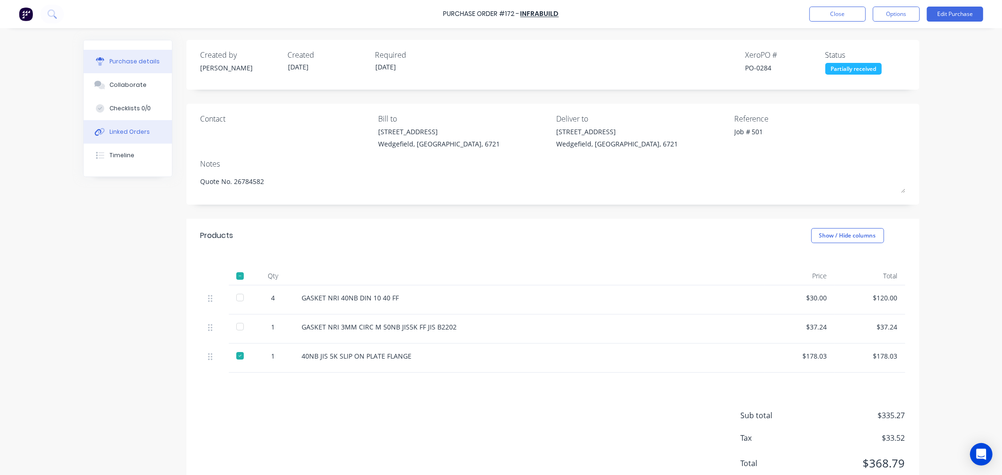
click at [130, 132] on div "Linked Orders" at bounding box center [129, 132] width 40 height 8
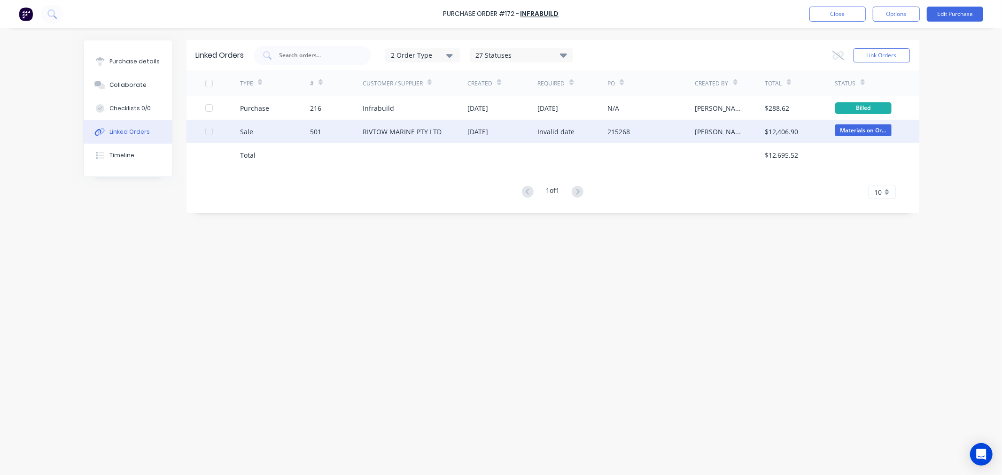
click at [308, 130] on div "Sale" at bounding box center [275, 131] width 70 height 23
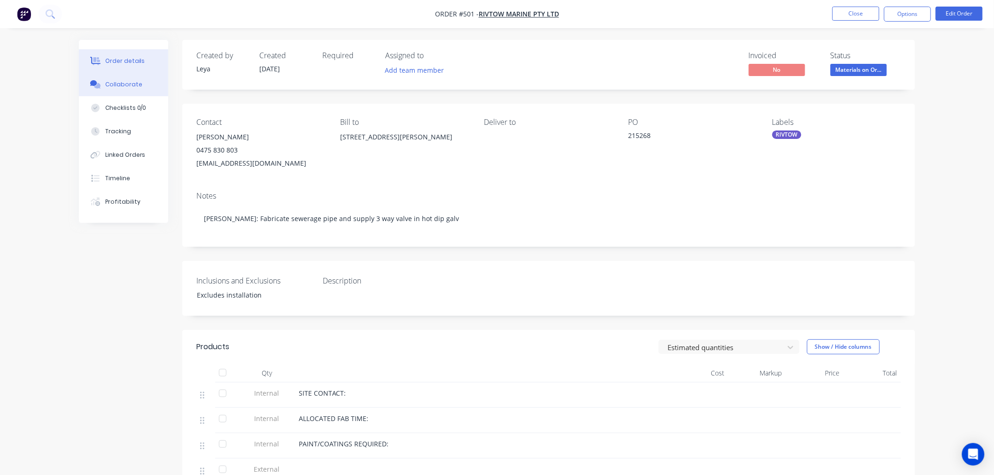
click at [118, 89] on button "Collaborate" at bounding box center [123, 84] width 89 height 23
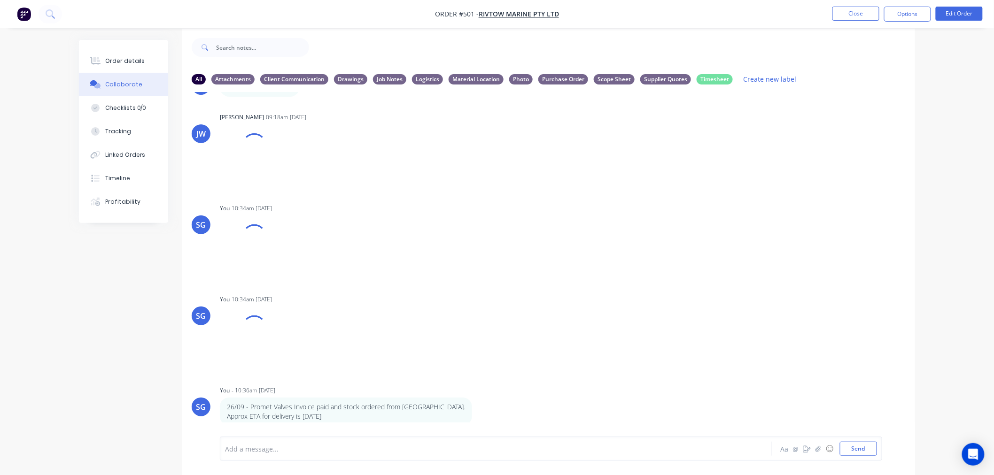
scroll to position [15, 0]
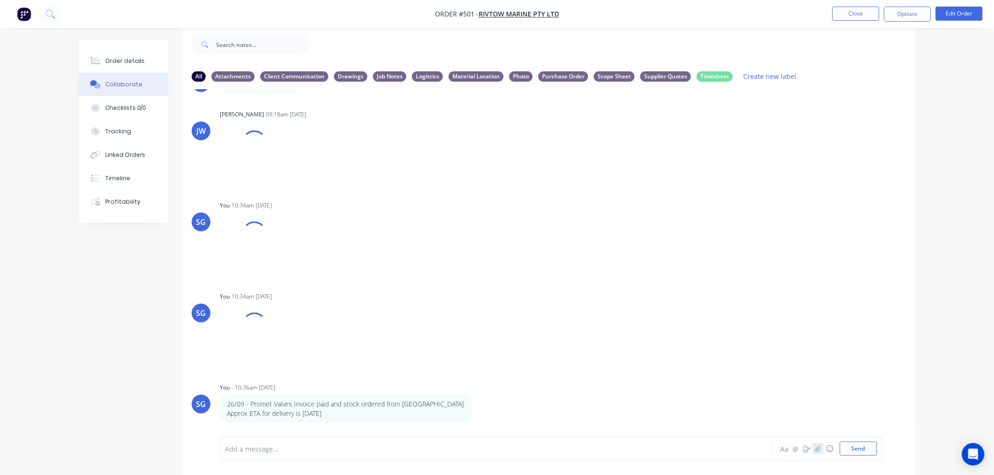
click at [818, 452] on icon "button" at bounding box center [819, 449] width 6 height 7
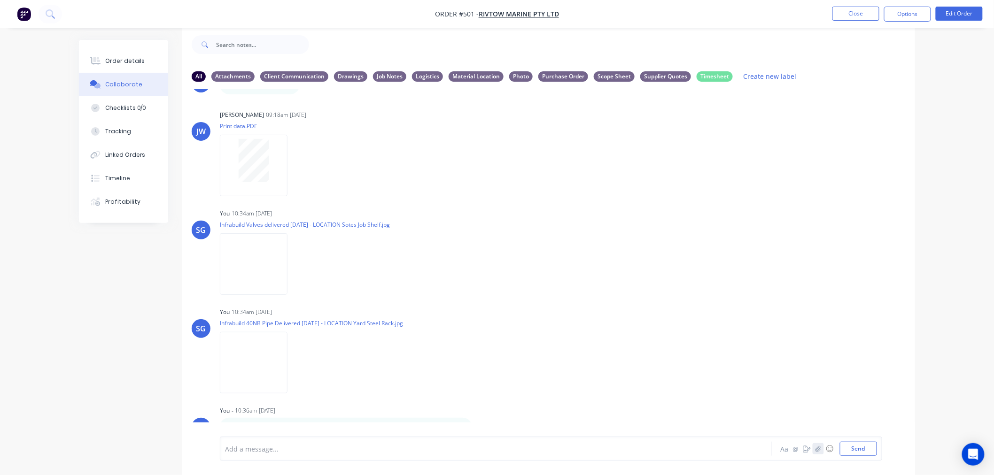
scroll to position [439, 0]
click at [858, 454] on button "Send" at bounding box center [858, 449] width 37 height 14
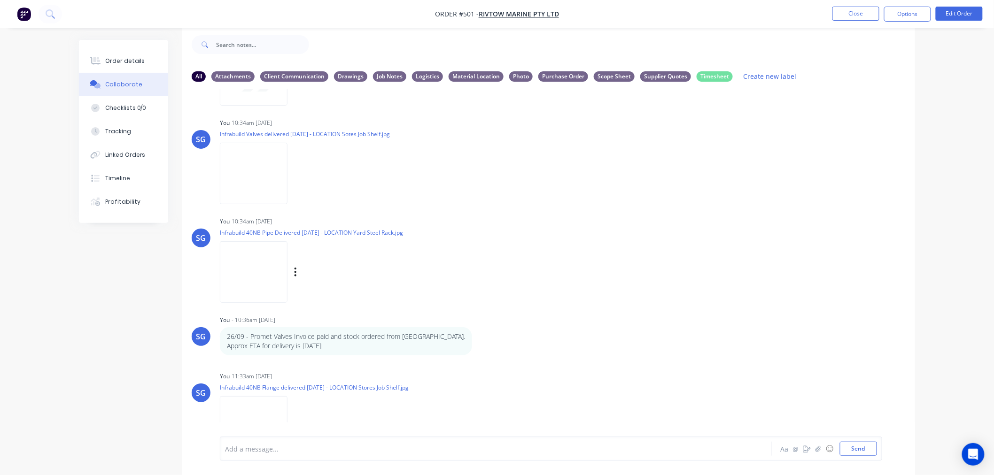
scroll to position [569, 0]
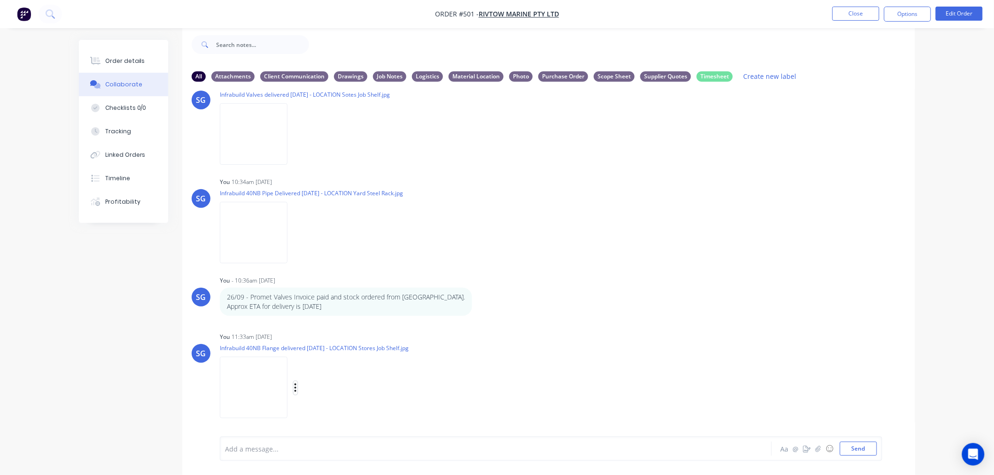
click at [296, 386] on icon "button" at bounding box center [295, 388] width 3 height 11
click at [323, 373] on button "Labels" at bounding box center [357, 368] width 106 height 21
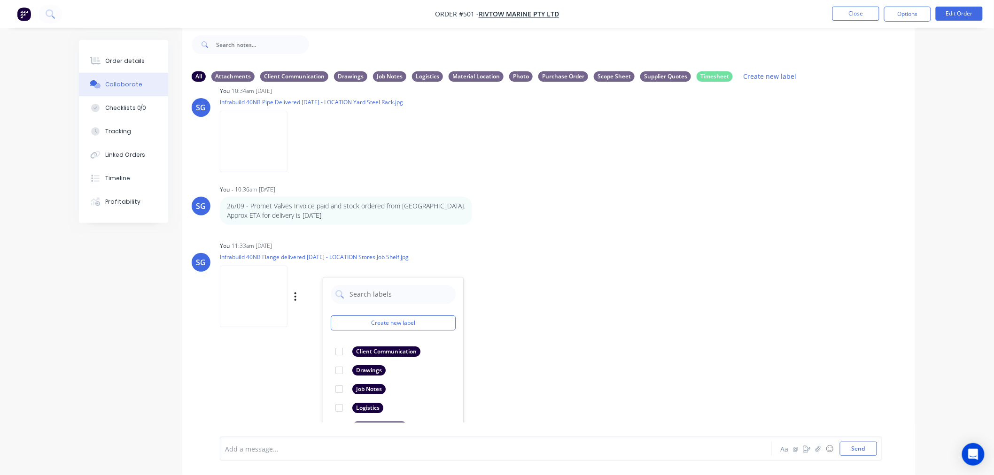
scroll to position [720, 0]
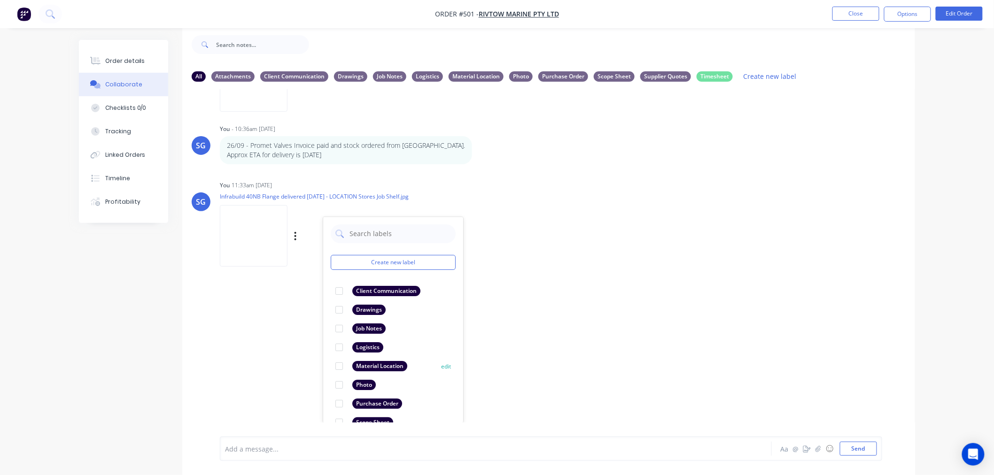
click at [351, 365] on div "Material Location" at bounding box center [371, 367] width 72 height 10
click at [117, 57] on div "Order details" at bounding box center [125, 61] width 40 height 8
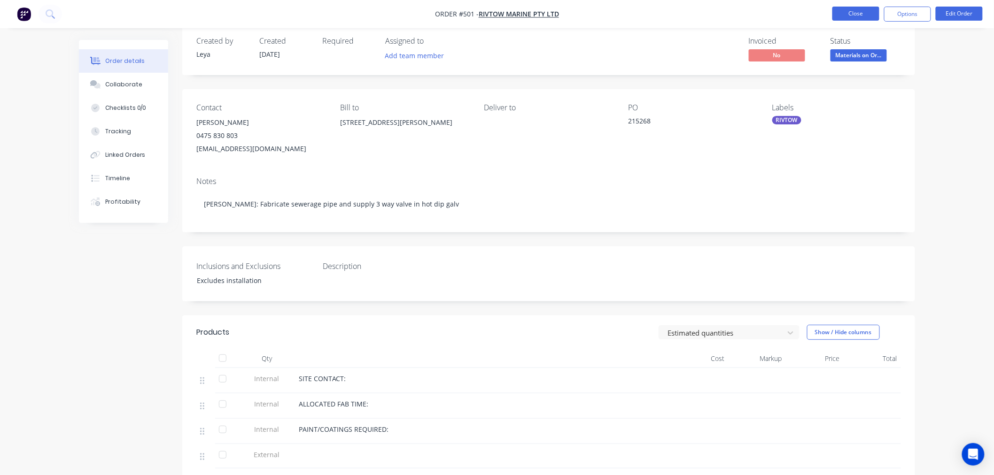
click at [852, 11] on button "Close" at bounding box center [856, 14] width 47 height 14
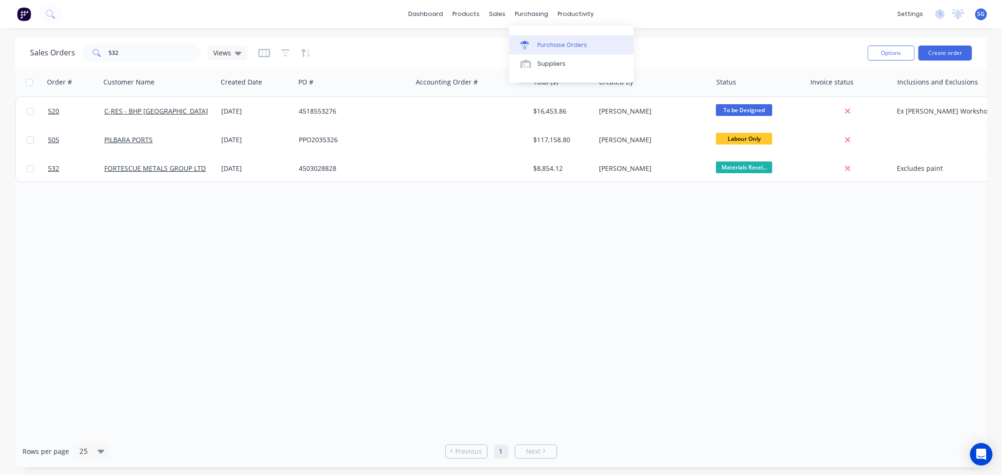
click at [555, 47] on div "Purchase Orders" at bounding box center [563, 45] width 50 height 8
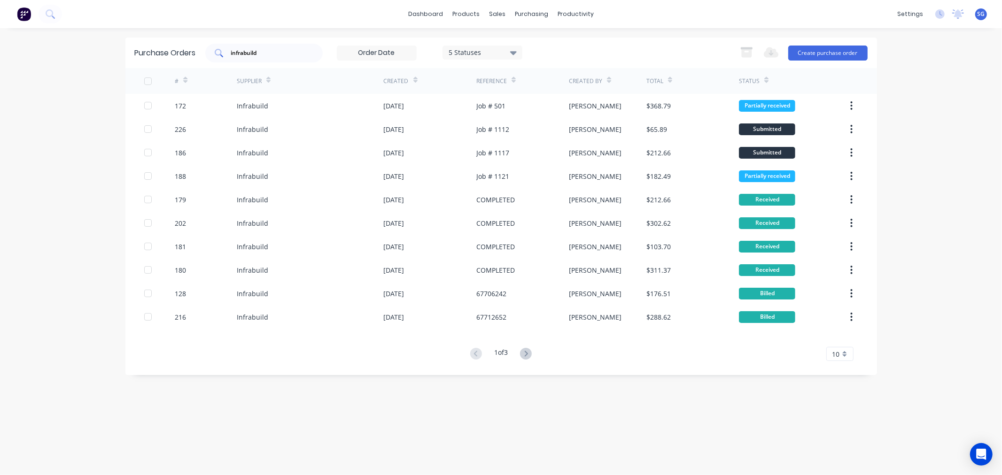
click at [231, 50] on div "infrabuild" at bounding box center [263, 53] width 117 height 19
click at [239, 53] on input "infrabuild" at bounding box center [269, 52] width 78 height 9
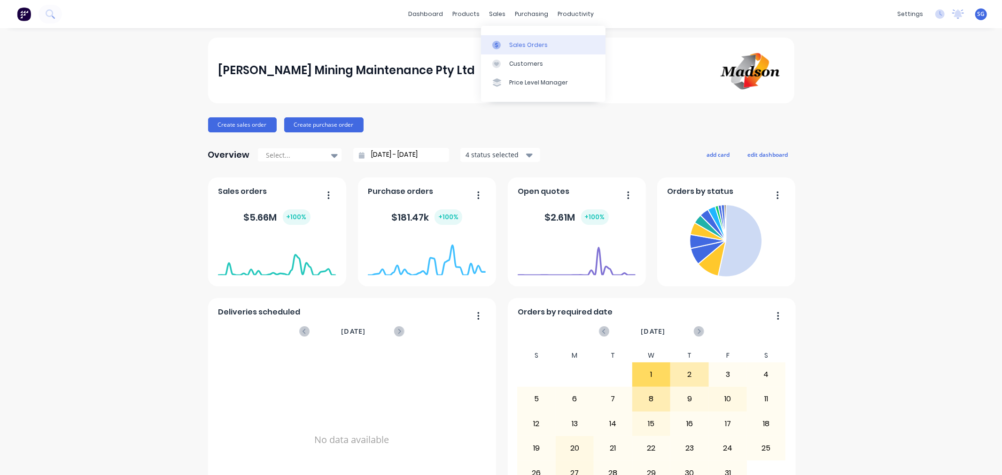
drag, startPoint x: 515, startPoint y: 42, endPoint x: 510, endPoint y: 40, distance: 5.1
click at [515, 42] on div "Sales Orders" at bounding box center [528, 45] width 39 height 8
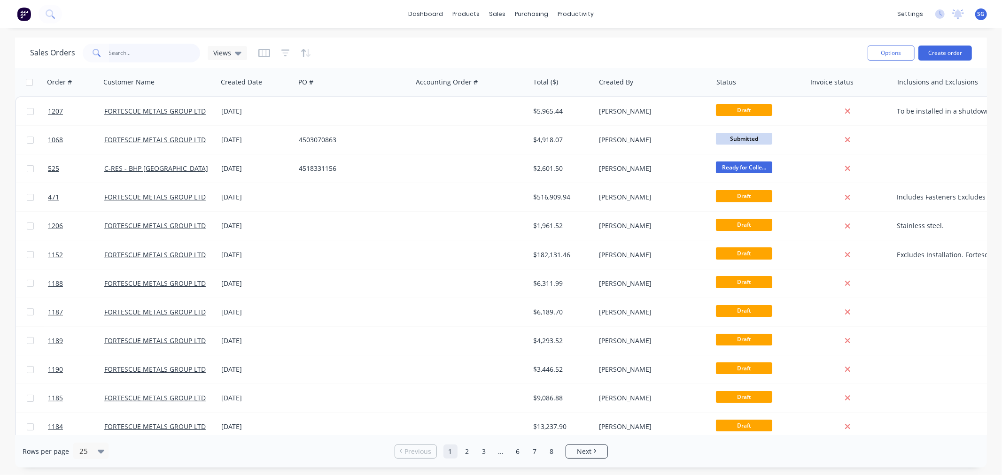
click at [148, 55] on input "text" at bounding box center [155, 53] width 92 height 19
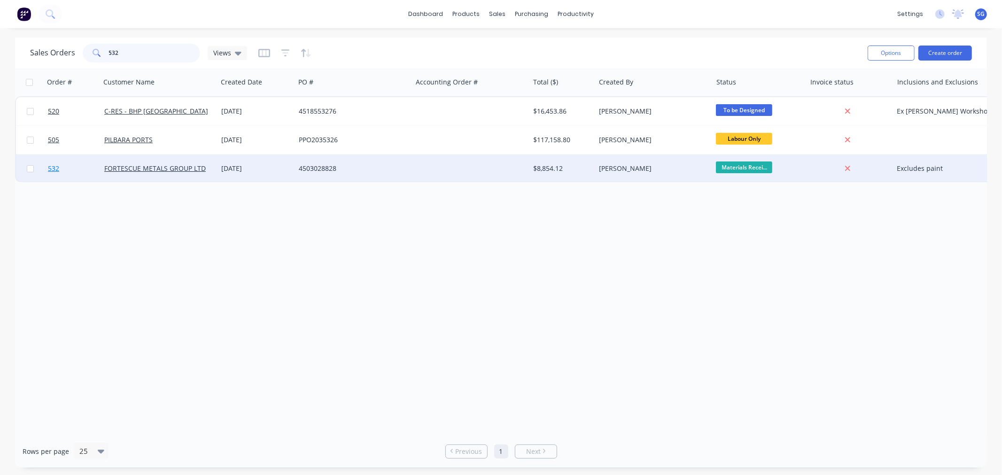
type input "532"
click at [53, 170] on span "532" at bounding box center [53, 168] width 11 height 9
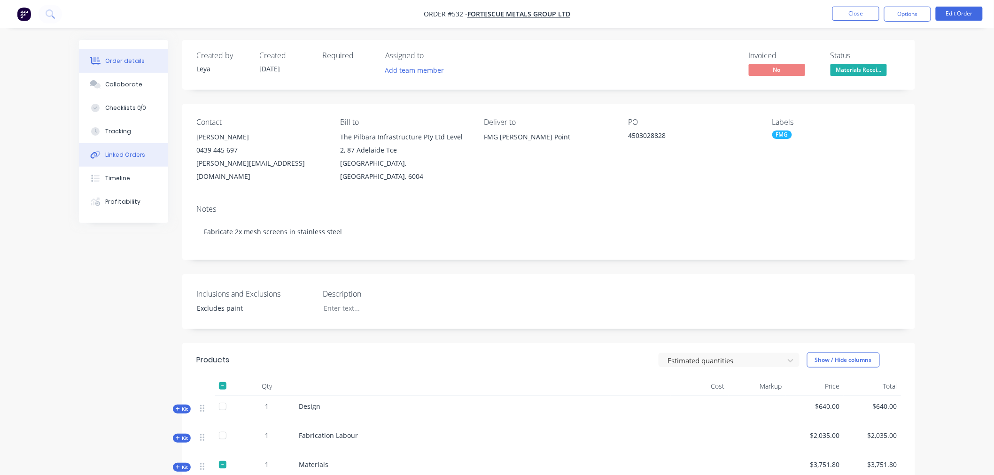
click at [119, 156] on div "Linked Orders" at bounding box center [125, 155] width 40 height 8
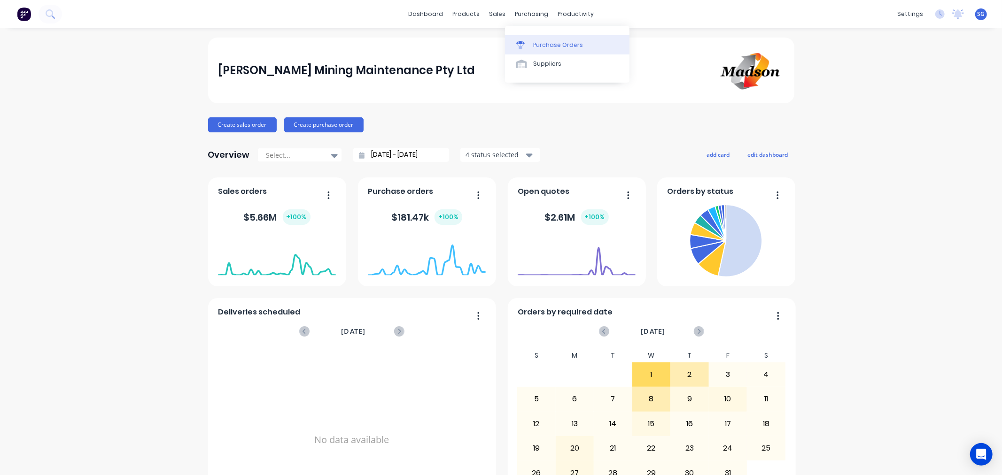
click at [548, 39] on link "Purchase Orders" at bounding box center [567, 44] width 125 height 19
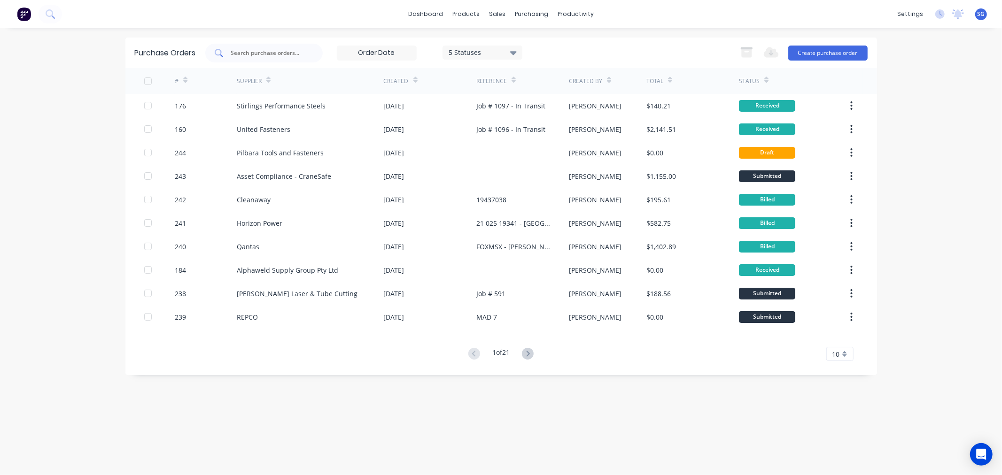
click at [247, 54] on input "text" at bounding box center [269, 52] width 78 height 9
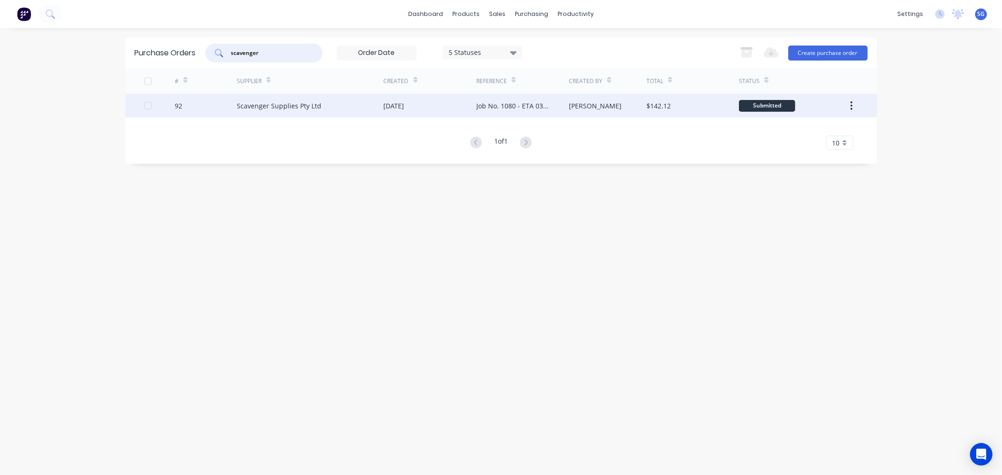
type input "scavenger"
click at [267, 110] on div "Scavenger Supplies Pty Ltd" at bounding box center [279, 106] width 85 height 10
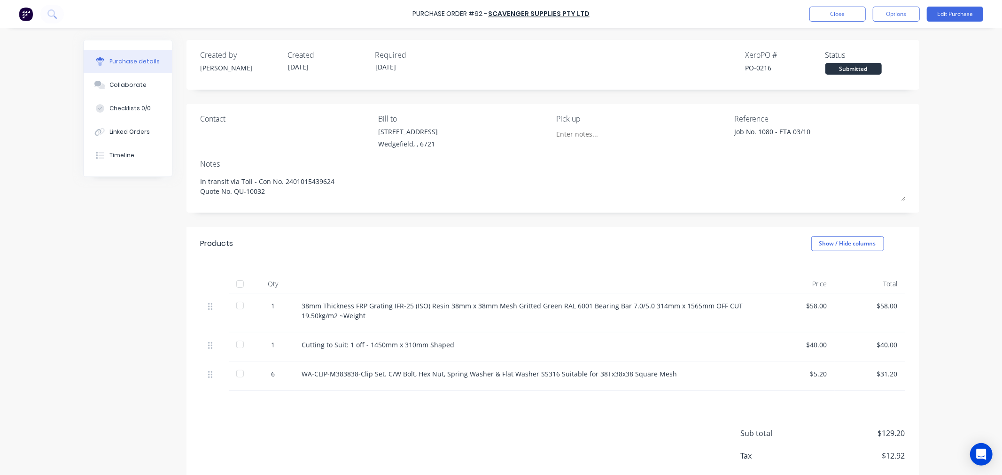
type textarea "x"
click at [844, 12] on button "Close" at bounding box center [838, 14] width 56 height 15
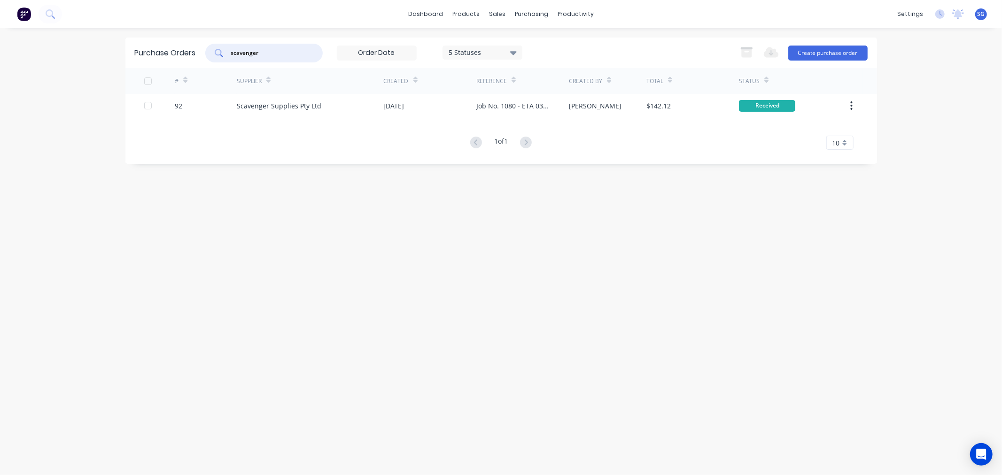
click at [246, 53] on input "scavenger" at bounding box center [269, 52] width 78 height 9
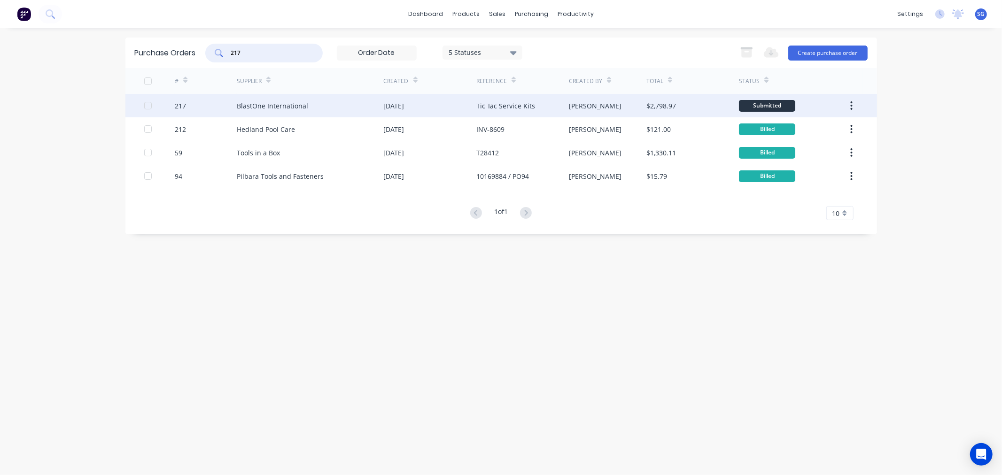
type input "217"
click at [279, 101] on div "BlastOne International" at bounding box center [272, 106] width 71 height 10
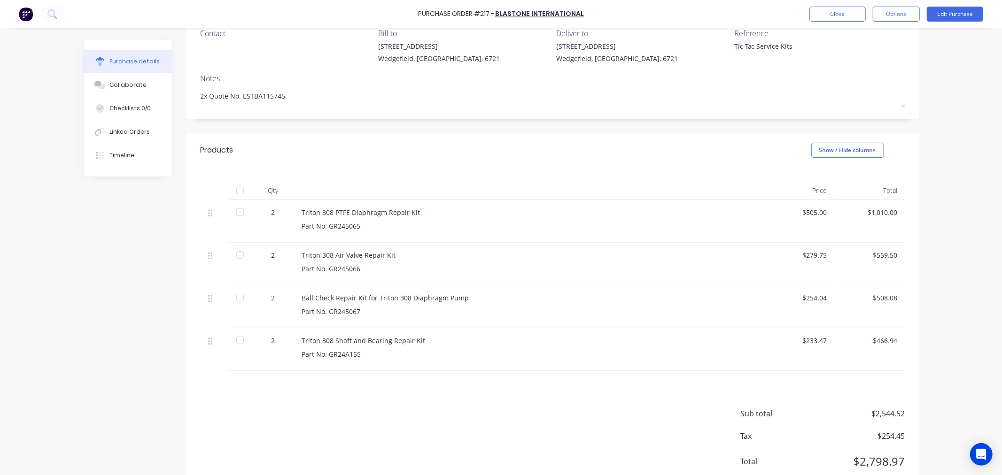
scroll to position [104, 0]
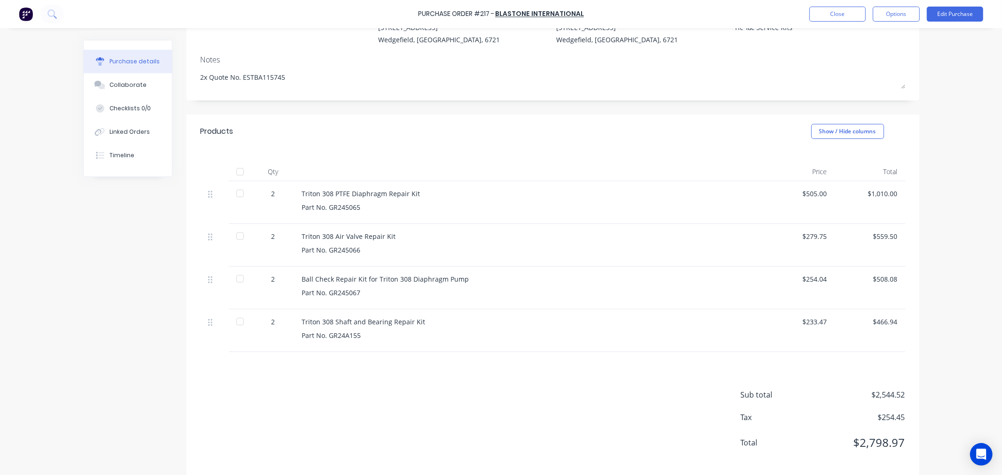
click at [236, 327] on div at bounding box center [240, 321] width 19 height 19
click at [234, 284] on div at bounding box center [240, 279] width 19 height 19
click at [234, 280] on div at bounding box center [240, 279] width 19 height 19
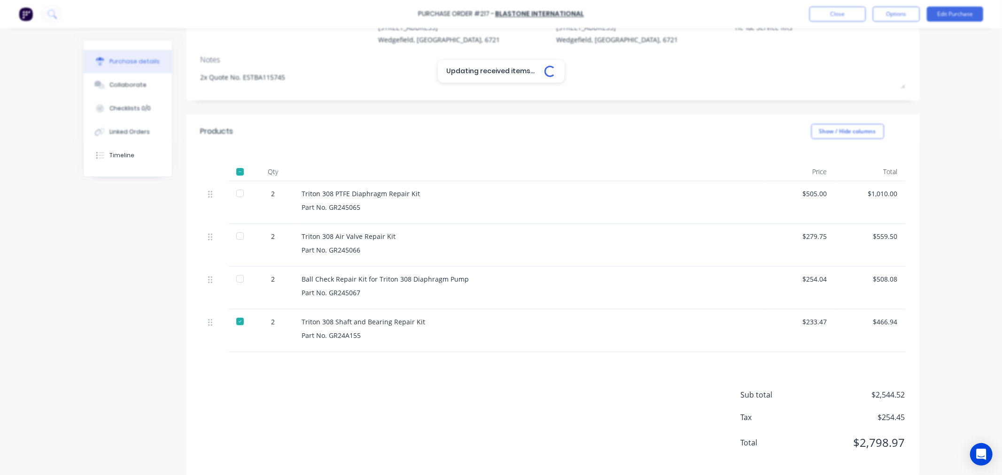
type textarea "x"
click at [120, 88] on div "Collaborate" at bounding box center [127, 85] width 37 height 8
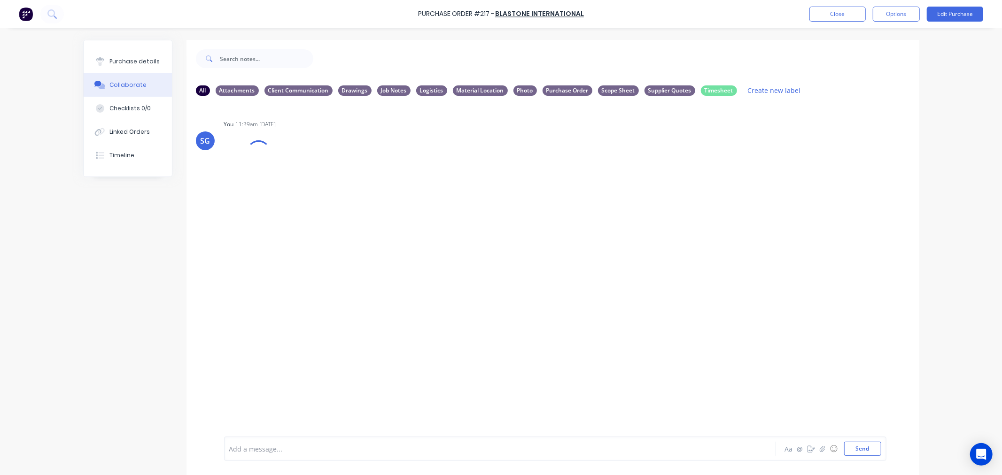
click at [315, 449] on div at bounding box center [474, 449] width 489 height 10
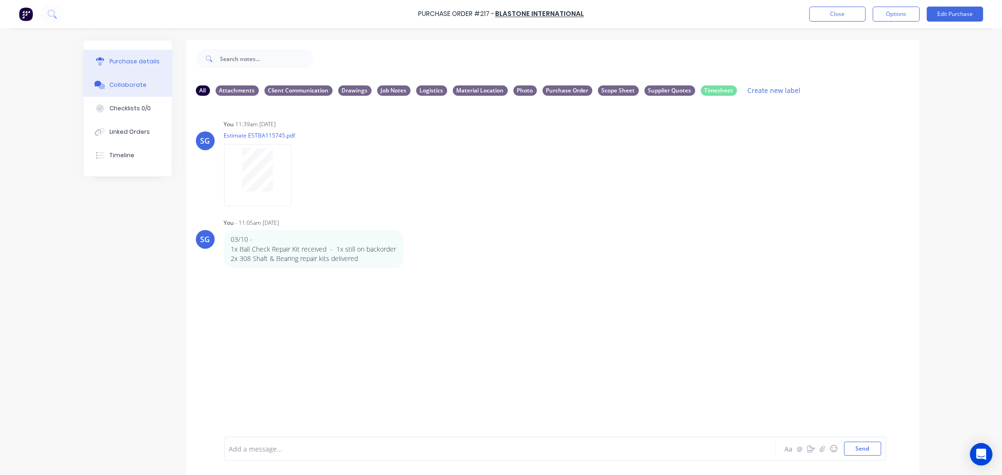
click at [114, 64] on div "Purchase details" at bounding box center [134, 61] width 50 height 8
type textarea "x"
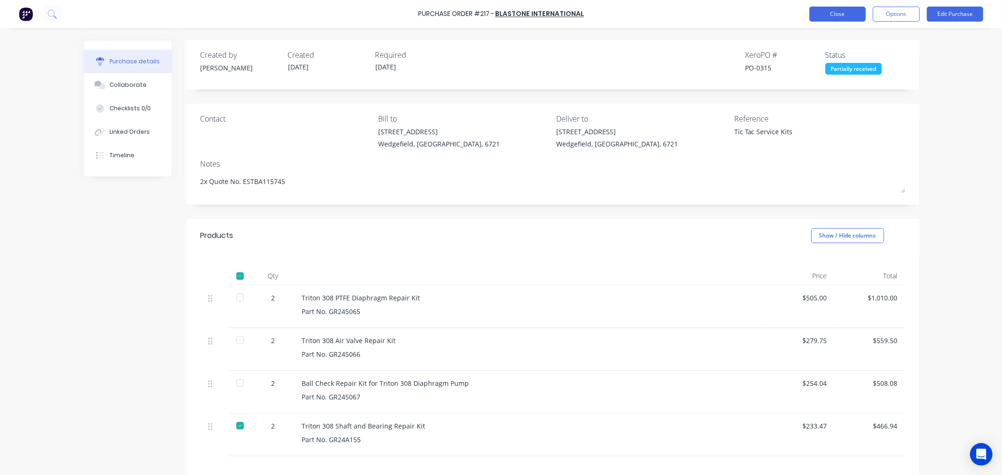
click at [837, 13] on button "Close" at bounding box center [838, 14] width 56 height 15
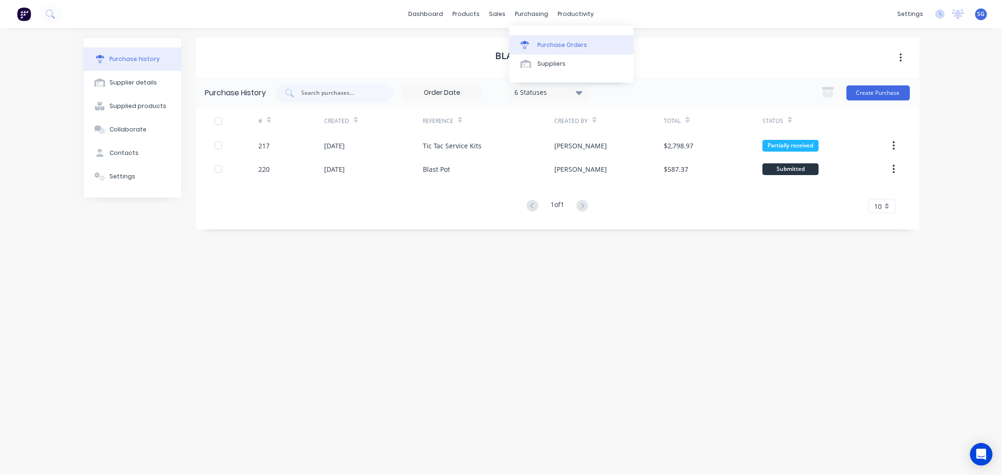
click at [531, 47] on div at bounding box center [528, 45] width 14 height 8
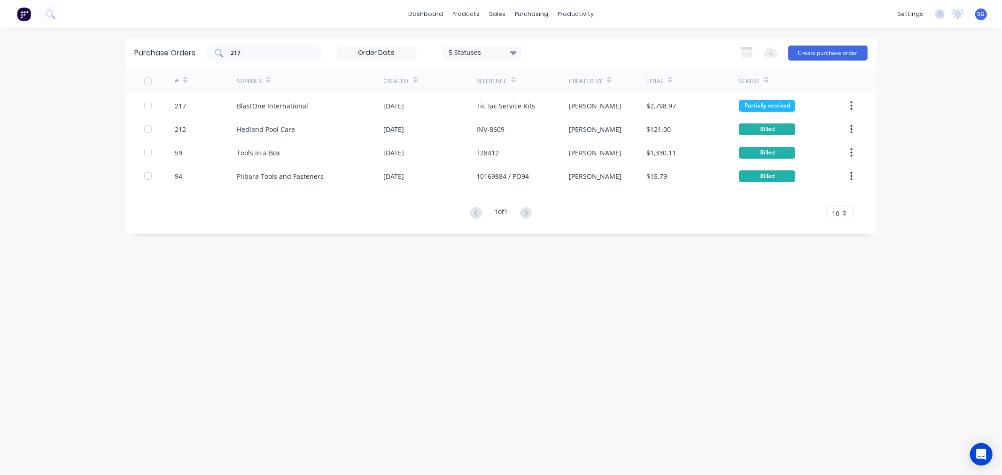
click at [257, 55] on input "217" at bounding box center [269, 52] width 78 height 9
type input "2"
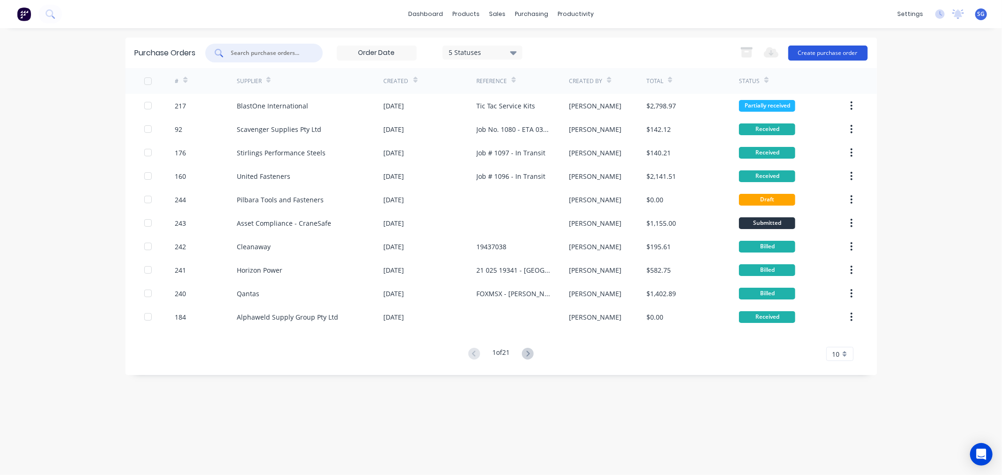
click at [833, 48] on button "Create purchase order" at bounding box center [827, 53] width 79 height 15
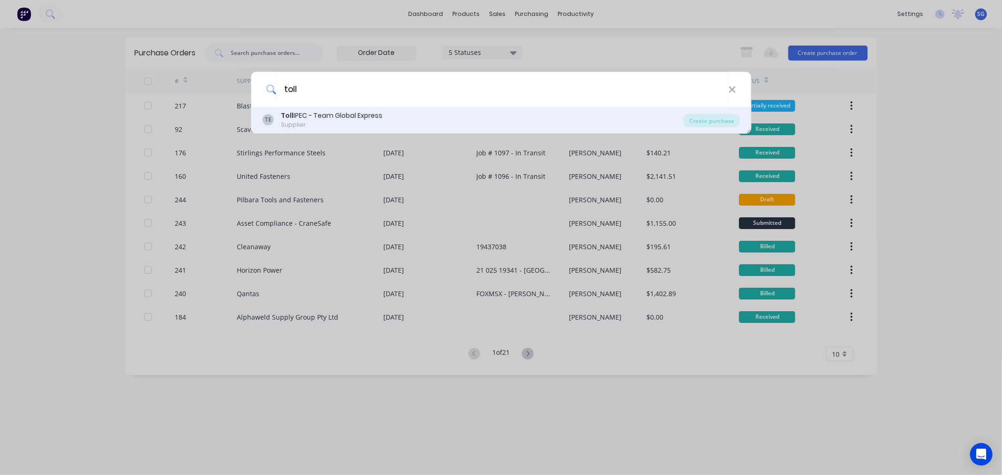
type input "toll"
click at [329, 121] on div "Supplier" at bounding box center [331, 125] width 101 height 8
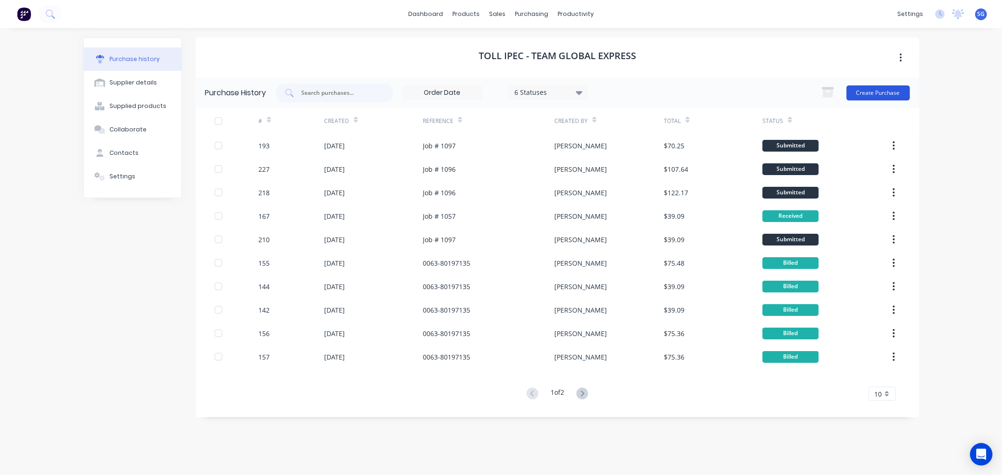
click at [873, 90] on button "Create Purchase" at bounding box center [878, 93] width 63 height 15
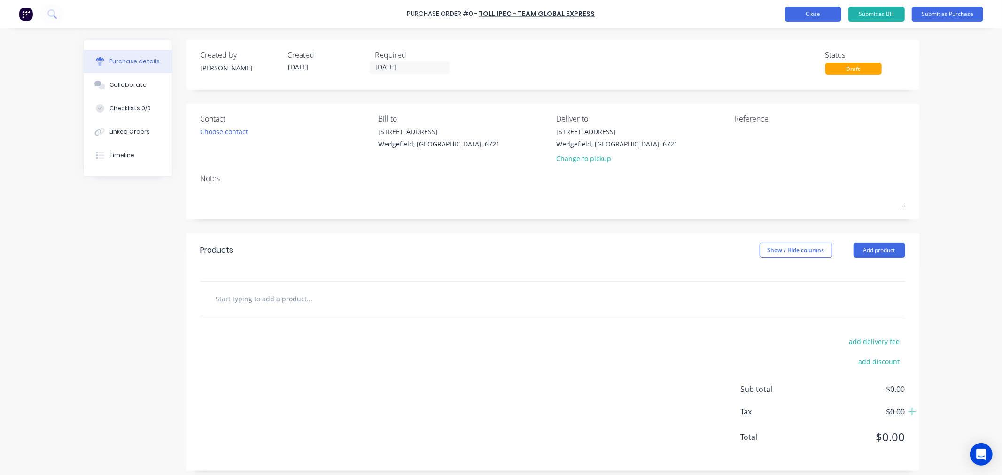
click at [824, 10] on button "Close" at bounding box center [813, 14] width 56 height 15
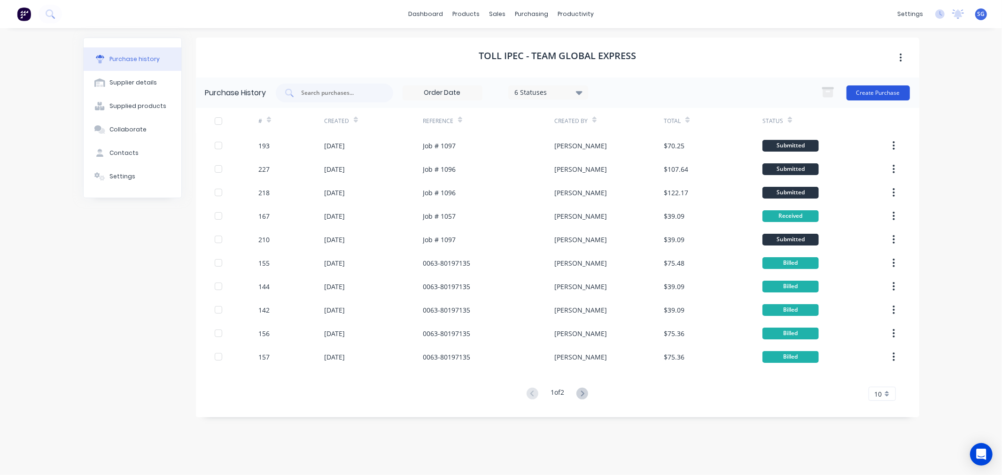
click at [885, 97] on button "Create Purchase" at bounding box center [878, 93] width 63 height 15
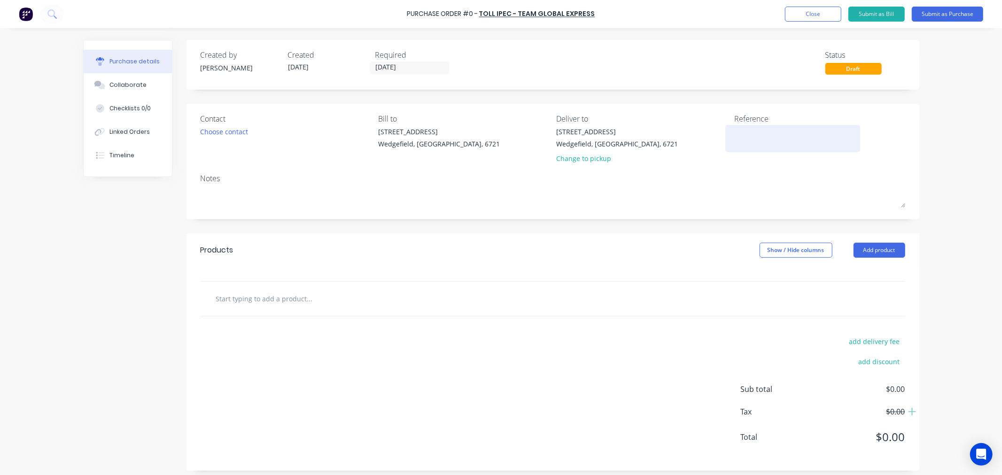
click at [773, 143] on textarea at bounding box center [792, 137] width 117 height 21
type textarea "Jo"
type textarea "x"
type textarea "Job"
type textarea "x"
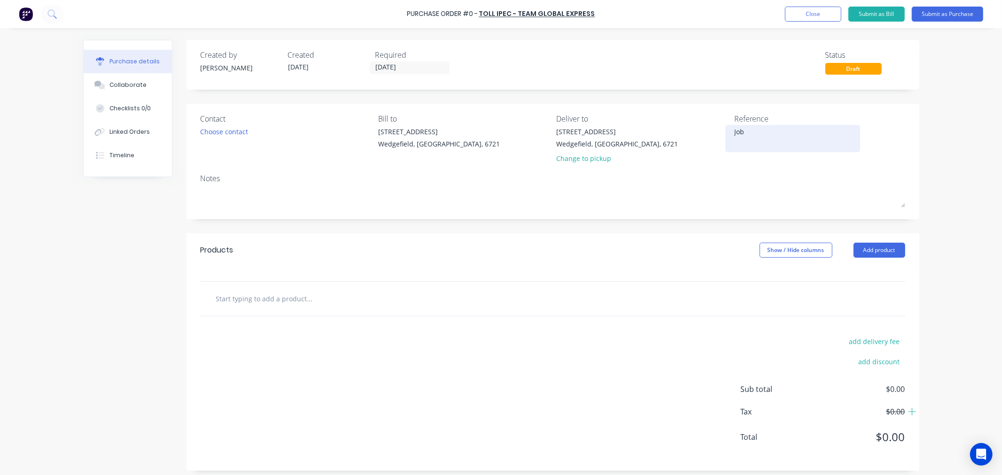
type textarea "Job"
type textarea "x"
type textarea "Job #"
type textarea "x"
type textarea "Job #"
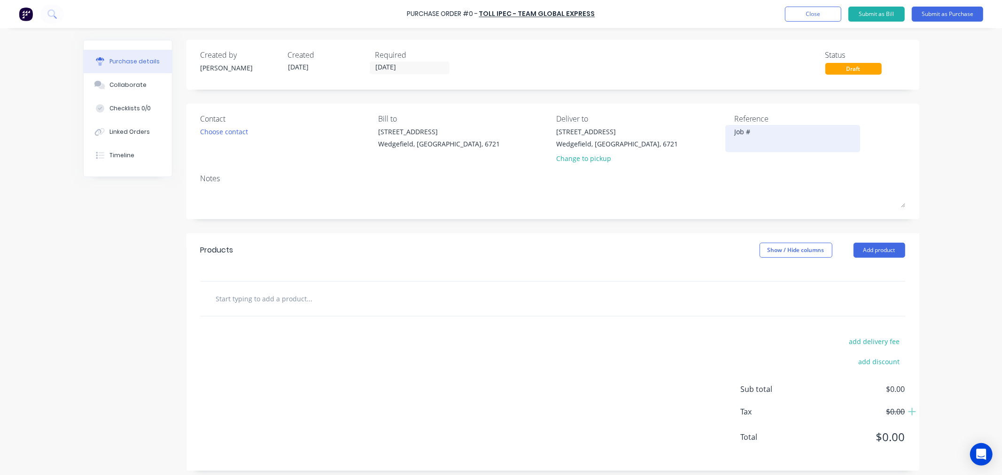
type textarea "x"
type textarea "Job # 5"
type textarea "x"
type textarea "Job # 53"
type textarea "x"
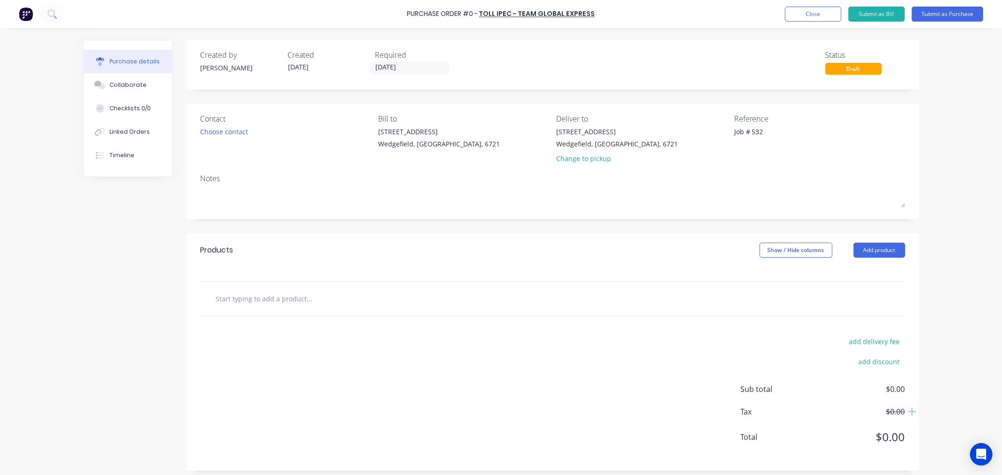
type textarea "Job # 532"
type textarea "x"
type textarea "Job # 532"
